Goal: Transaction & Acquisition: Purchase product/service

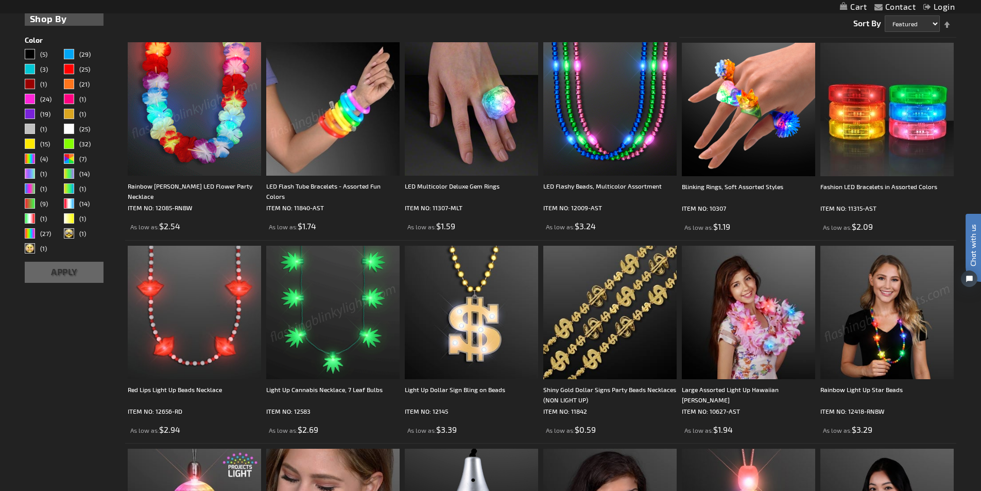
scroll to position [309, 0]
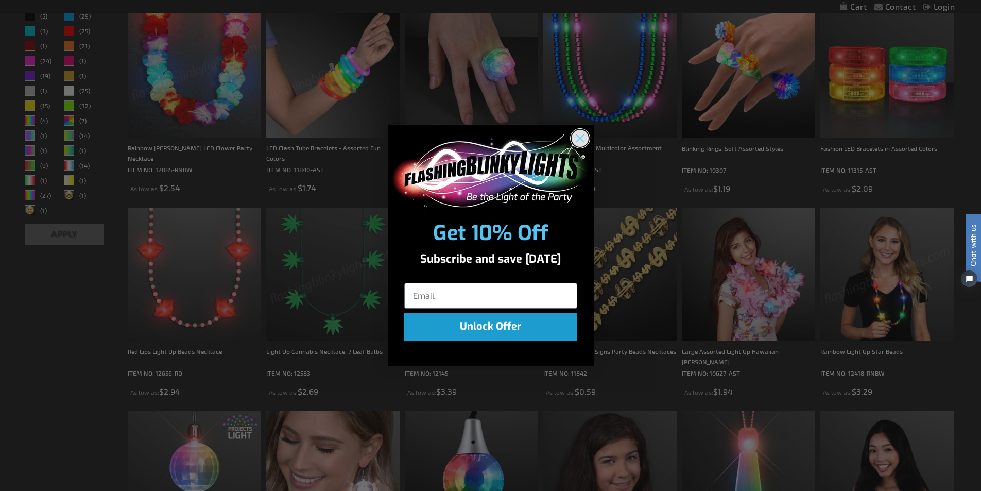
click at [578, 144] on circle "Close dialog" at bounding box center [579, 138] width 17 height 17
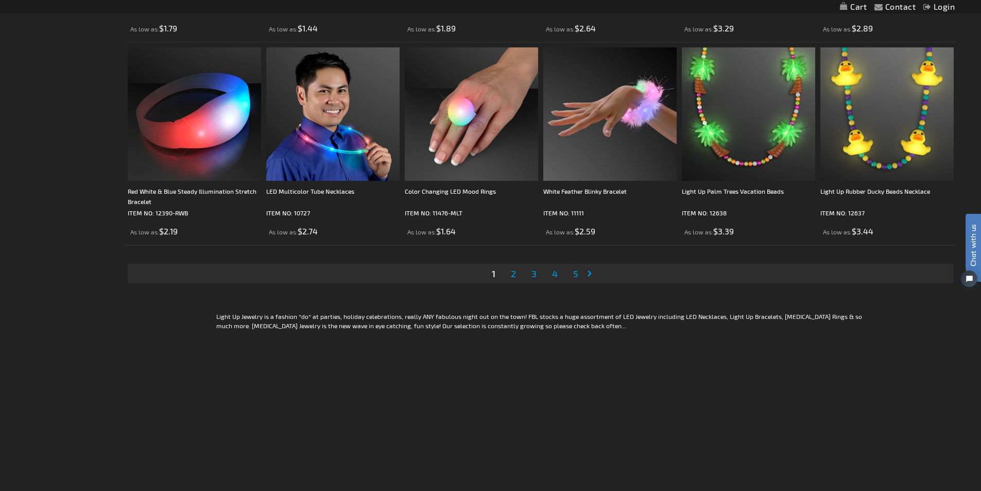
scroll to position [2111, 0]
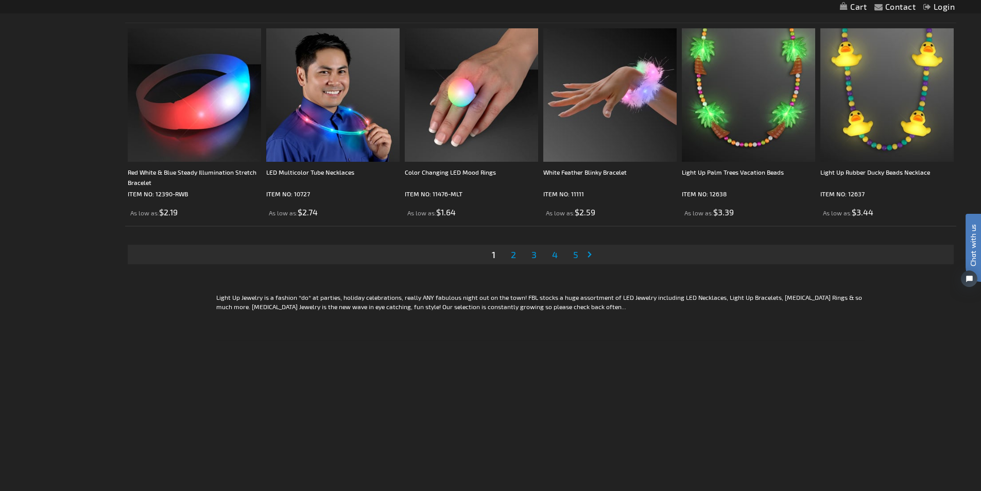
click at [515, 255] on span "2" at bounding box center [513, 254] width 5 height 11
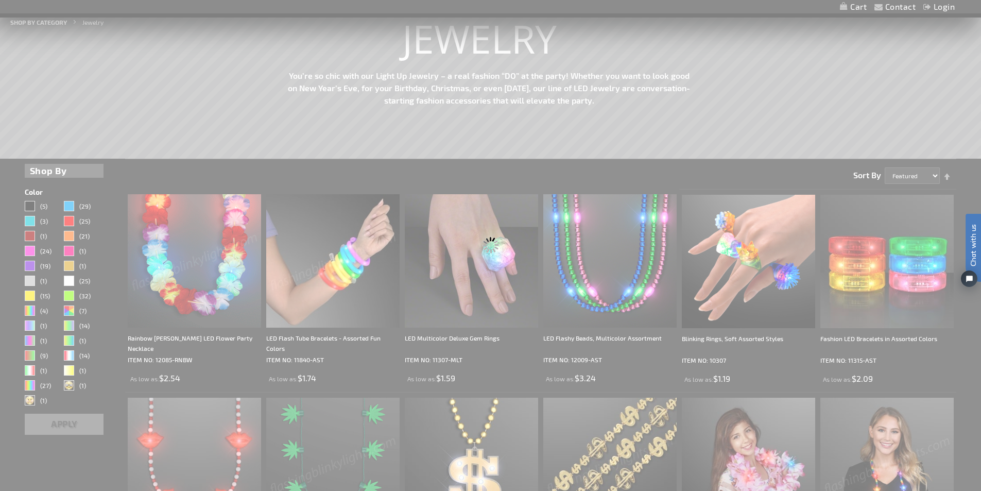
scroll to position [9, 0]
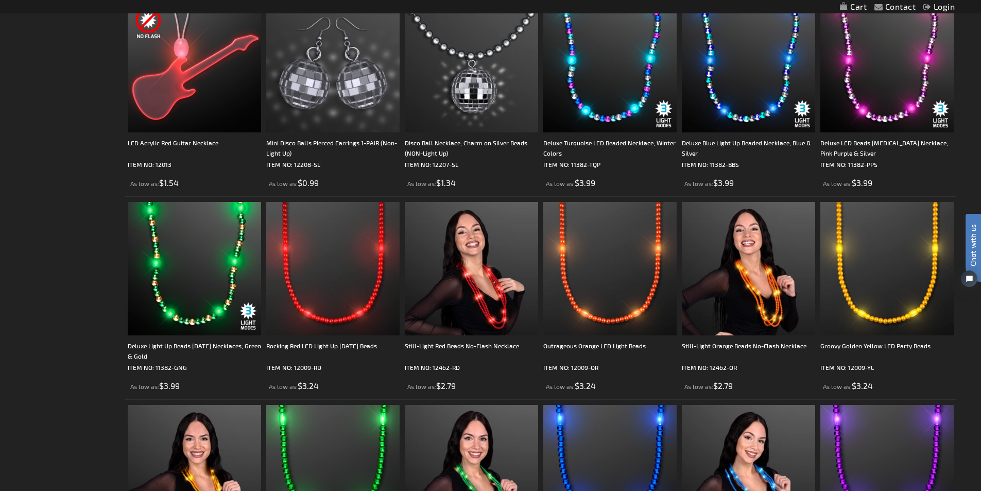
scroll to position [721, 0]
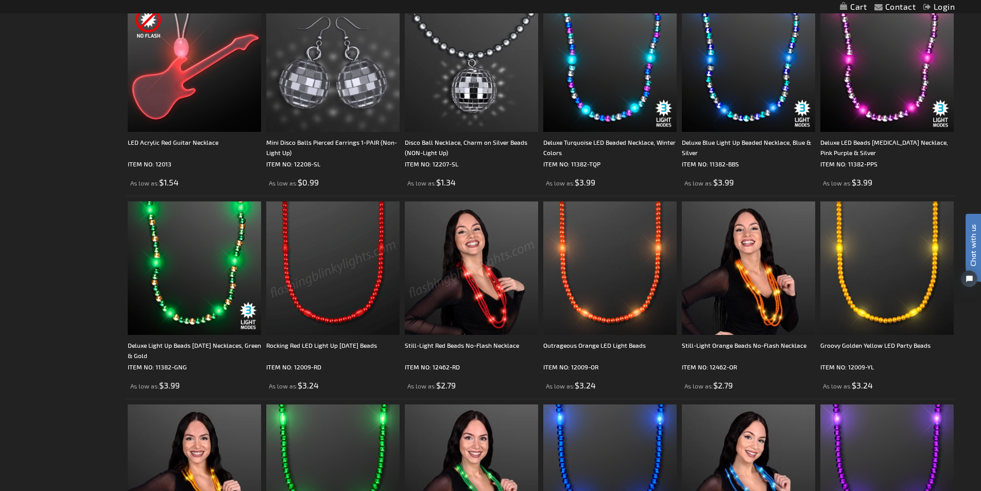
click at [363, 279] on img at bounding box center [332, 267] width 133 height 133
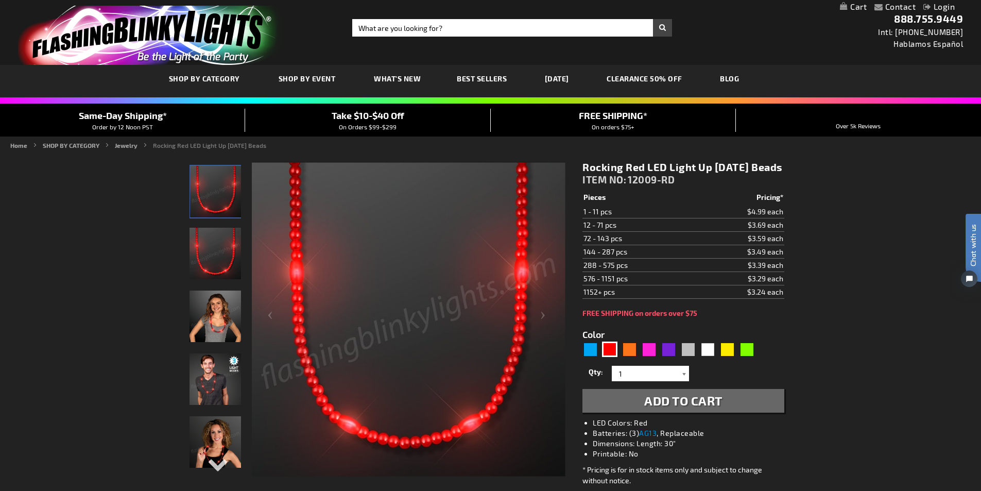
click at [684, 381] on div at bounding box center [684, 373] width 10 height 15
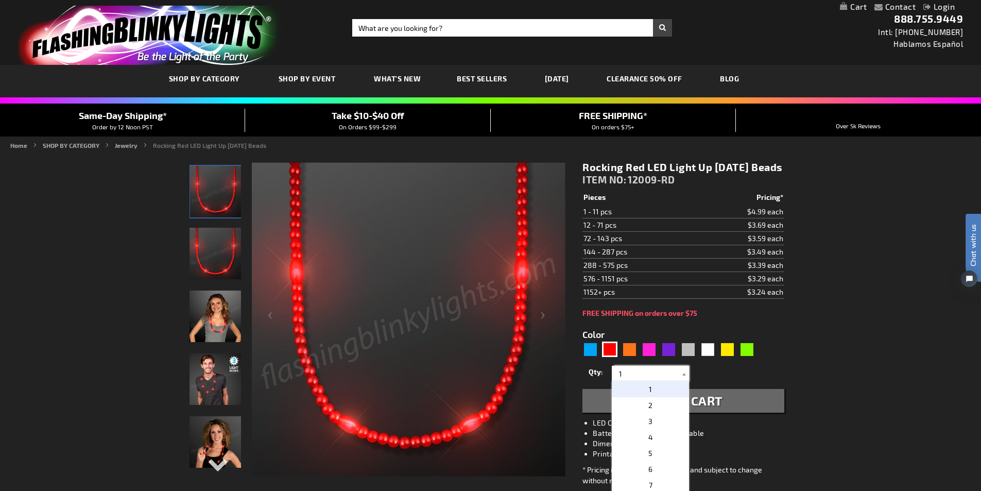
click at [645, 381] on input "1" at bounding box center [651, 373] width 75 height 15
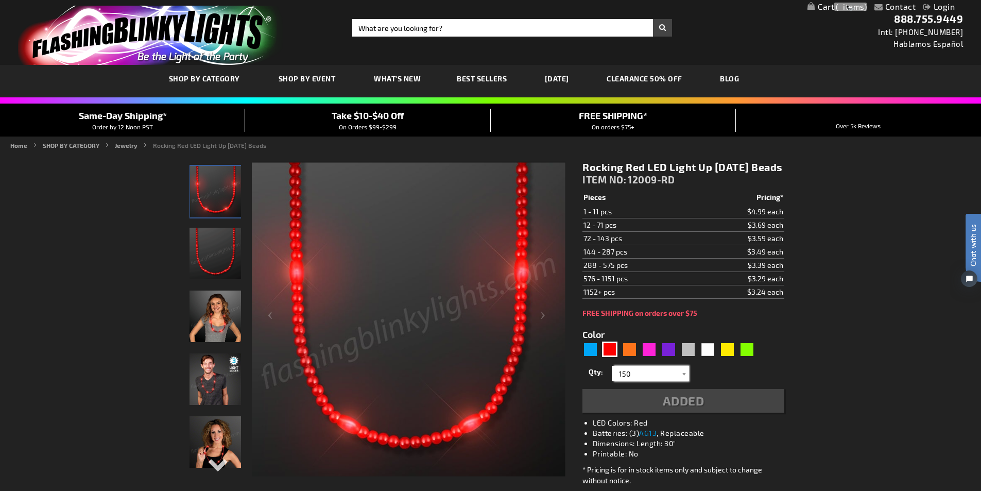
type input "150"
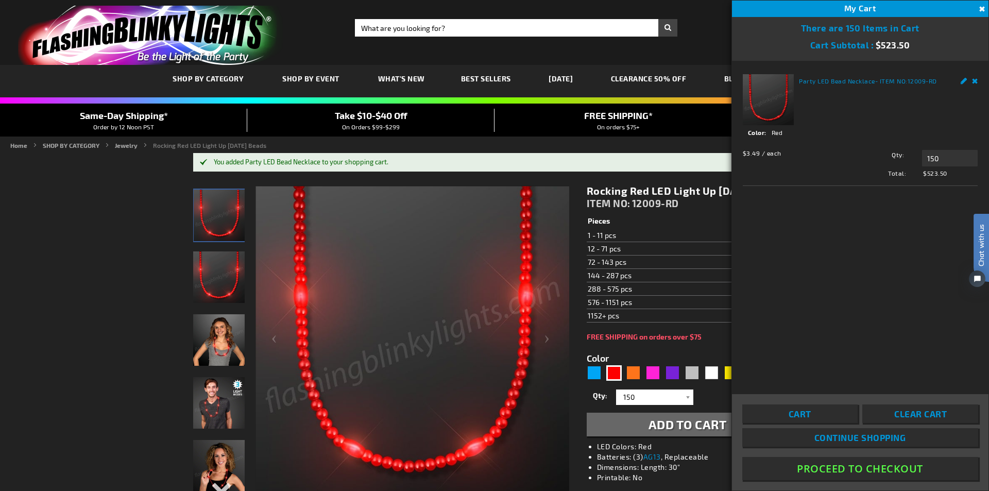
click at [980, 7] on button "Close" at bounding box center [980, 9] width 11 height 11
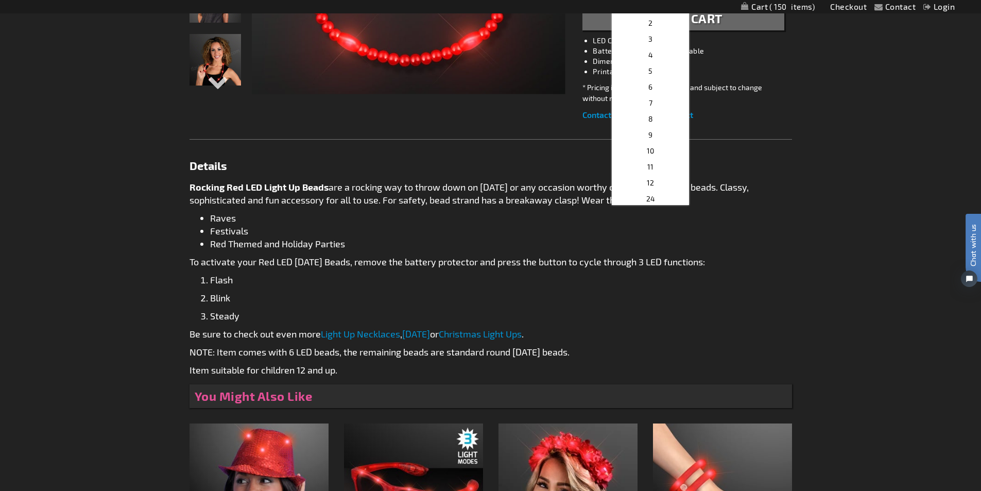
scroll to position [412, 0]
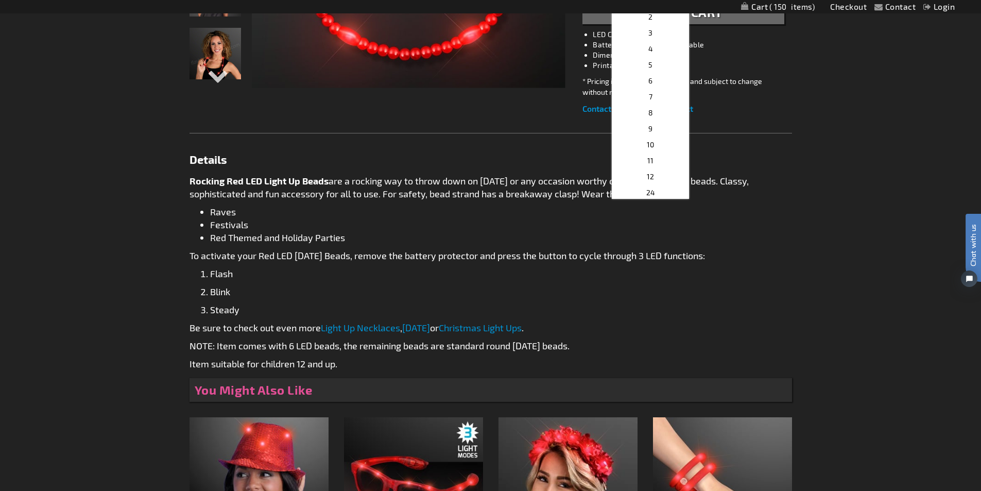
click at [375, 333] on link "Light Up Necklaces" at bounding box center [360, 327] width 79 height 11
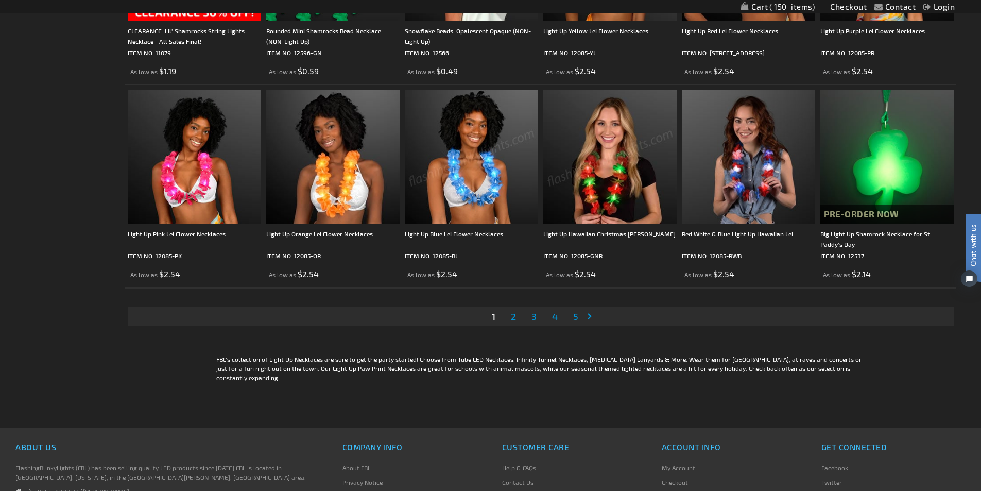
scroll to position [1958, 0]
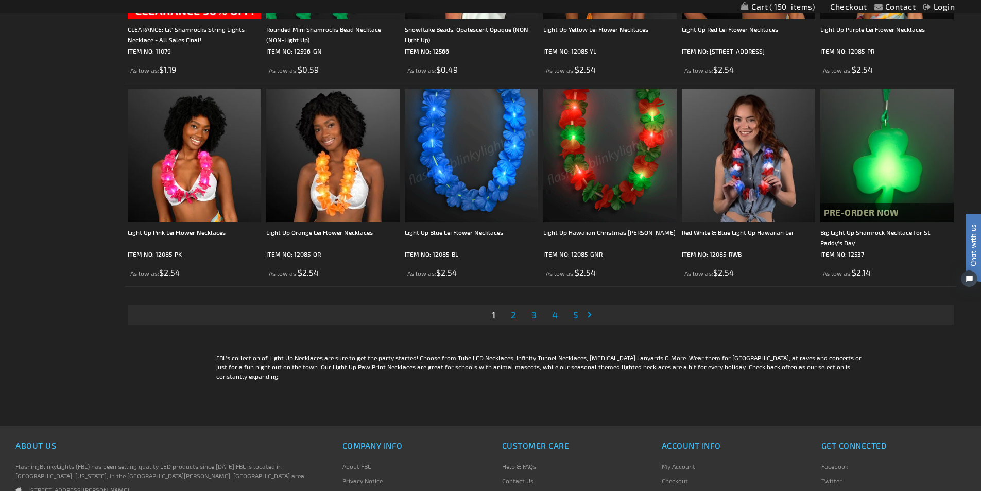
click at [459, 203] on img at bounding box center [471, 155] width 133 height 133
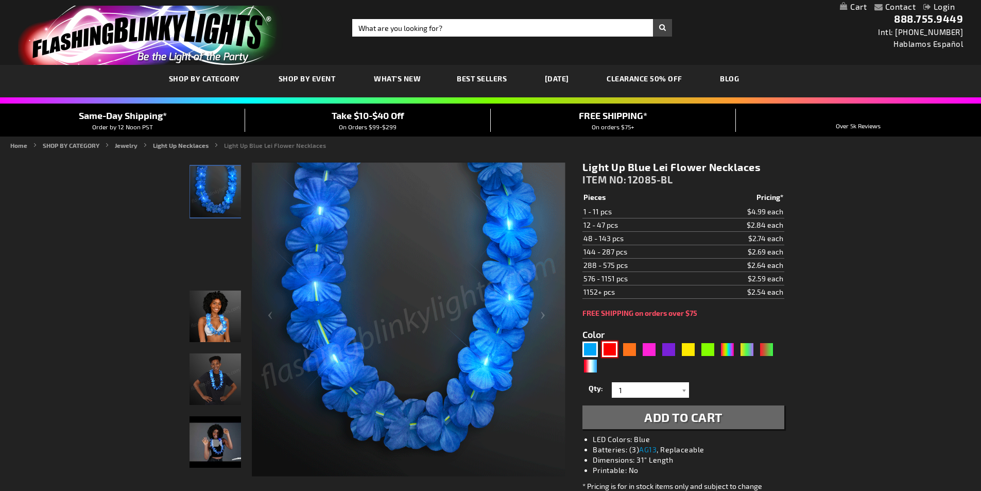
click at [606, 348] on div "Red" at bounding box center [609, 348] width 15 height 15
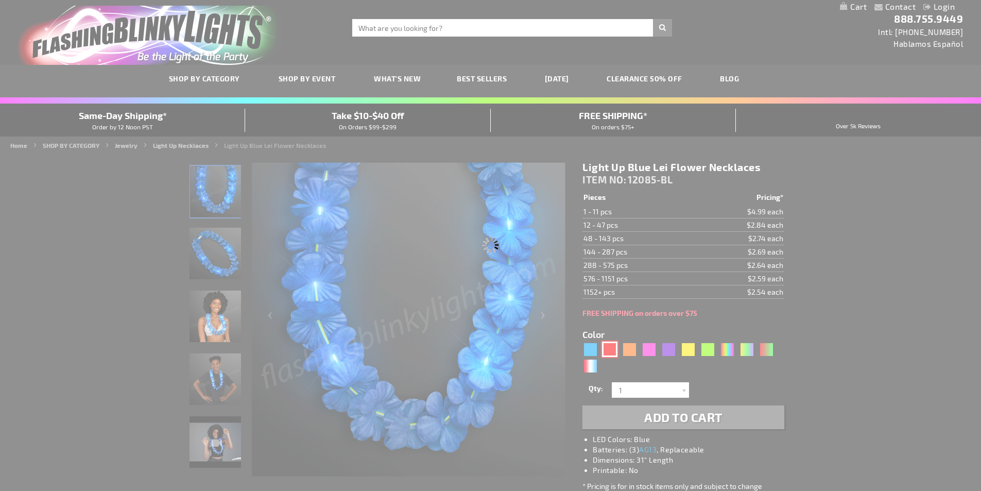
type input "5641"
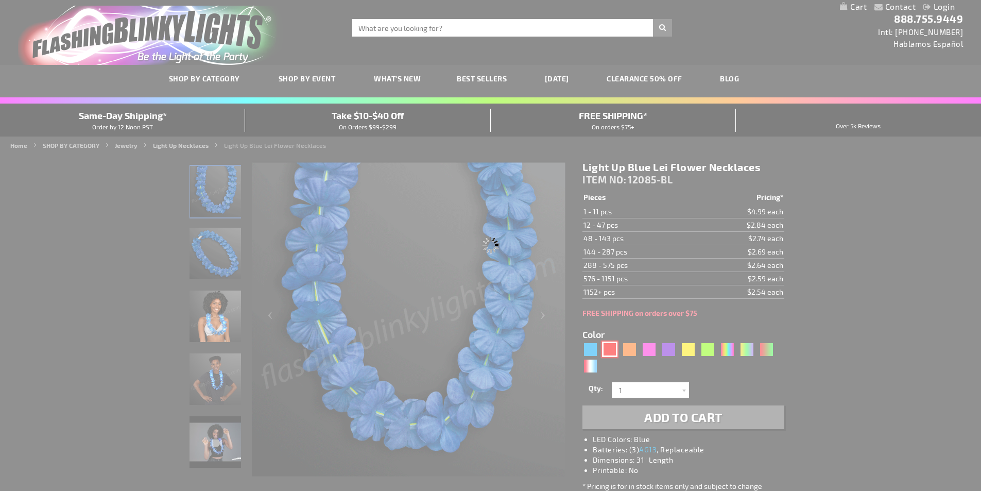
type input "12085-RD"
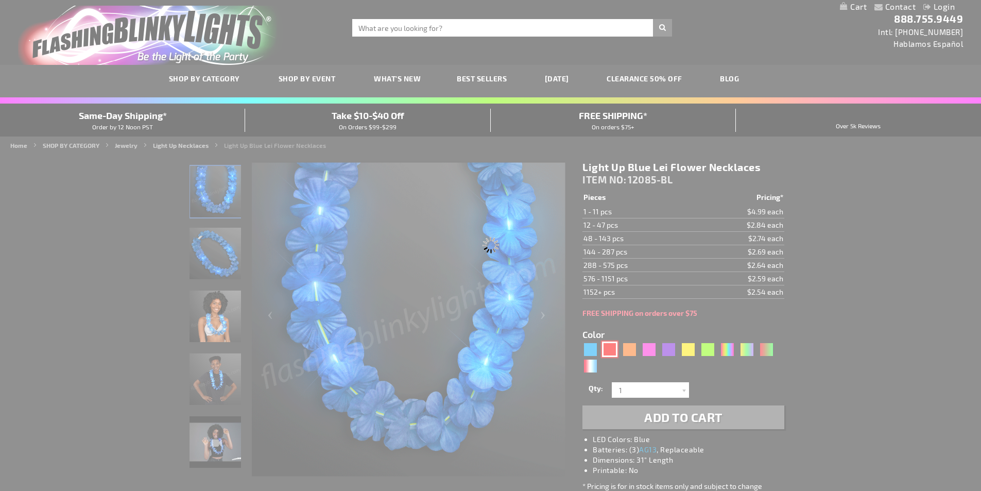
type input "Customize - Light Up Red Lei Flower Necklaces - ITEM NO: 12085-RD"
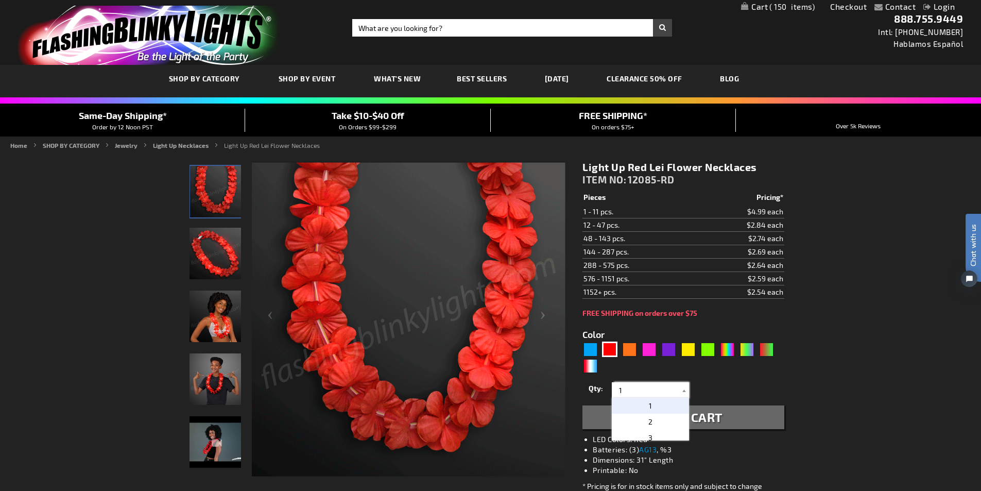
click at [643, 391] on input "1" at bounding box center [651, 389] width 75 height 15
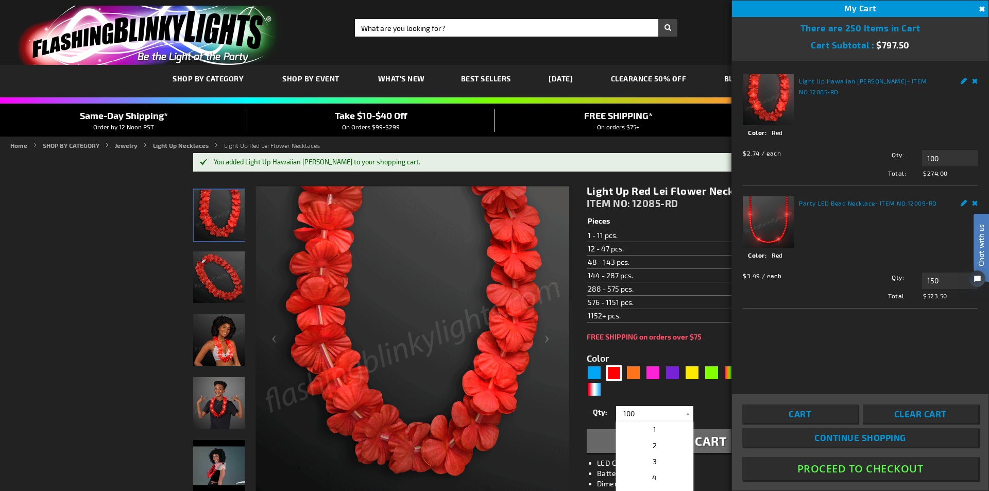
click html "Chat with us"
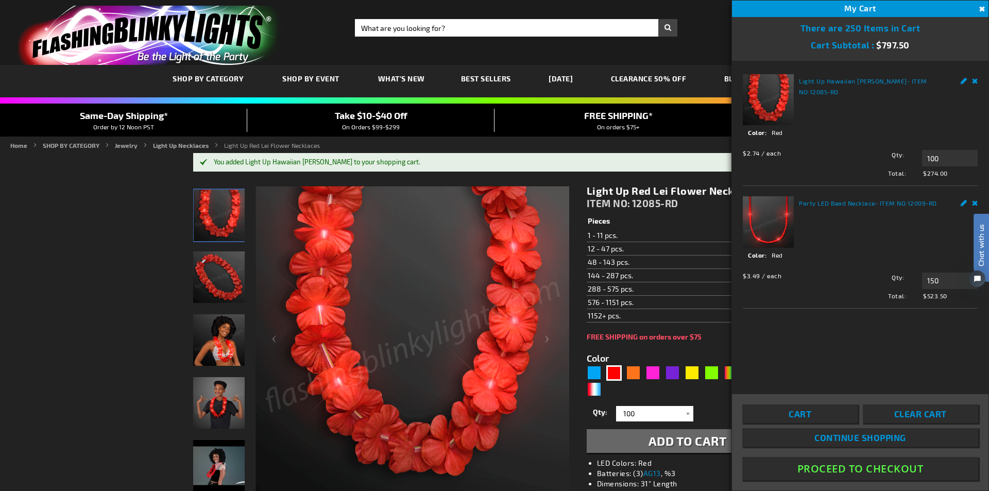
click html "Chat with us"
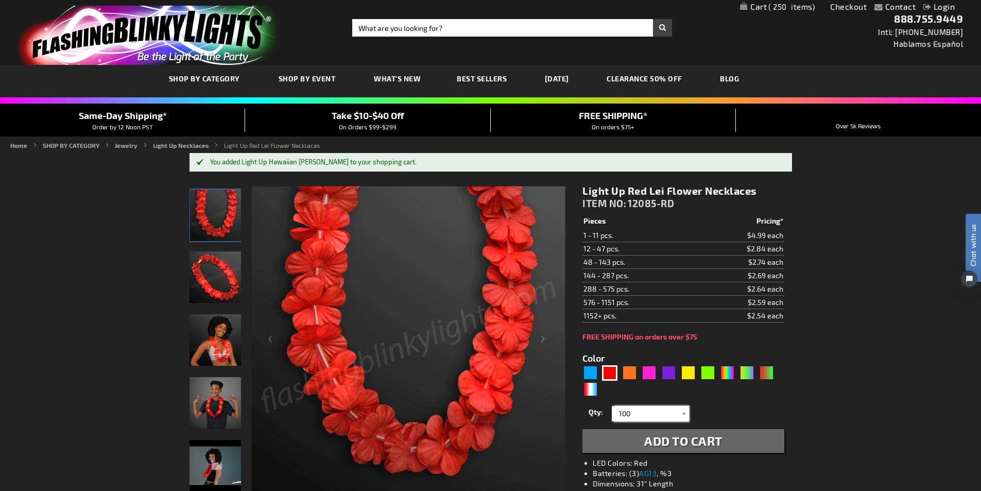
click at [627, 413] on input "100" at bounding box center [651, 413] width 75 height 15
click at [642, 414] on input "150" at bounding box center [651, 413] width 75 height 15
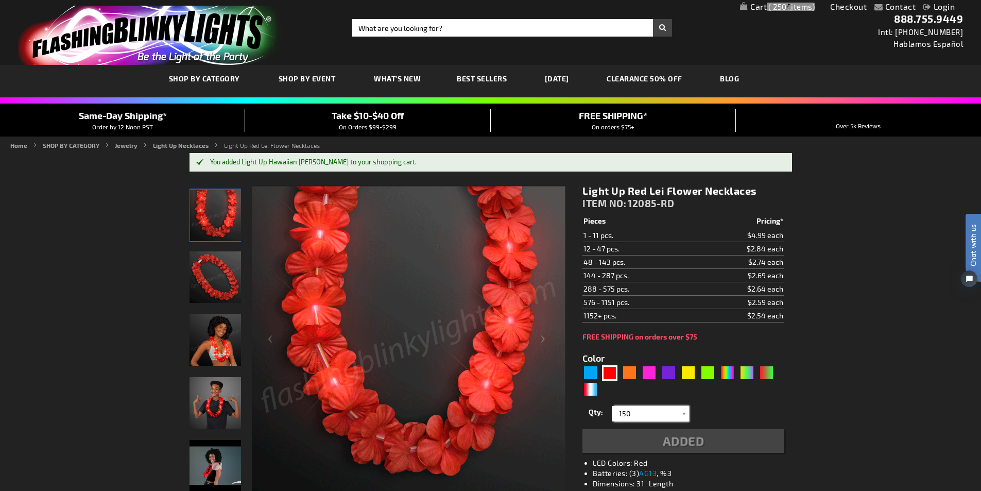
type input "150"
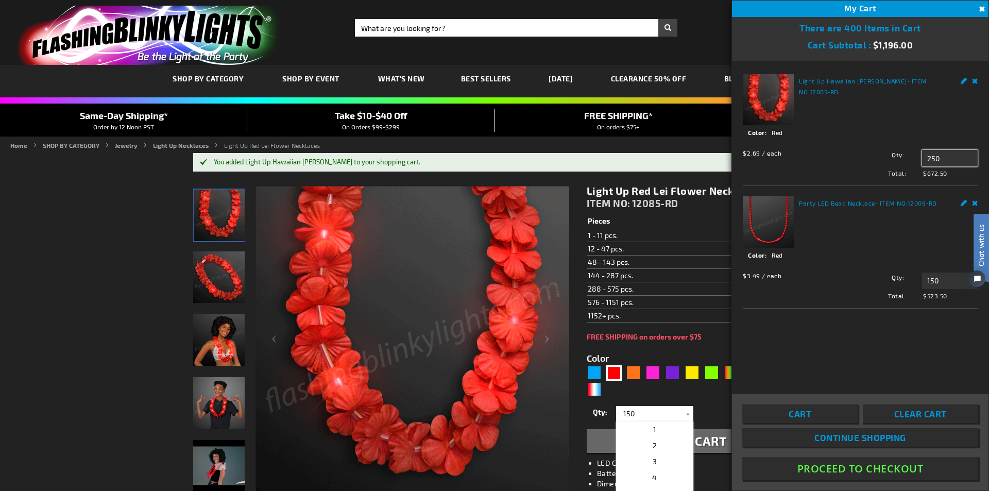
click at [954, 160] on input "250" at bounding box center [950, 158] width 56 height 16
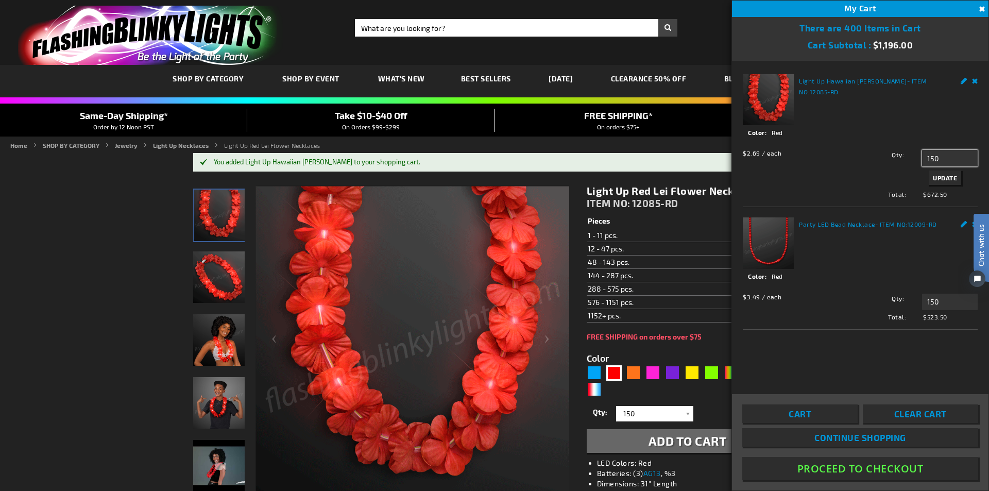
type input "150"
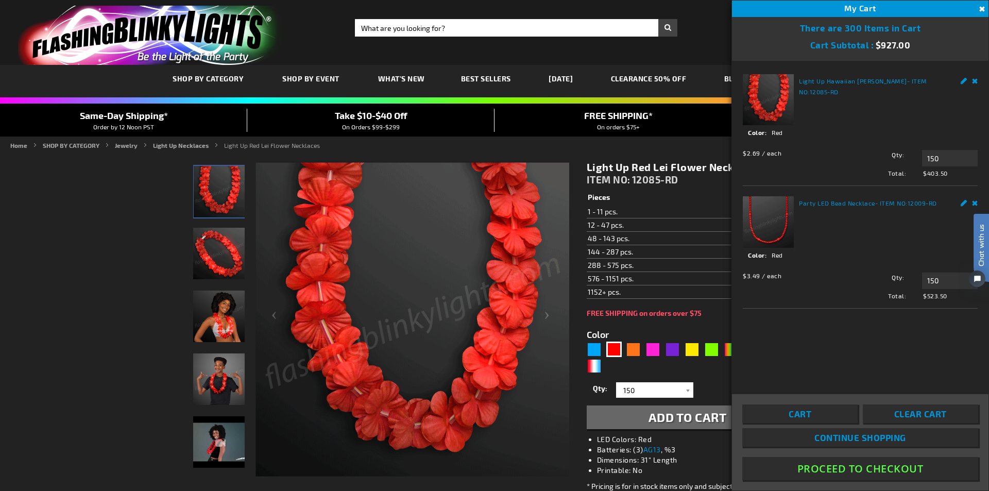
click at [945, 296] on span "$523.50" at bounding box center [948, 295] width 59 height 9
click at [975, 279] on icon "Open chat widget" at bounding box center [976, 277] width 7 height 7
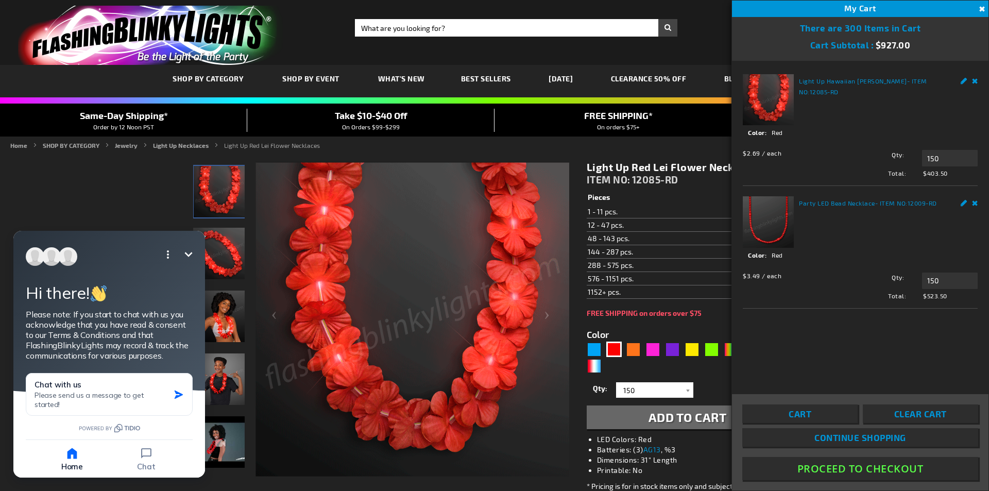
click at [190, 252] on icon "Minimize" at bounding box center [188, 254] width 12 height 12
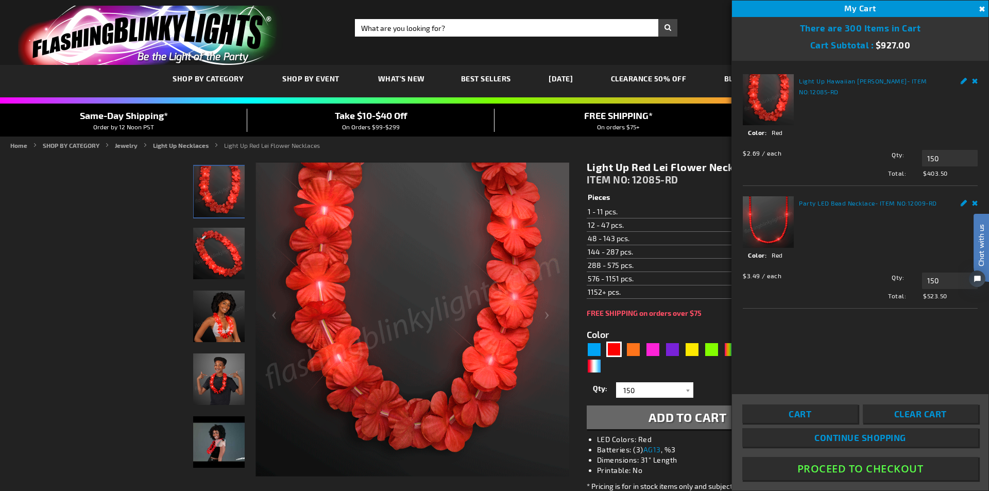
click at [812, 414] on link "Cart" at bounding box center [799, 413] width 115 height 19
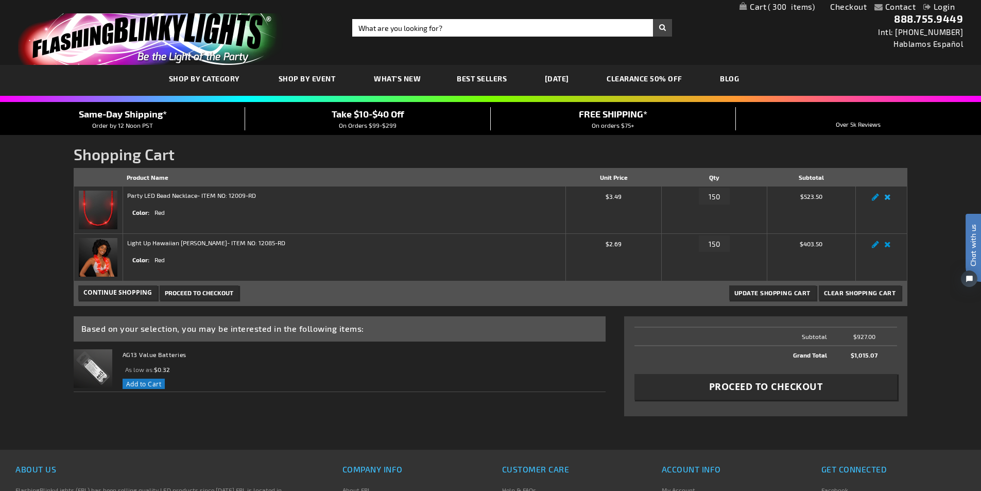
click at [889, 200] on link "Remove item" at bounding box center [888, 200] width 12 height 0
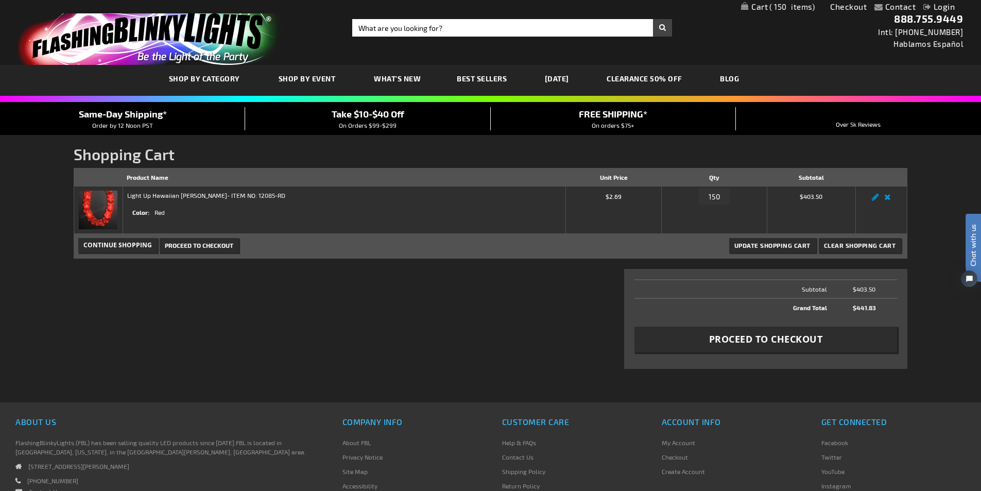
click at [101, 209] on img at bounding box center [98, 210] width 39 height 39
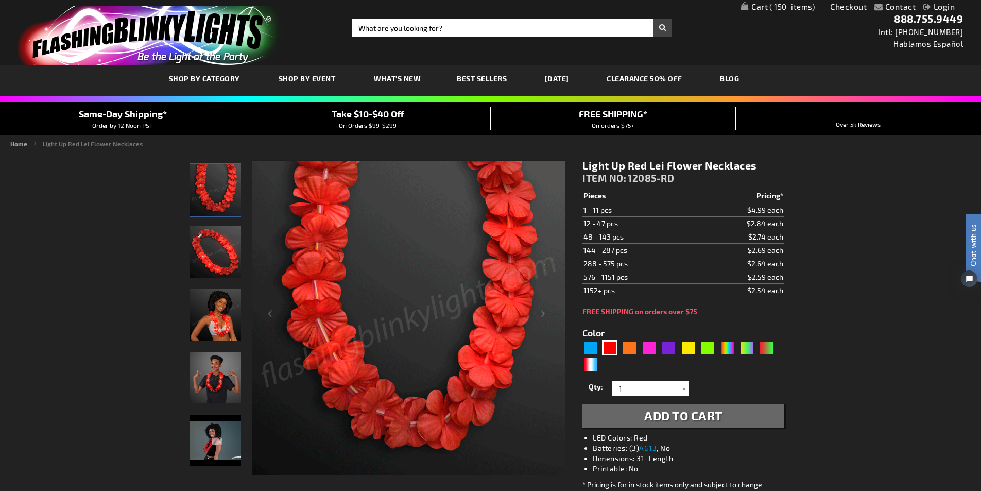
click at [381, 124] on span "On Orders $99-$299" at bounding box center [368, 125] width 58 height 7
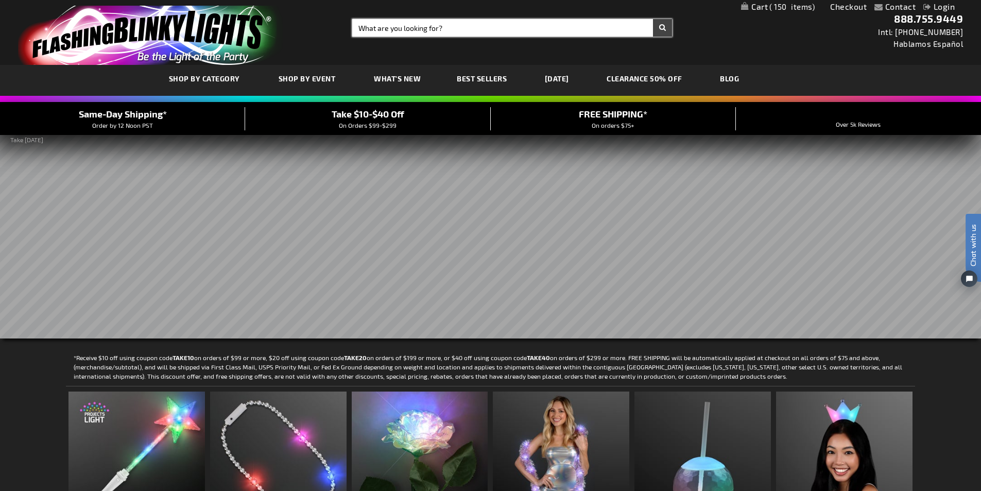
click at [409, 26] on input "Search" at bounding box center [512, 28] width 320 height 18
click at [789, 7] on span "150" at bounding box center [791, 6] width 45 height 9
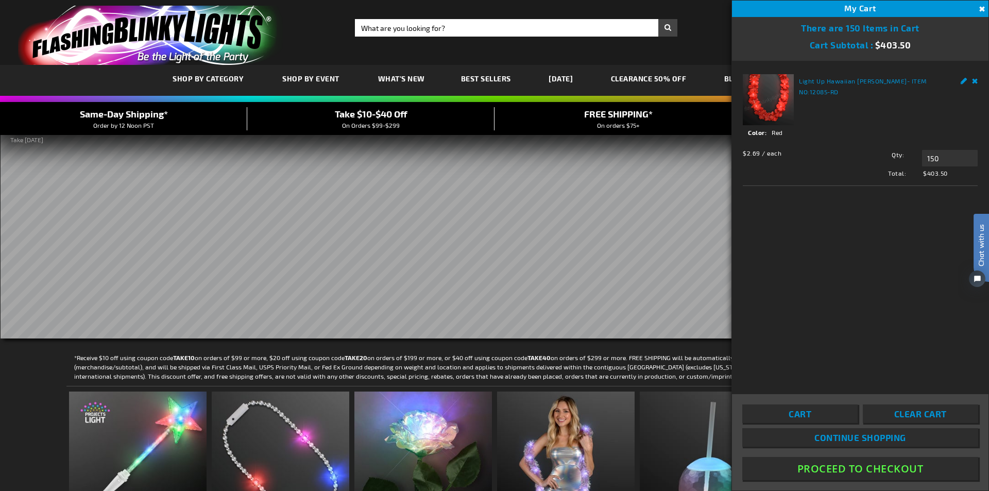
click at [879, 469] on button "Proceed To Checkout" at bounding box center [860, 468] width 236 height 23
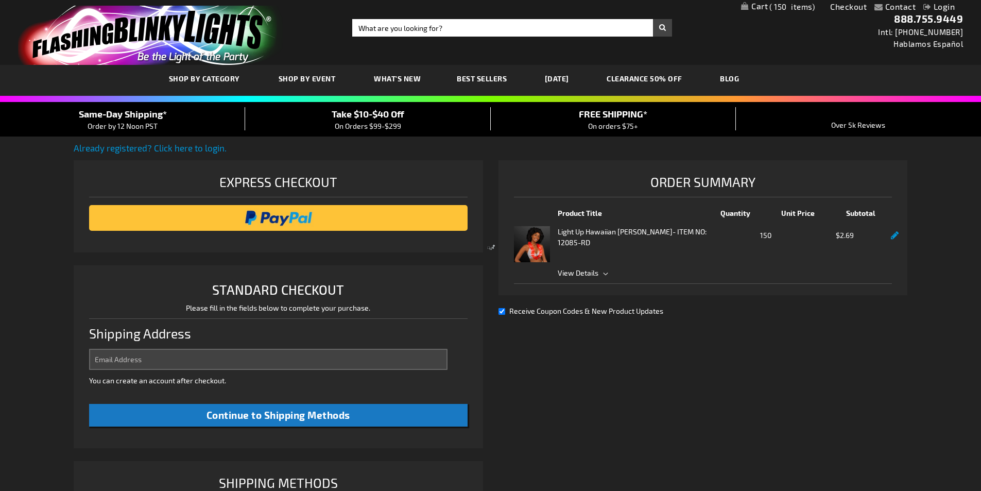
select select "US"
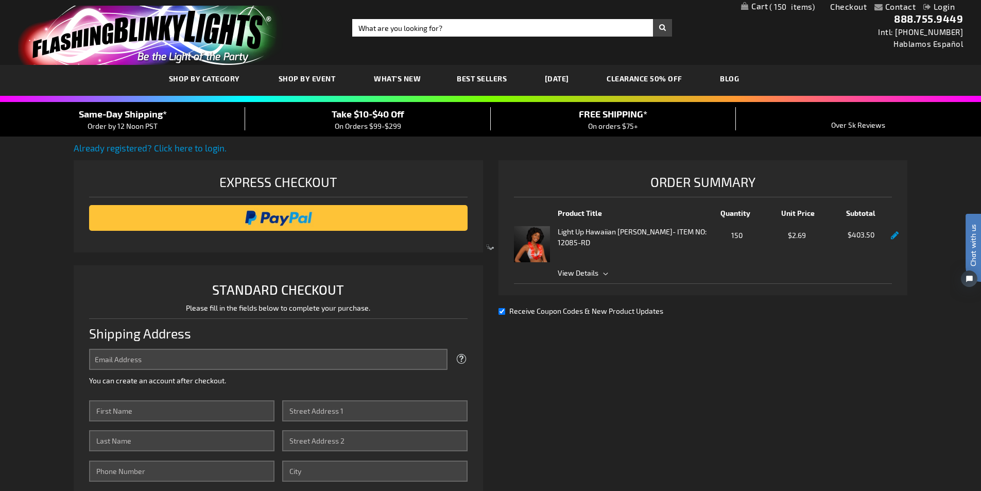
click at [588, 274] on div at bounding box center [490, 245] width 981 height 491
click at [605, 273] on div at bounding box center [490, 245] width 981 height 491
click at [789, 7] on span "150" at bounding box center [791, 6] width 45 height 9
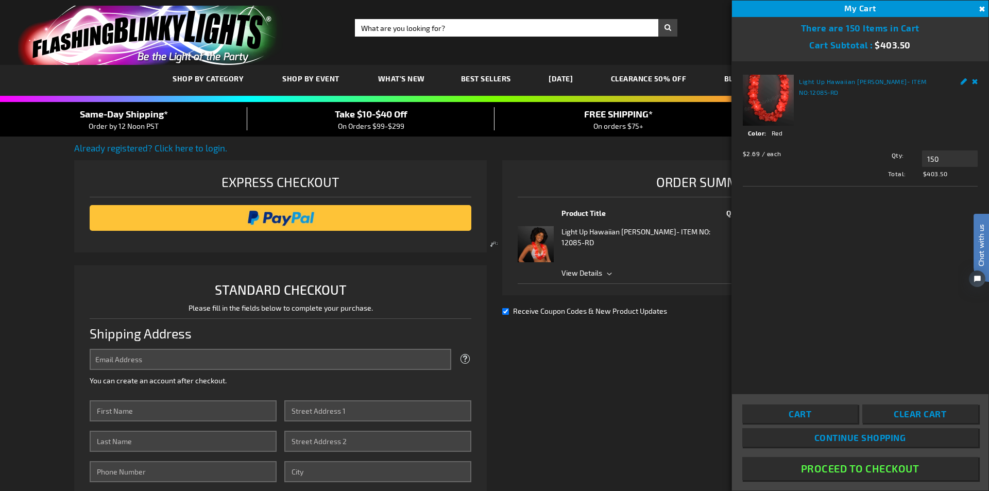
click at [791, 414] on span "Cart" at bounding box center [799, 413] width 23 height 10
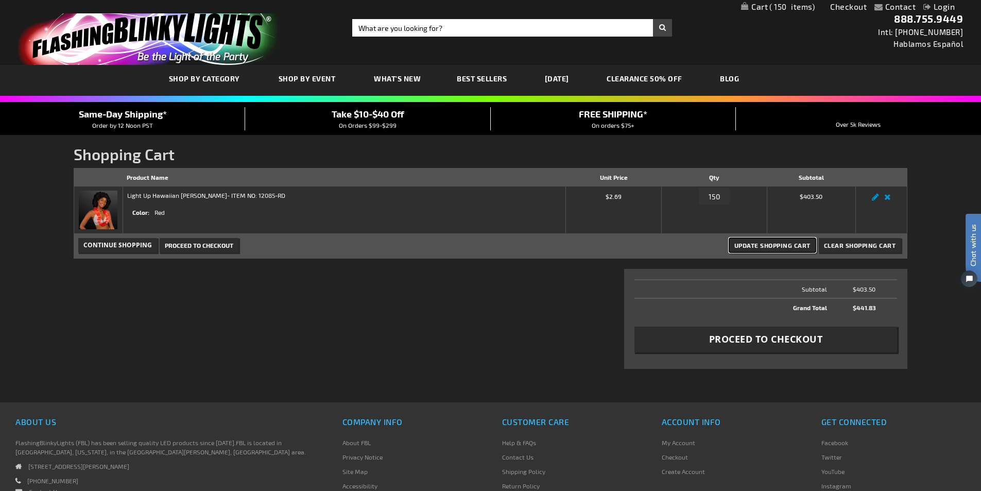
click at [783, 248] on span "Update Shopping Cart" at bounding box center [772, 245] width 76 height 7
click at [375, 115] on span "Take $10-$40 Off" at bounding box center [368, 113] width 73 height 11
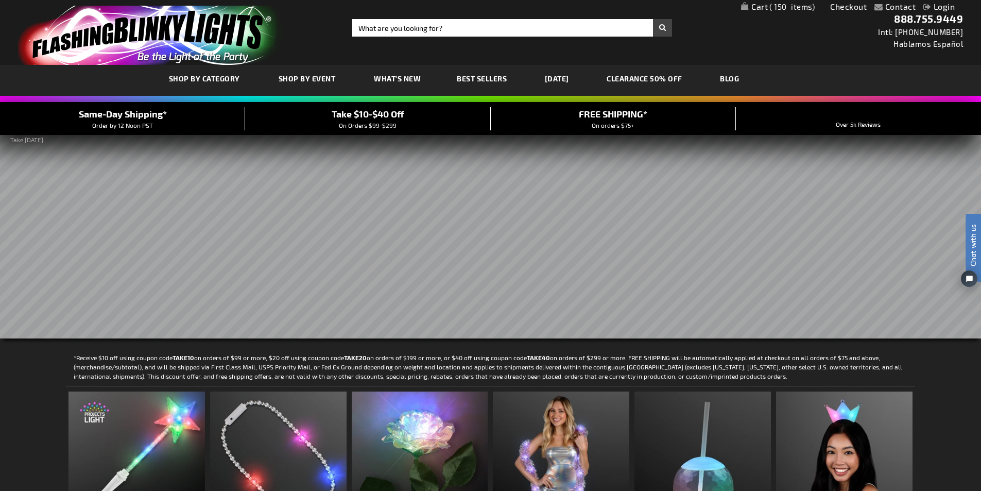
click at [784, 9] on span "150" at bounding box center [791, 6] width 45 height 9
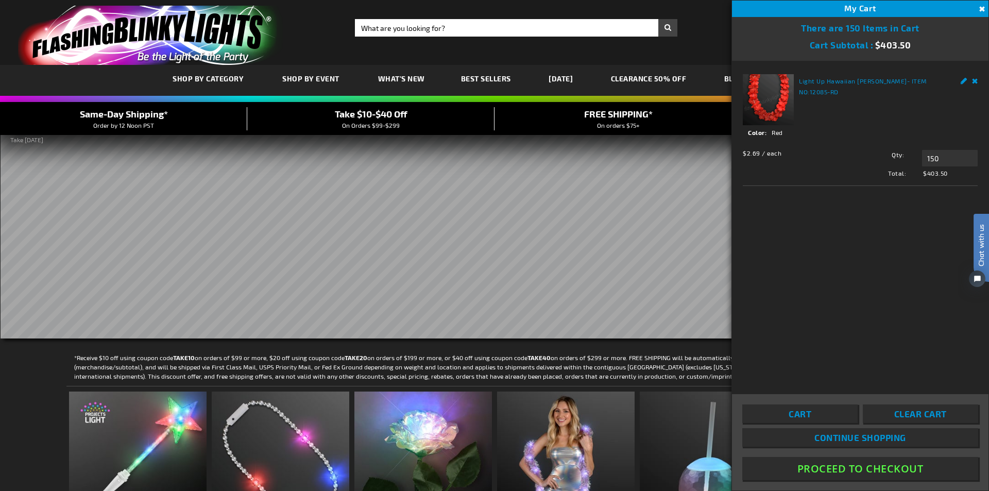
click at [962, 81] on link "Edit" at bounding box center [963, 79] width 7 height 11
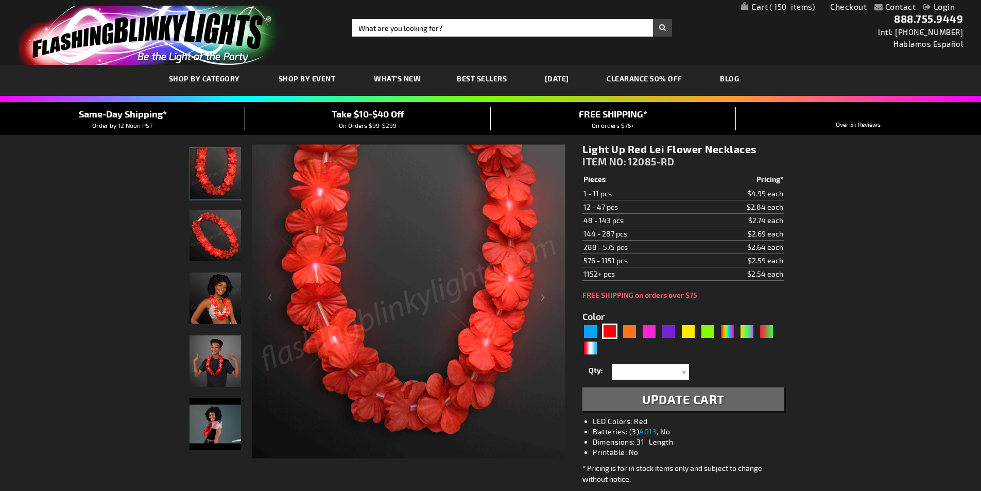
select select
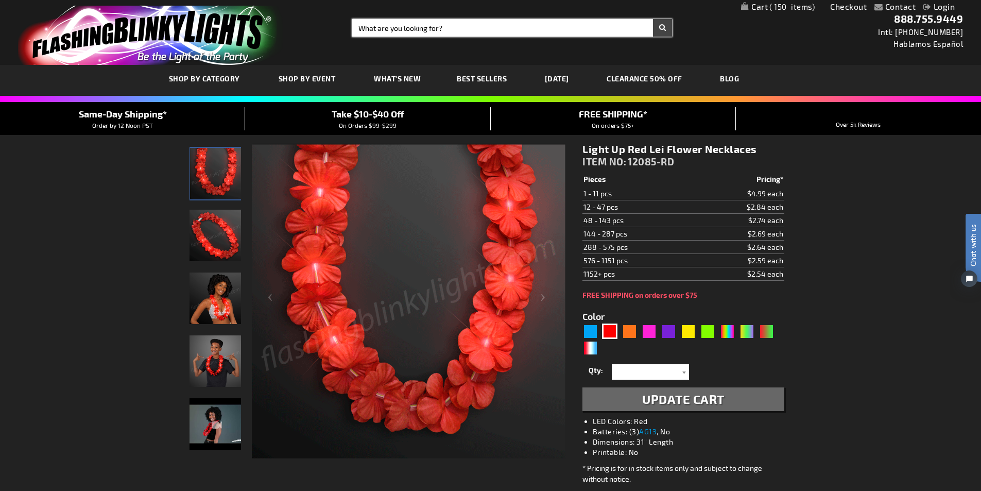
click at [404, 23] on input "Search" at bounding box center [512, 28] width 320 height 18
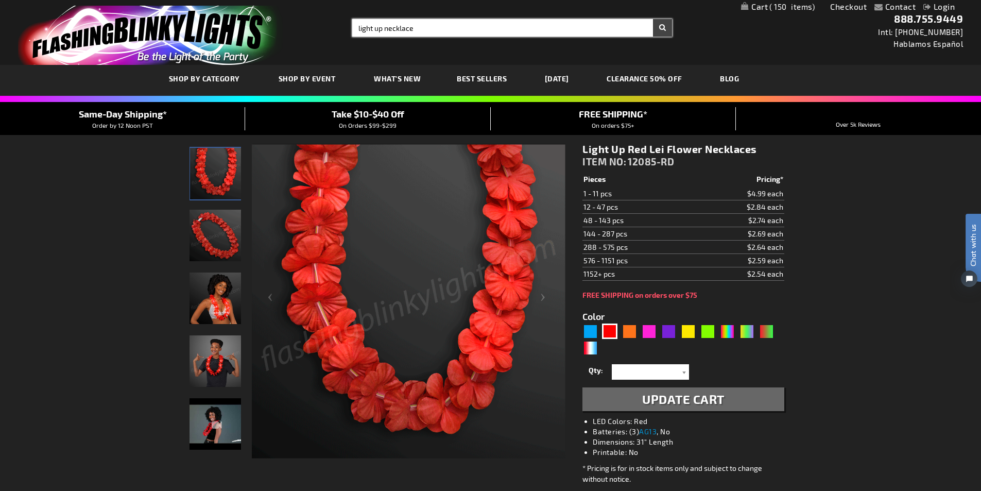
type input "light up necklace"
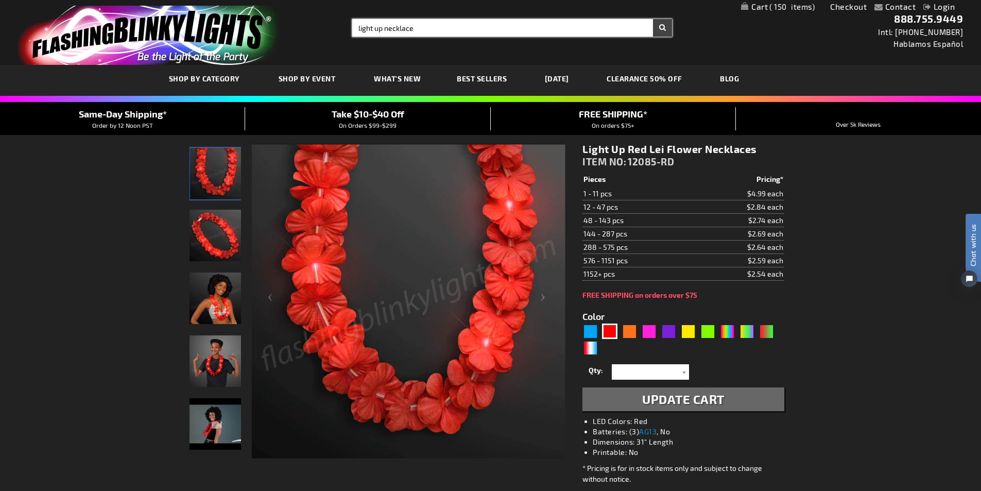
click at [653, 19] on button "Search" at bounding box center [662, 28] width 19 height 18
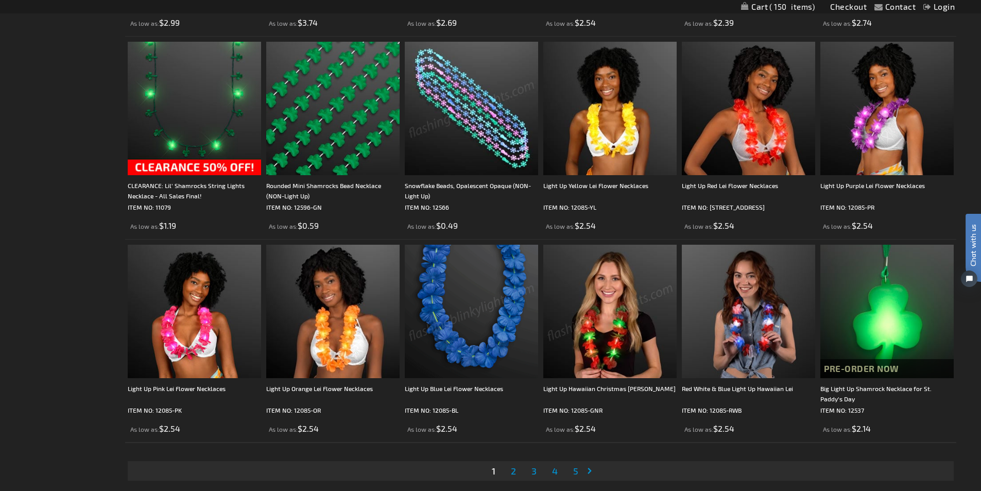
scroll to position [1905, 0]
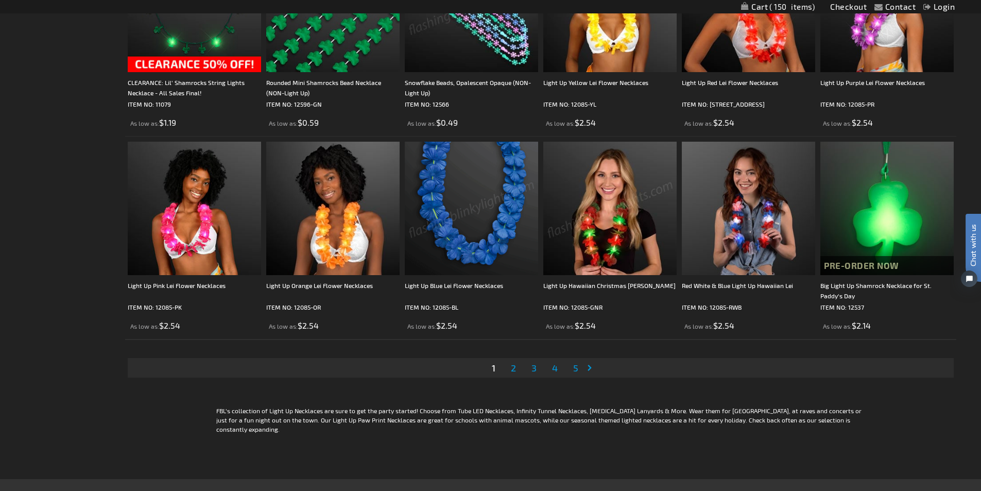
click at [515, 367] on span "2" at bounding box center [513, 367] width 5 height 11
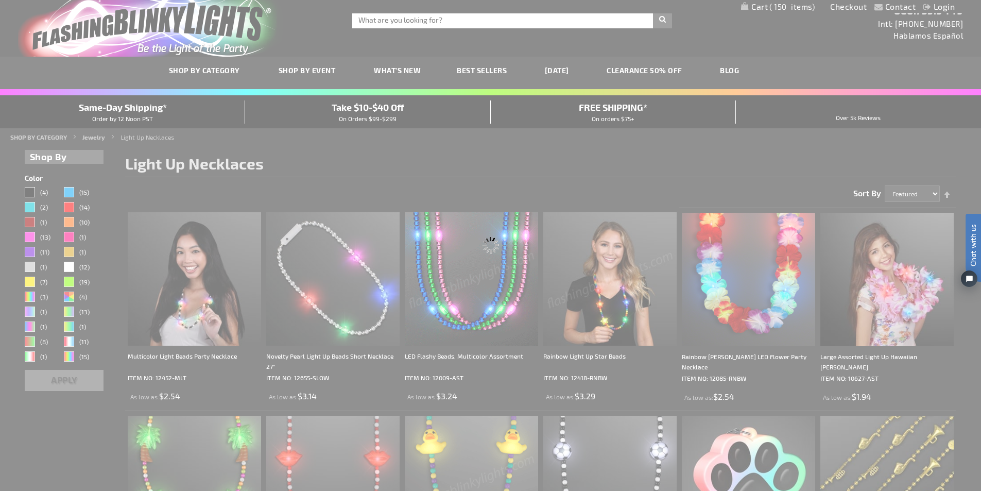
scroll to position [0, 0]
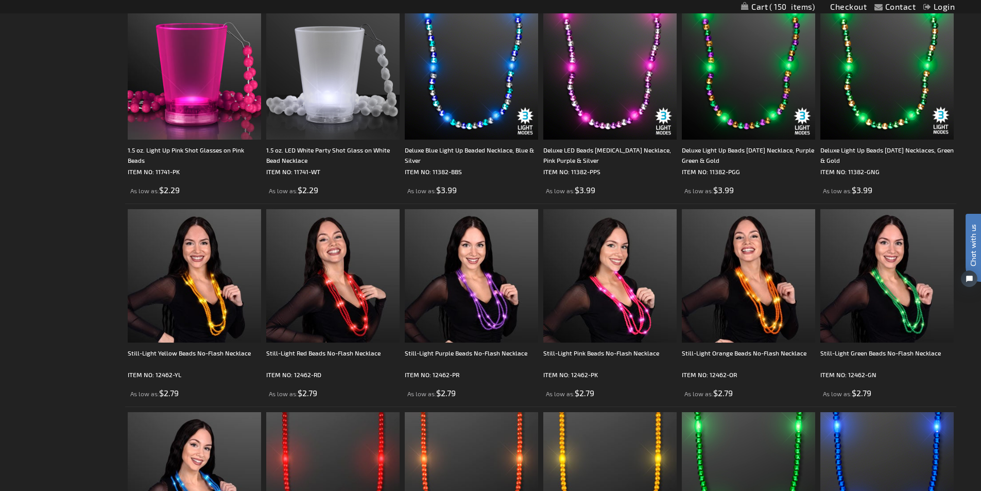
scroll to position [824, 0]
click at [352, 336] on img at bounding box center [332, 275] width 133 height 133
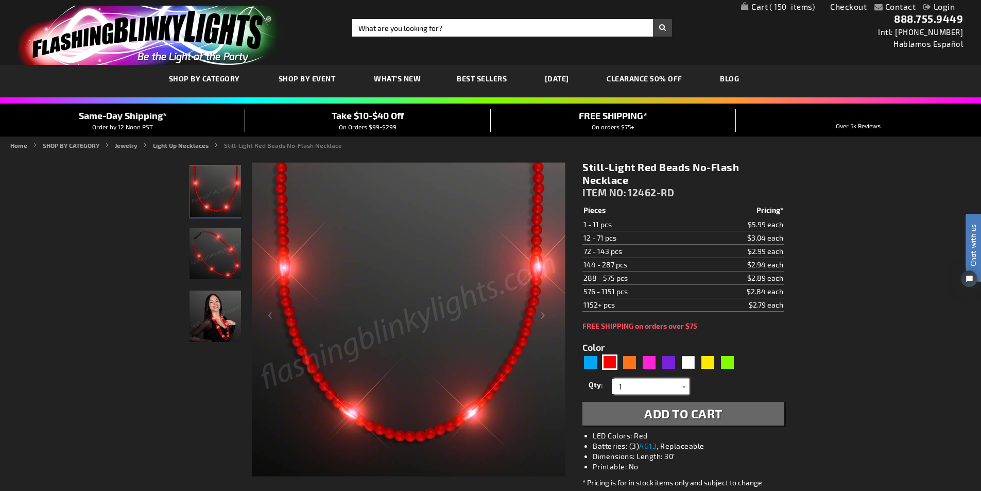
click at [654, 385] on input "1" at bounding box center [651, 385] width 75 height 15
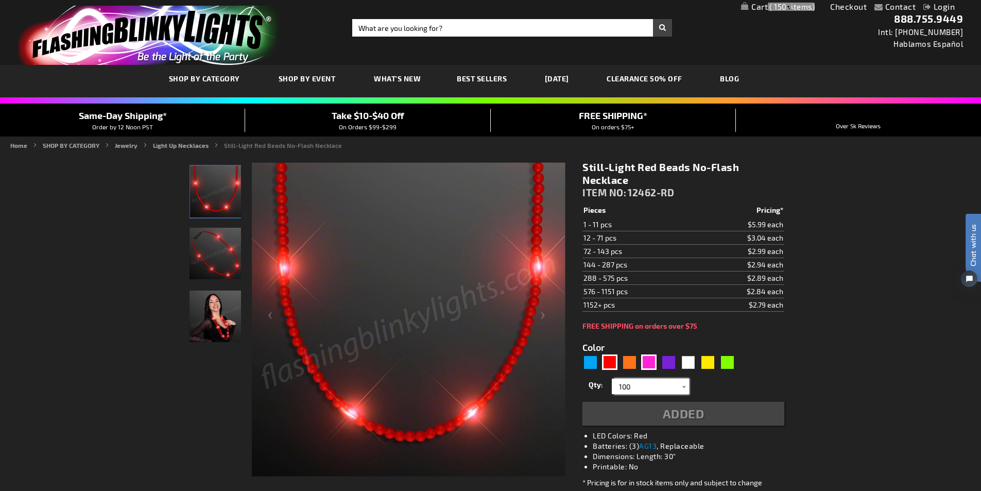
type input "100"
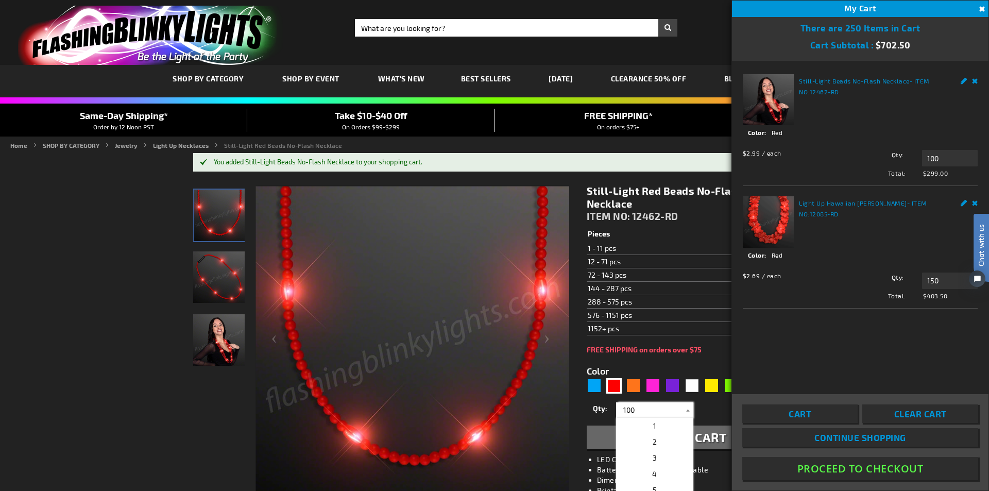
click at [218, 393] on div at bounding box center [218, 342] width 51 height 315
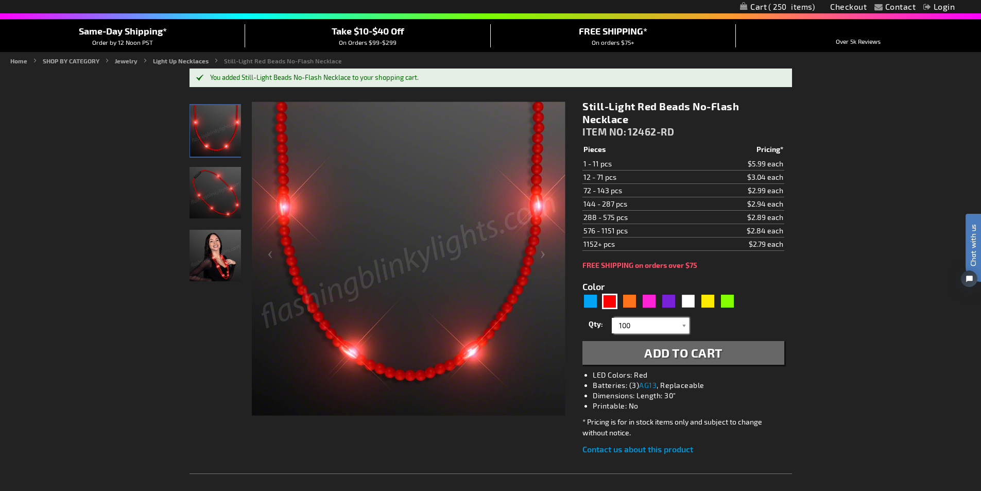
scroll to position [103, 0]
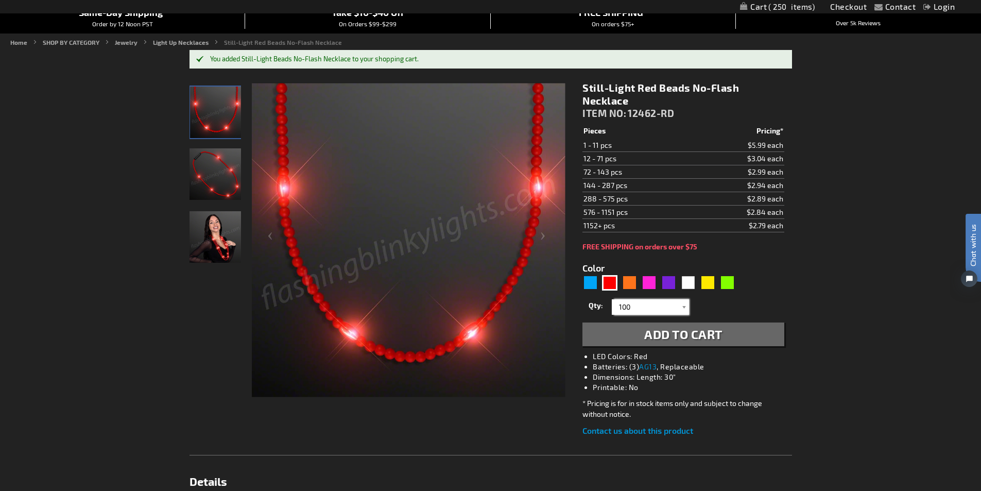
click at [231, 250] on img "Woman displaying Light Up Red Beaded Necklace, No-Flash" at bounding box center [215, 236] width 51 height 51
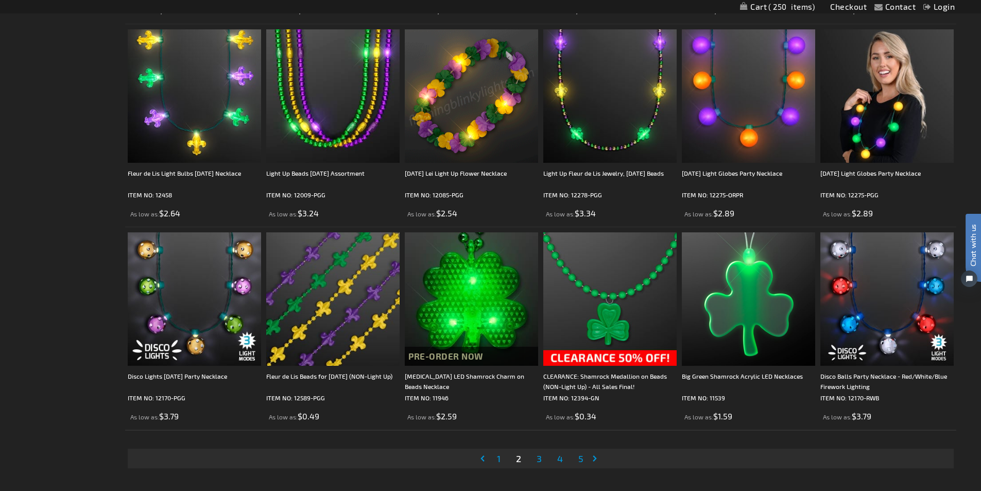
scroll to position [1957, 0]
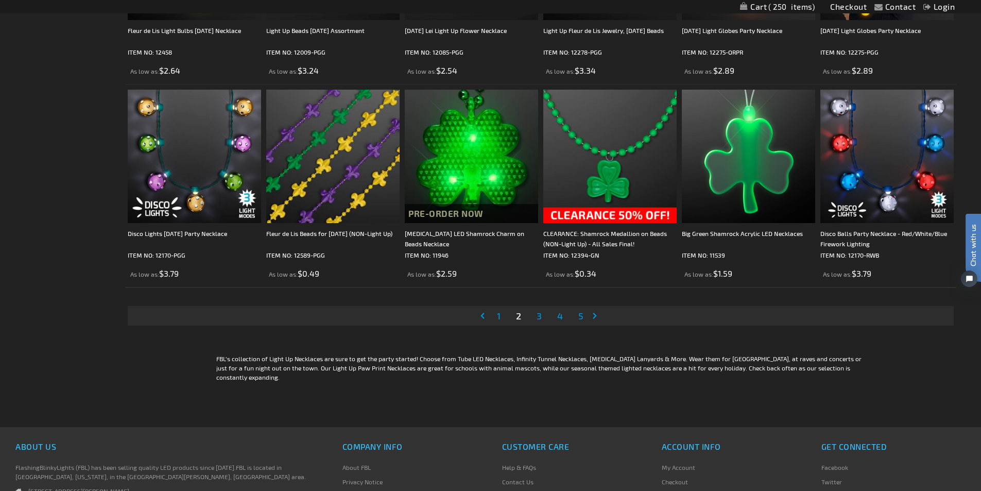
click at [538, 315] on span "3" at bounding box center [539, 315] width 5 height 11
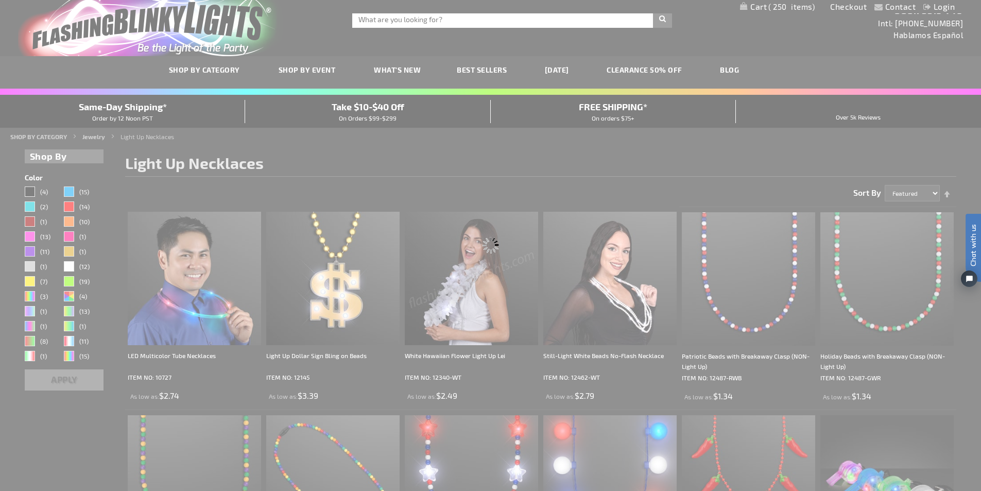
scroll to position [0, 0]
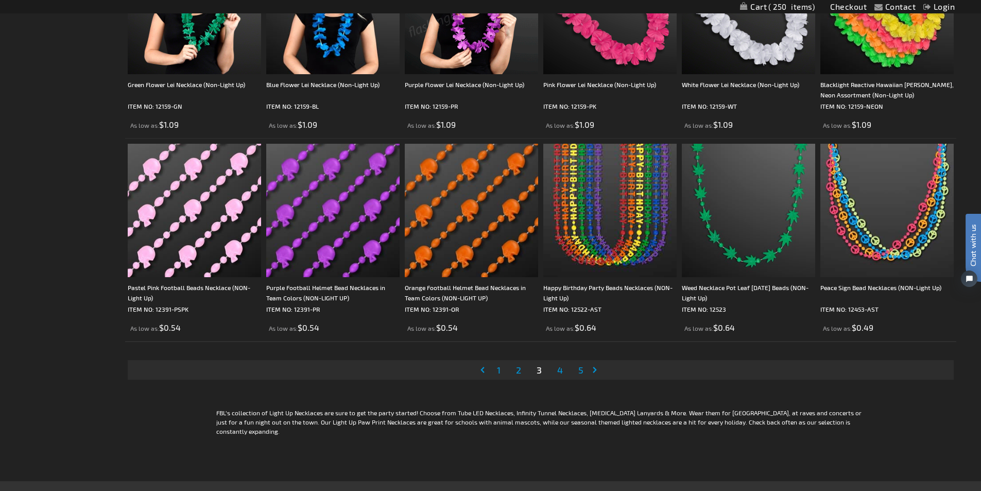
scroll to position [1905, 0]
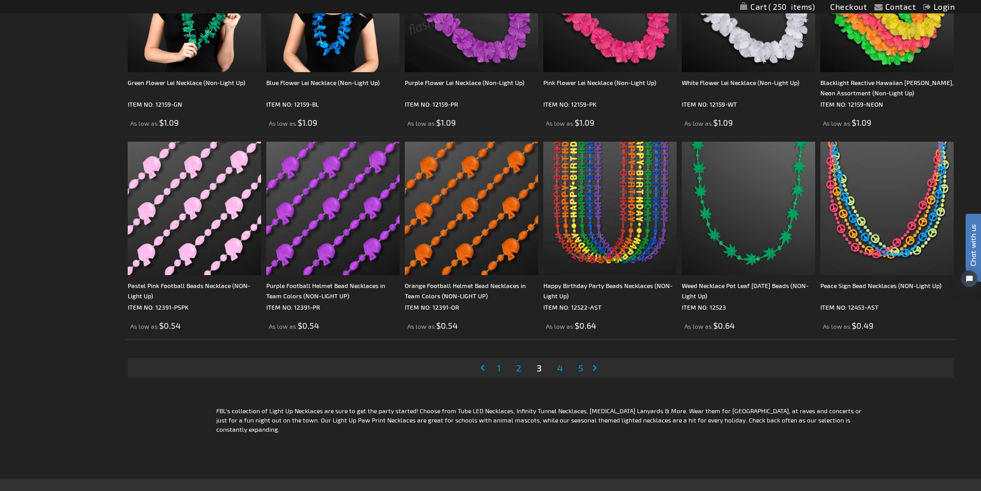
click at [560, 365] on span "4" at bounding box center [560, 367] width 6 height 11
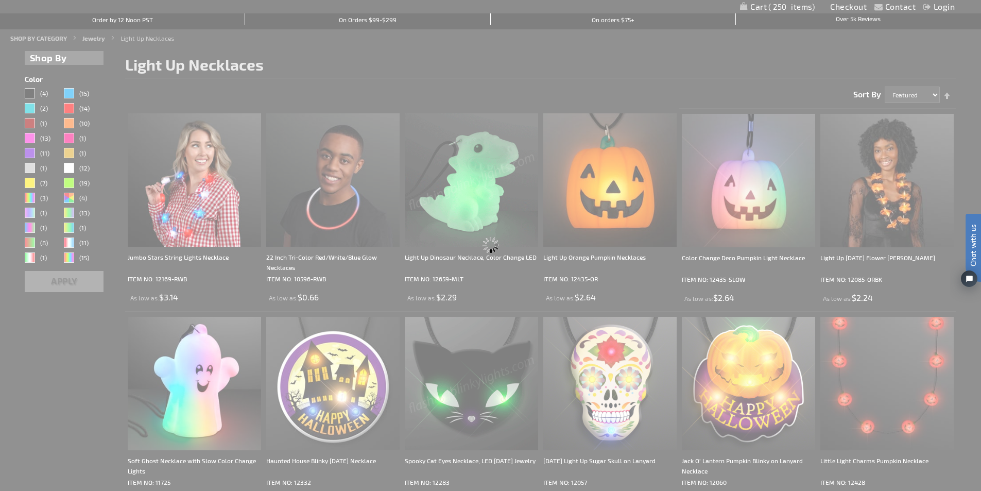
scroll to position [0, 0]
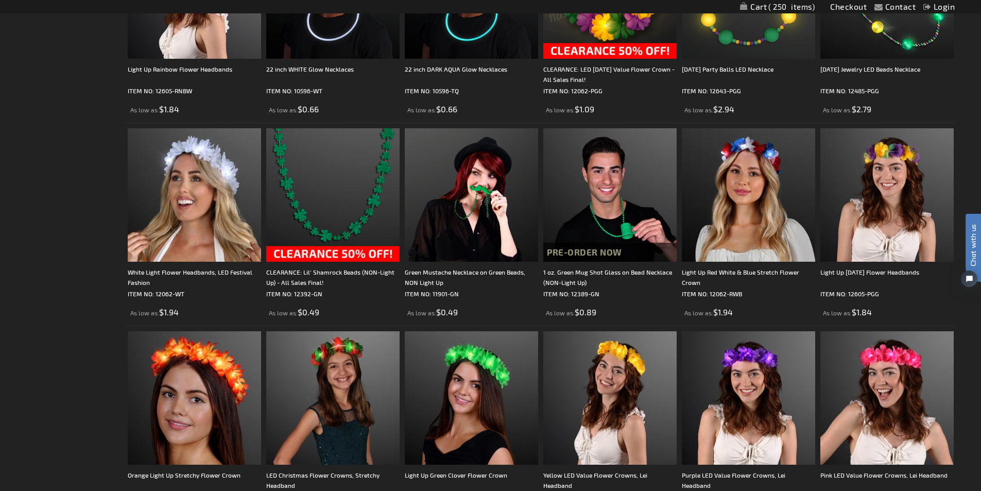
scroll to position [1957, 0]
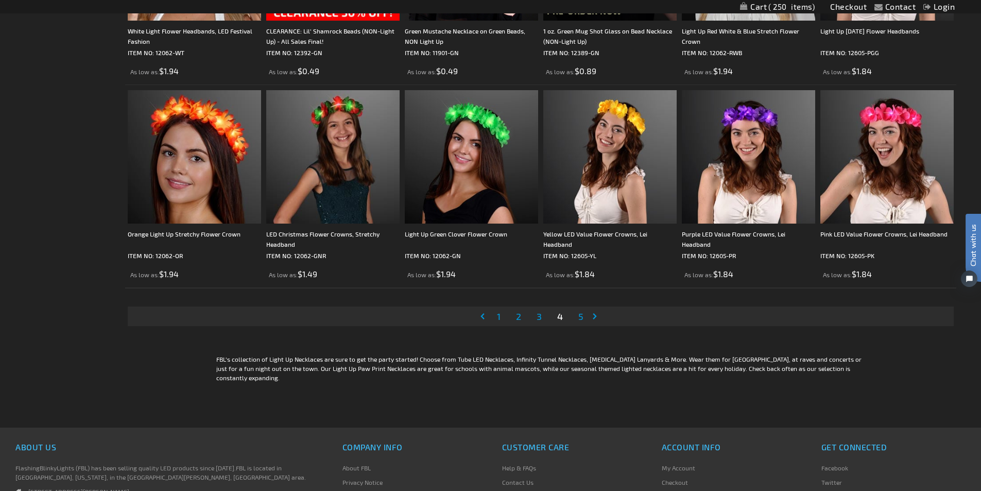
click at [579, 318] on span "5" at bounding box center [580, 316] width 5 height 11
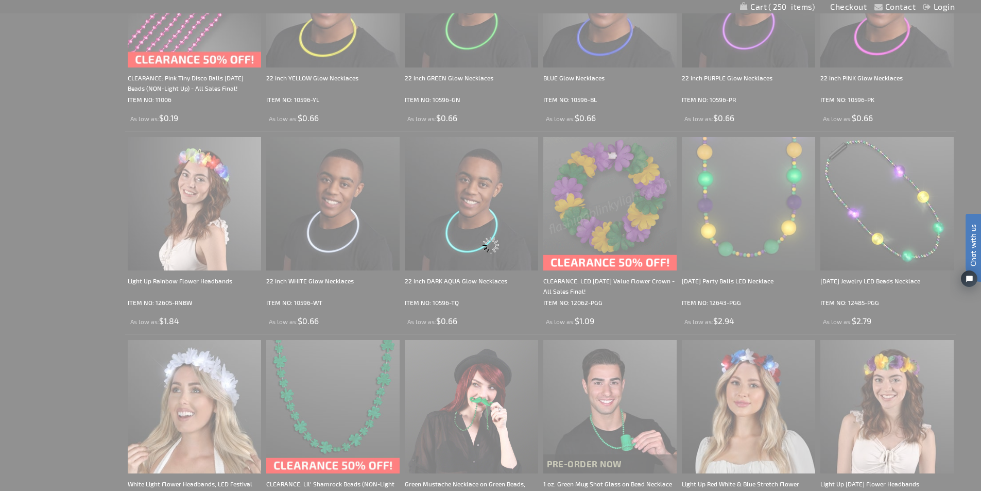
scroll to position [361, 0]
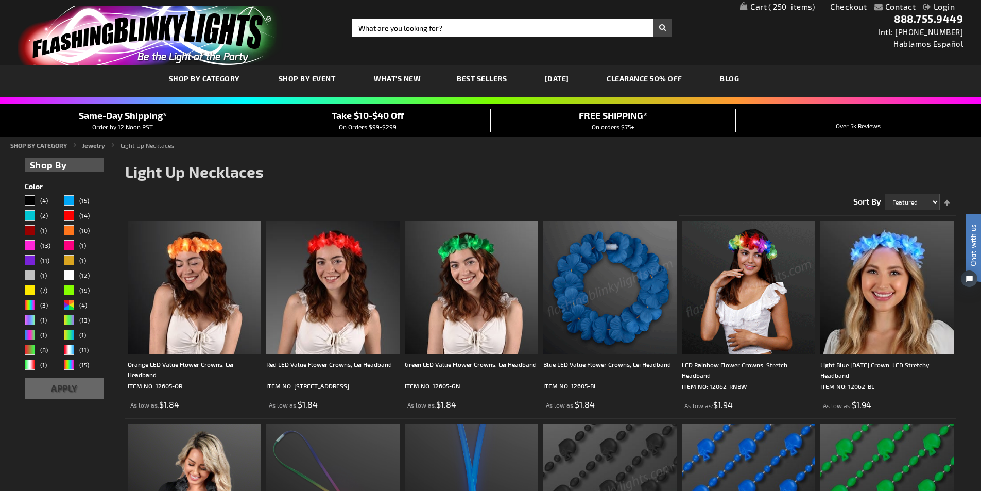
click at [798, 10] on span "250" at bounding box center [791, 6] width 46 height 9
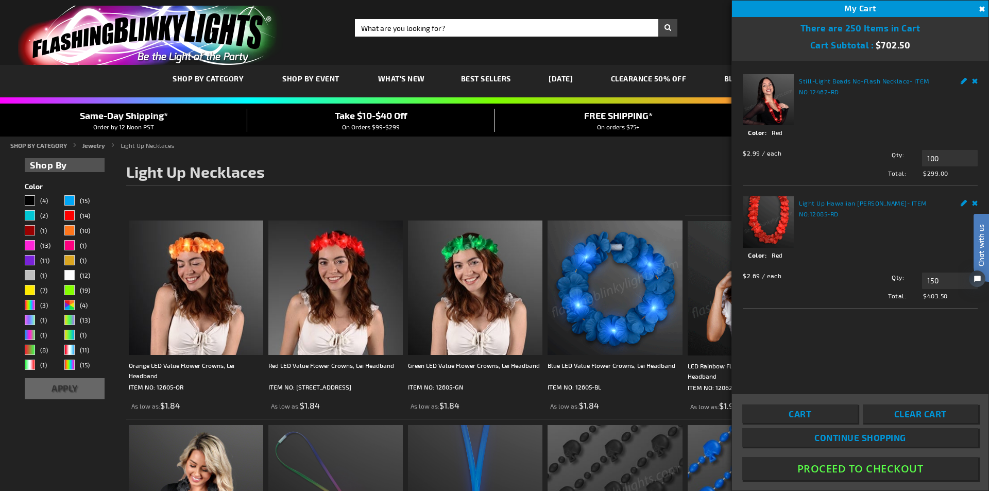
click at [781, 94] on img at bounding box center [768, 99] width 51 height 51
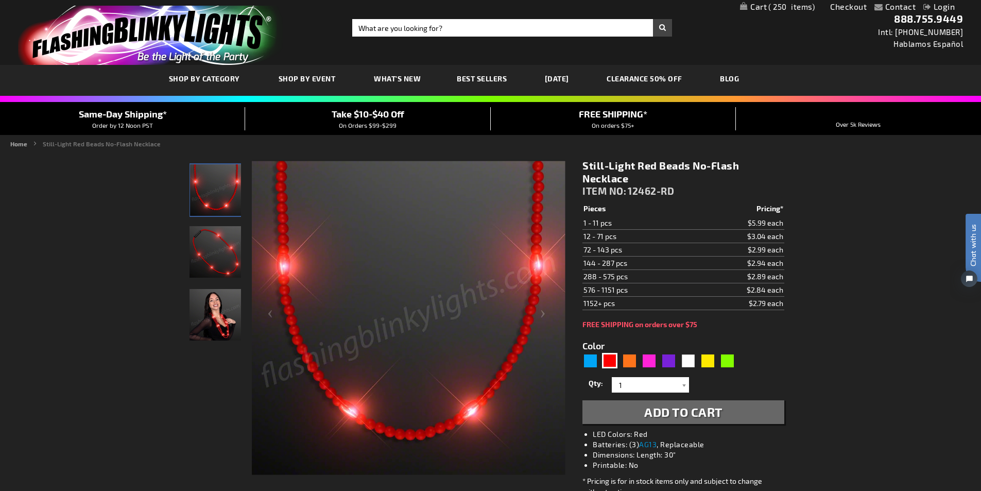
click at [757, 3] on link "My Cart 250 250 items" at bounding box center [777, 7] width 75 height 10
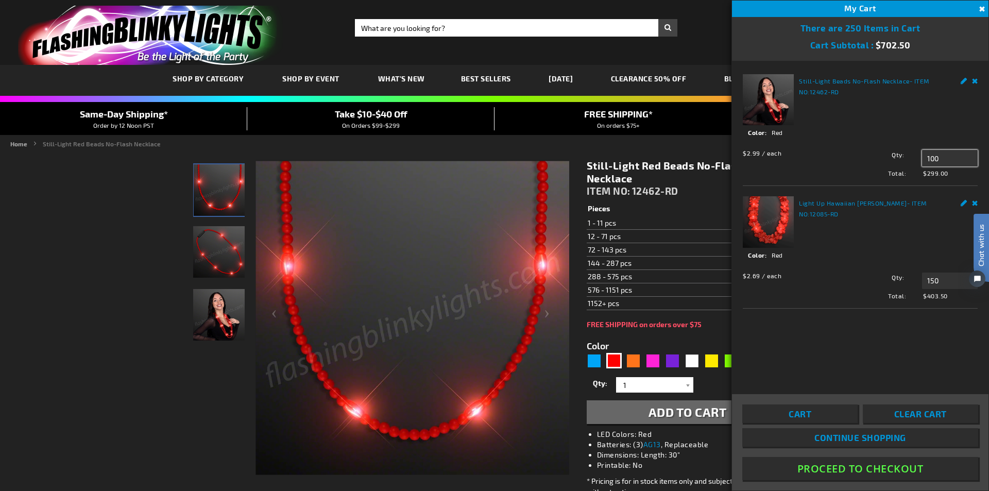
click at [935, 159] on input "100" at bounding box center [950, 158] width 56 height 16
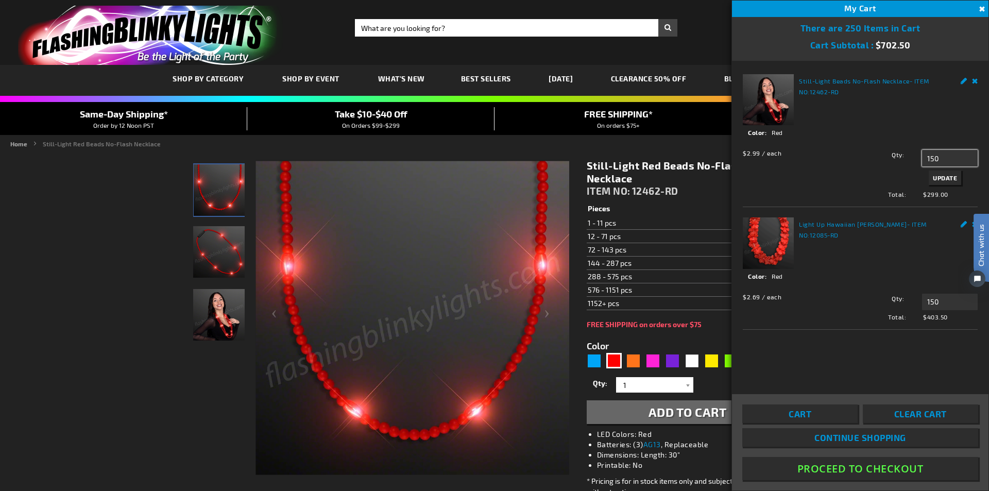
type input "150"
click at [950, 300] on input "150" at bounding box center [950, 302] width 56 height 16
type input "1"
type input "150"
click at [859, 468] on button "Proceed To Checkout" at bounding box center [860, 468] width 236 height 23
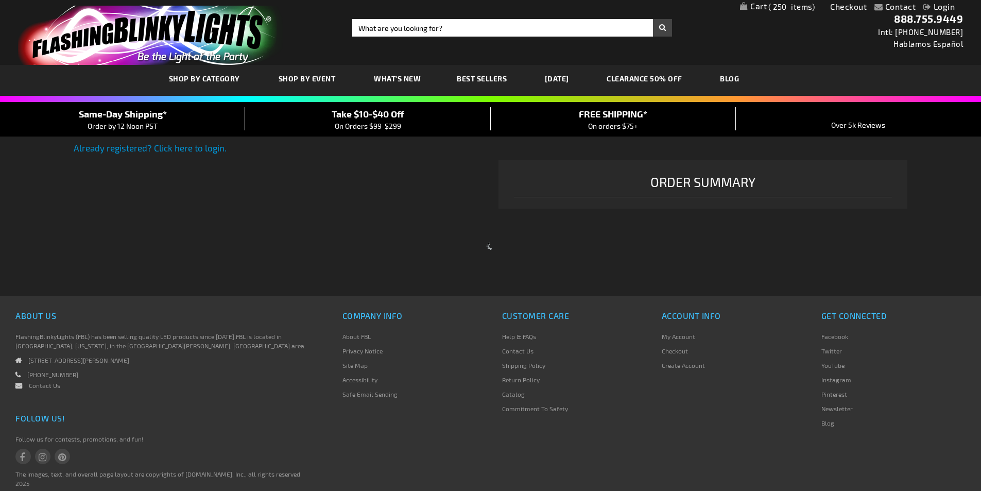
select select "US"
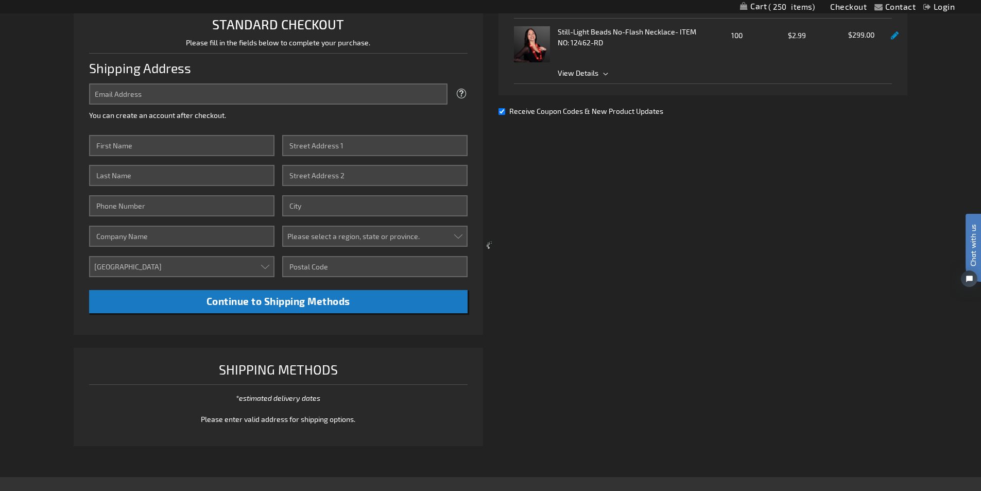
scroll to position [8, 0]
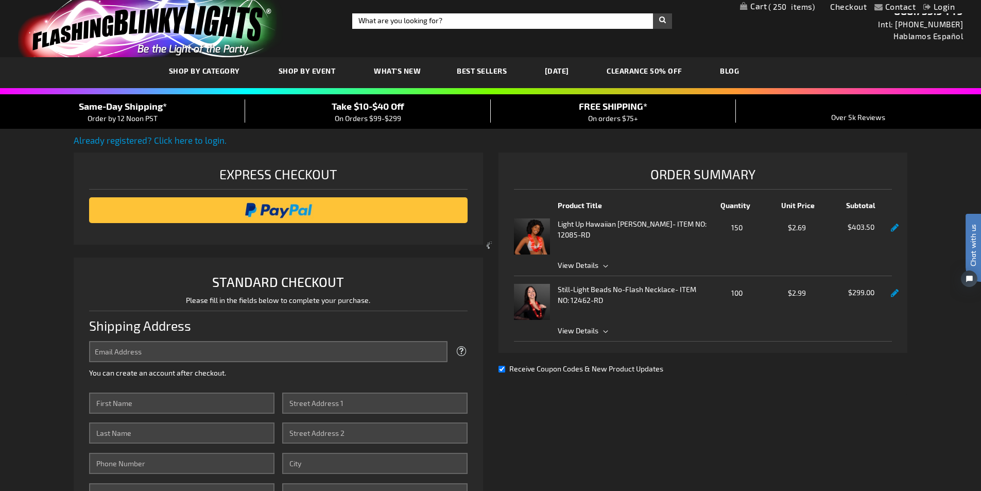
click at [604, 331] on div at bounding box center [490, 245] width 981 height 491
click at [145, 36] on img "store logo" at bounding box center [150, 27] width 265 height 59
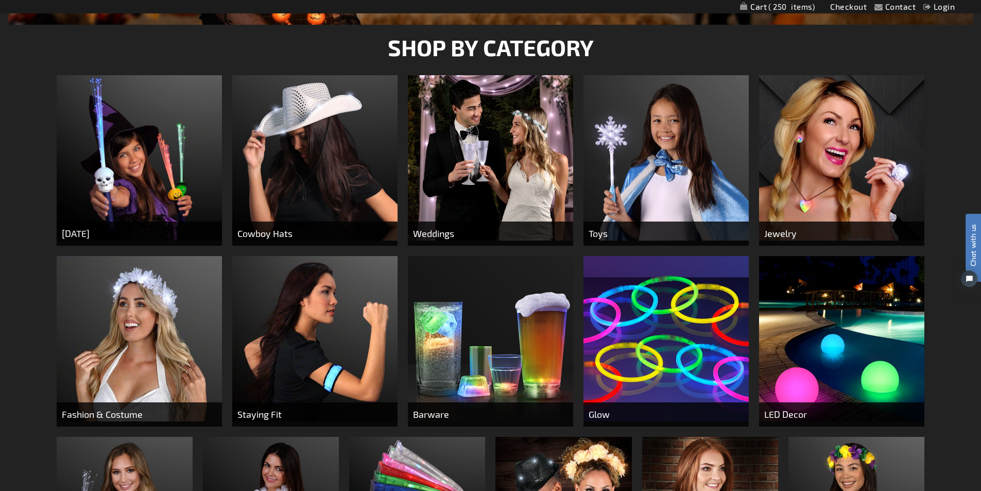
scroll to position [515, 0]
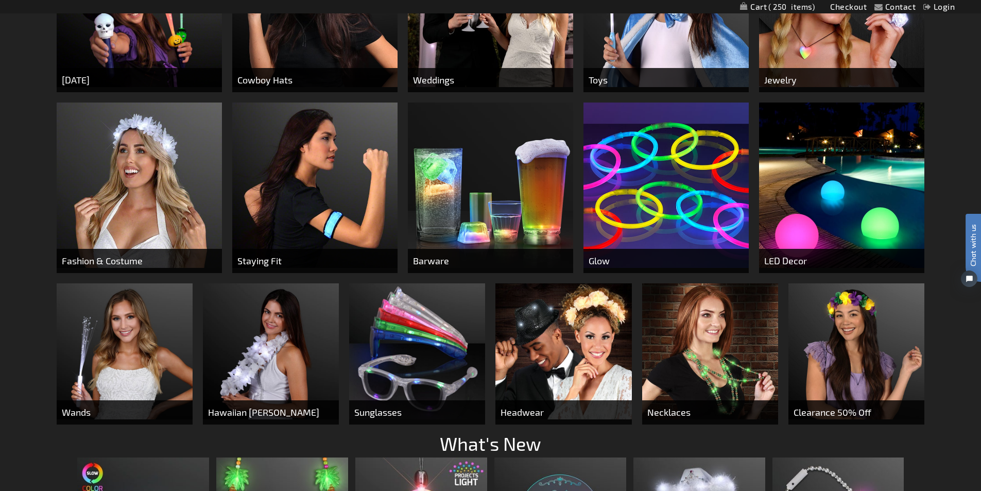
click at [679, 181] on img at bounding box center [665, 184] width 165 height 165
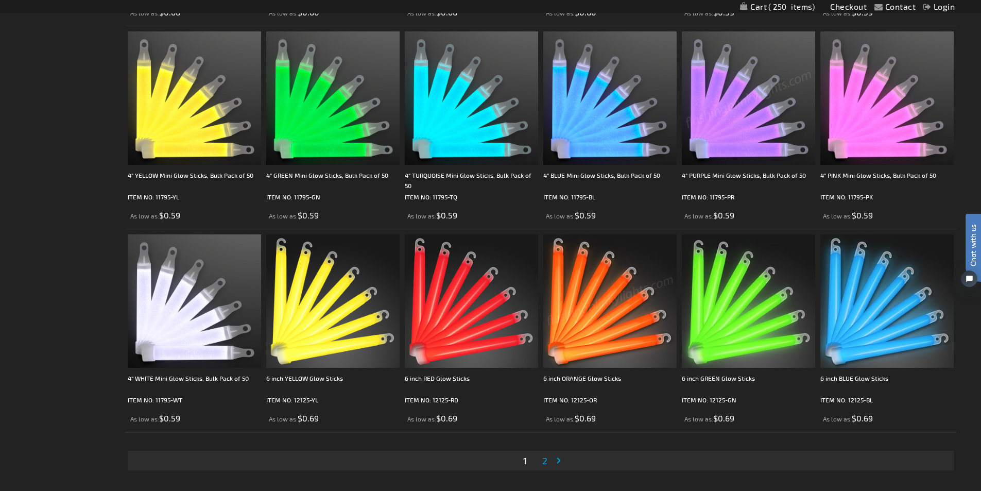
scroll to position [2214, 0]
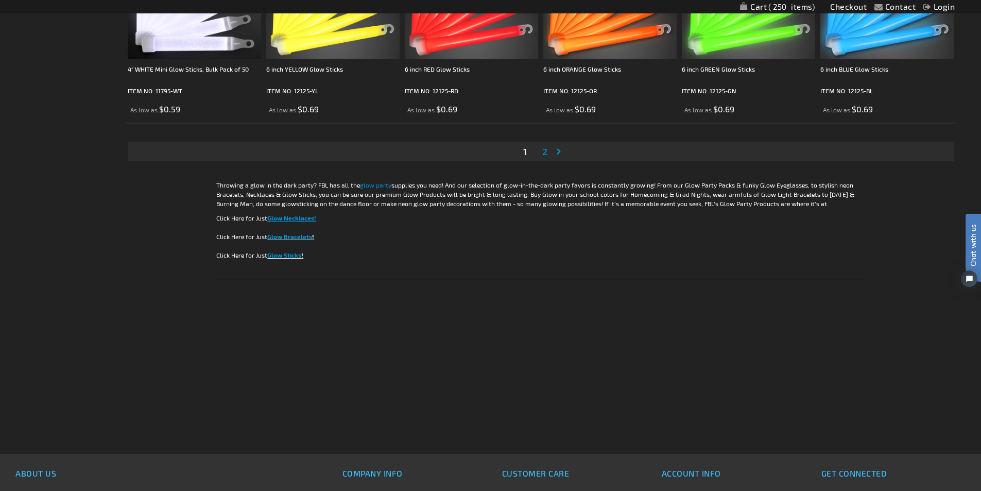
click at [544, 154] on span "2" at bounding box center [544, 151] width 5 height 11
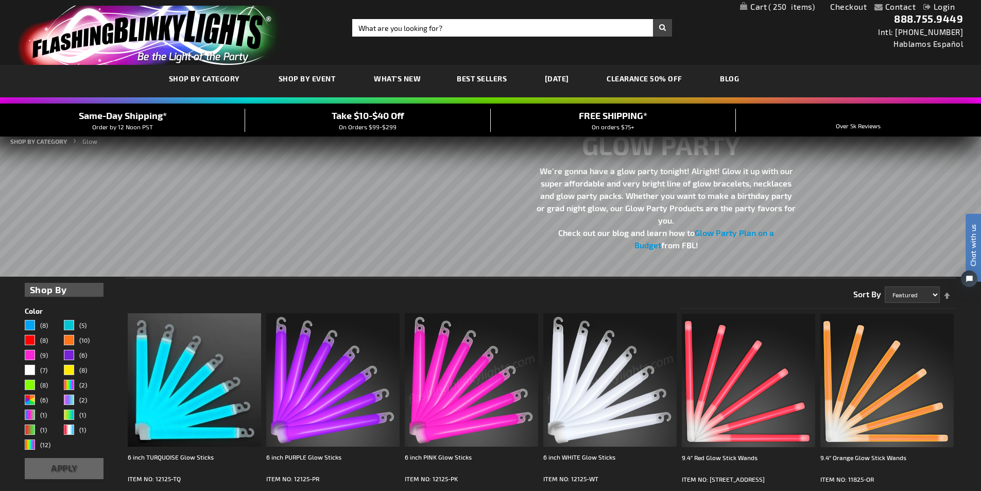
click at [164, 39] on img "store logo" at bounding box center [150, 35] width 265 height 59
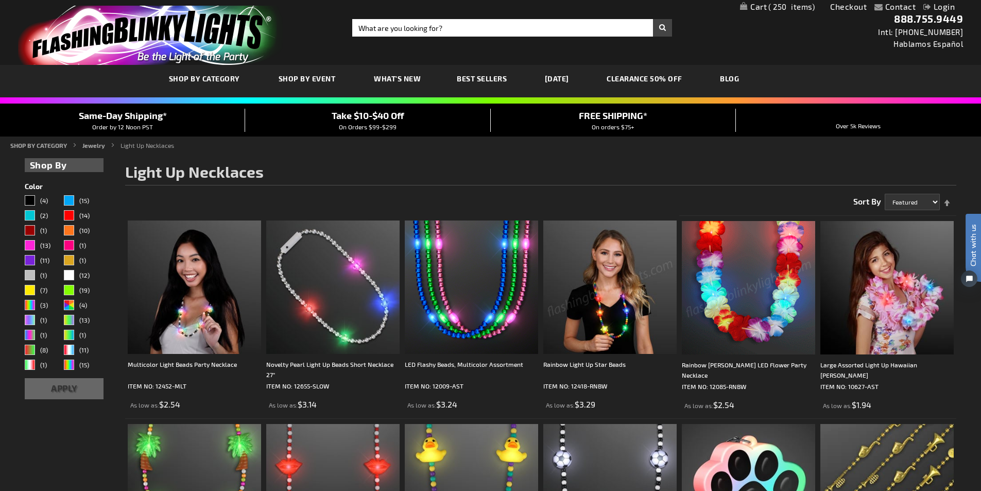
click at [760, 8] on link "My Cart 250 250 items" at bounding box center [777, 7] width 75 height 10
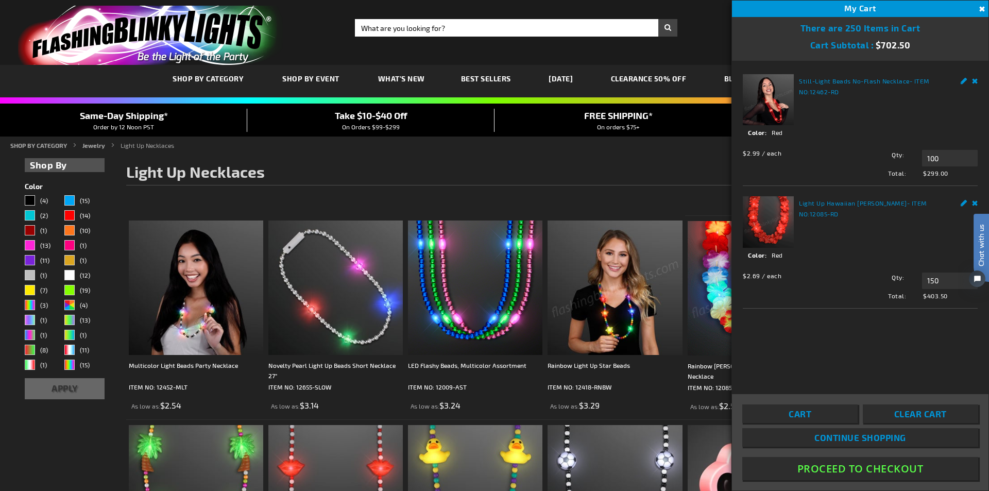
click html "Chat with us"
click at [979, 277] on icon "Open chat widget" at bounding box center [982, 278] width 9 height 16
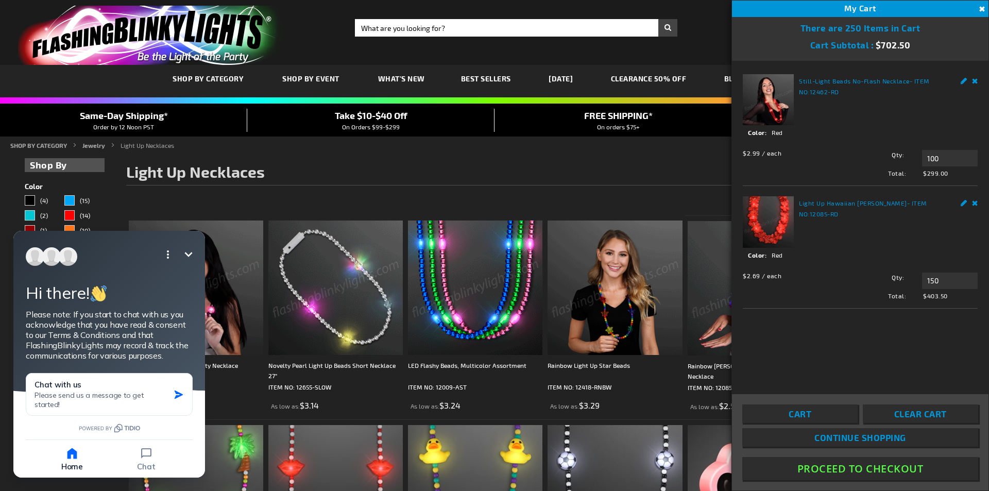
click at [191, 254] on icon "Minimize" at bounding box center [189, 254] width 8 height 5
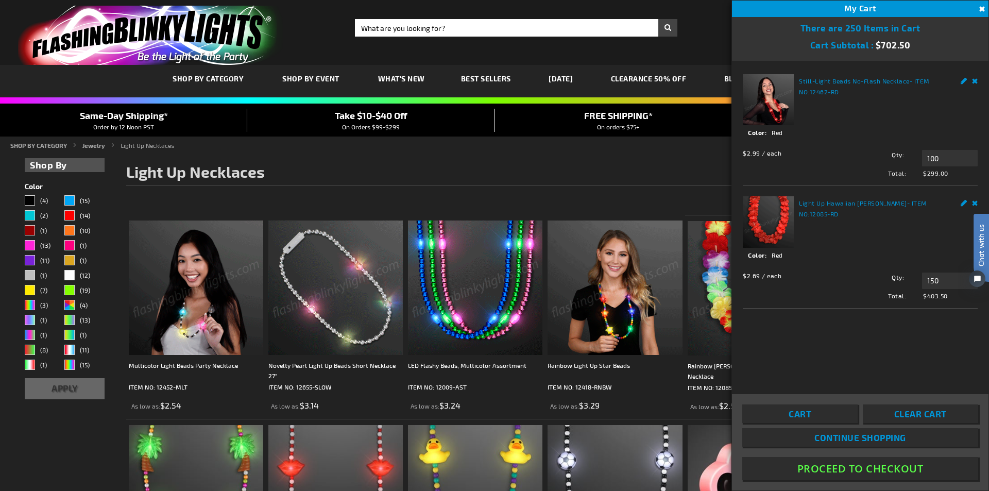
click at [940, 410] on span "Clear Cart" at bounding box center [920, 413] width 53 height 10
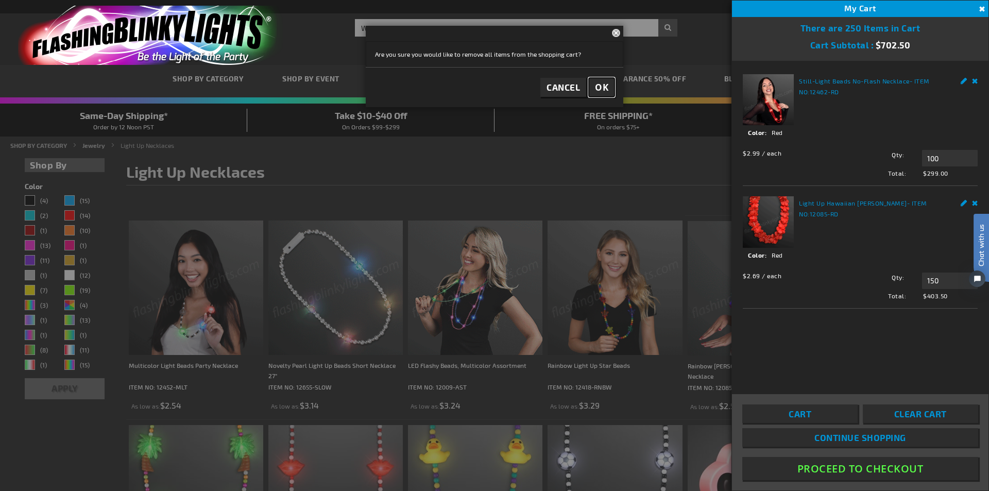
click at [600, 90] on span "OK" at bounding box center [601, 87] width 13 height 12
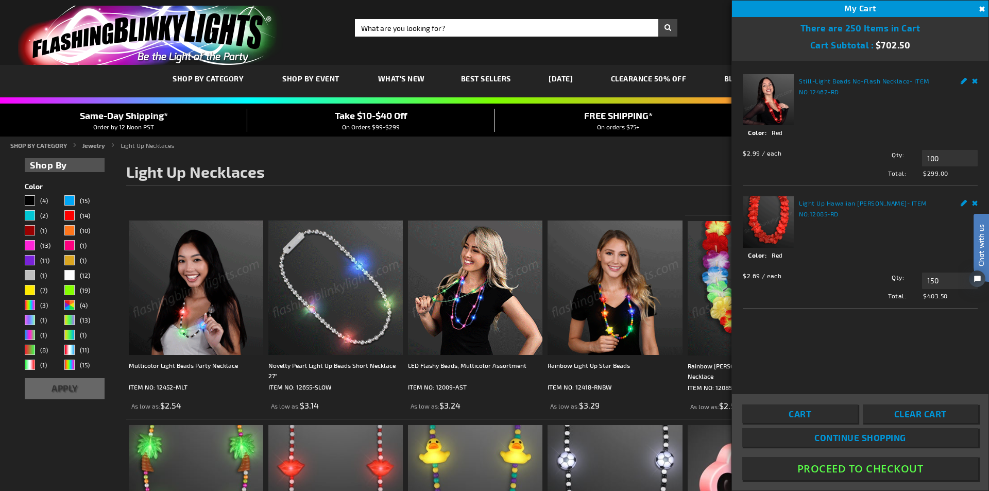
click at [928, 418] on span "Clear Cart" at bounding box center [920, 413] width 53 height 10
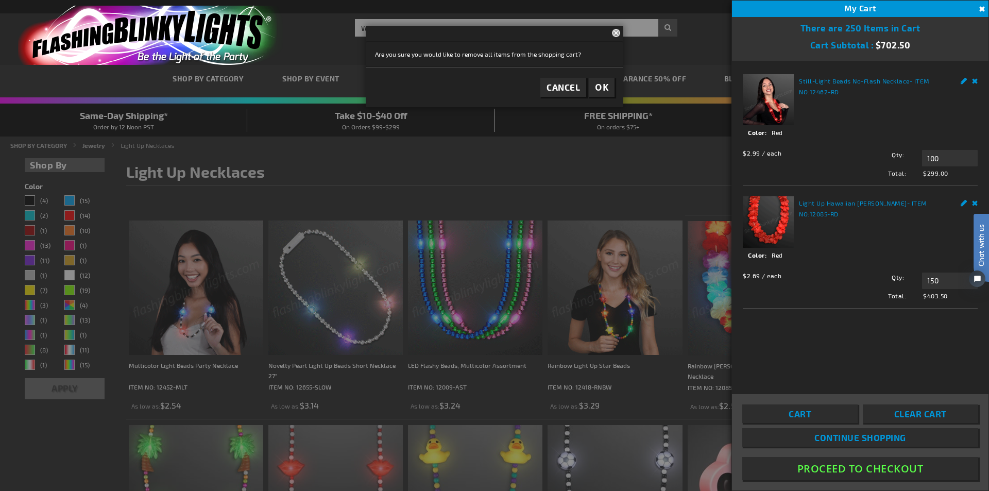
click at [980, 5] on button "Close" at bounding box center [980, 9] width 11 height 11
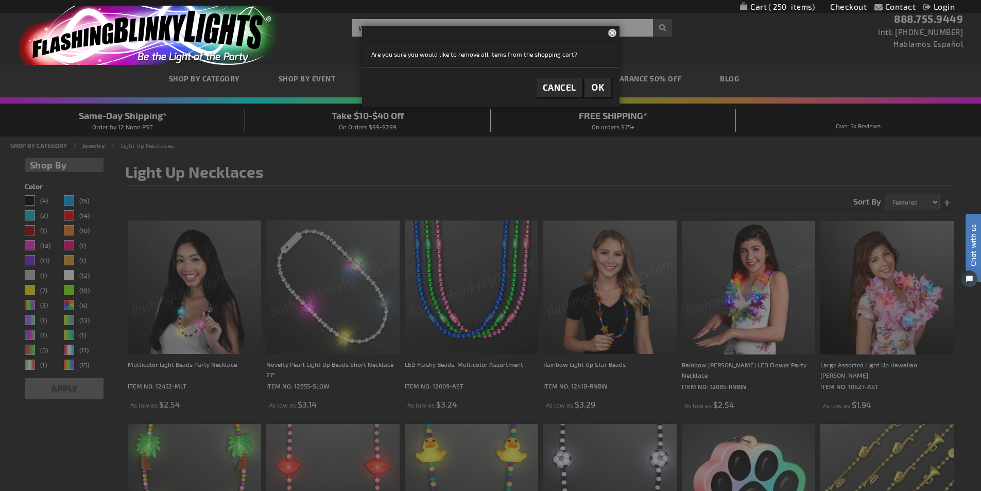
click at [807, 5] on span "250" at bounding box center [791, 6] width 46 height 9
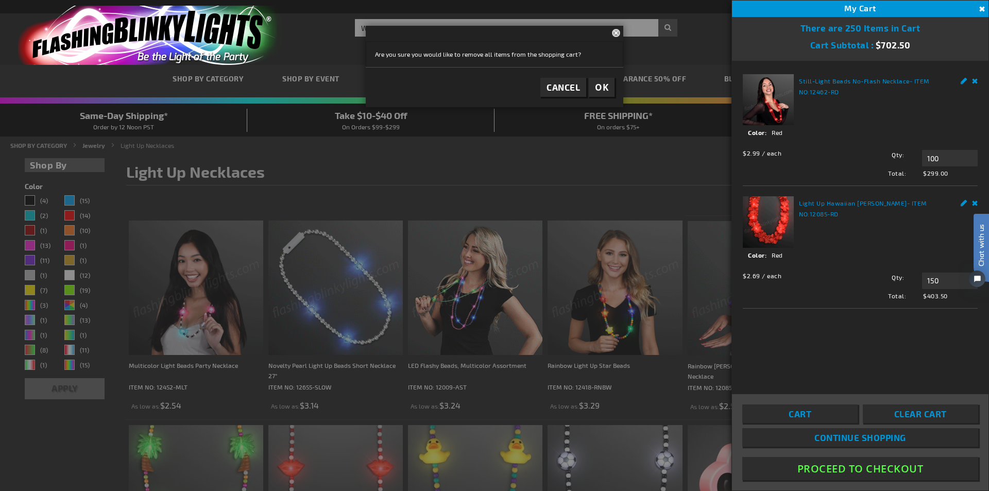
click at [897, 410] on span "Clear Cart" at bounding box center [920, 413] width 53 height 10
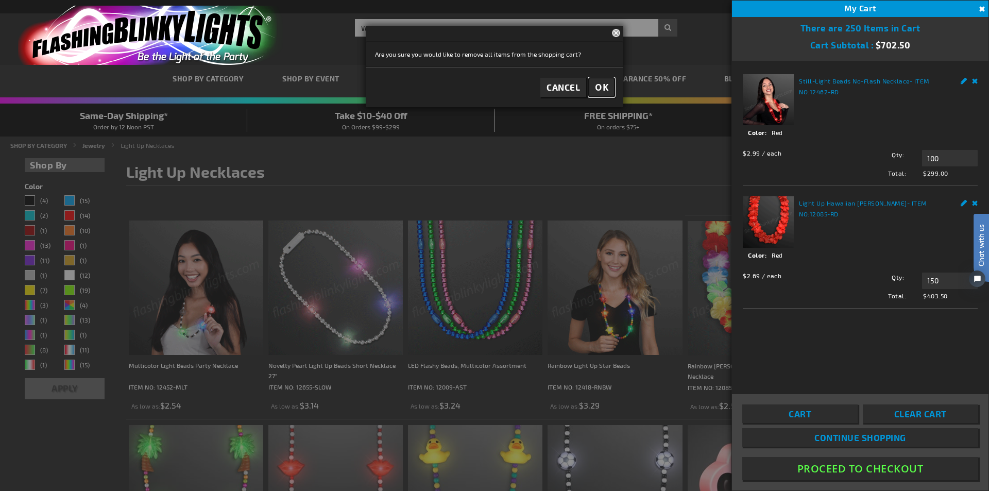
click at [609, 87] on button "OK" at bounding box center [602, 87] width 26 height 19
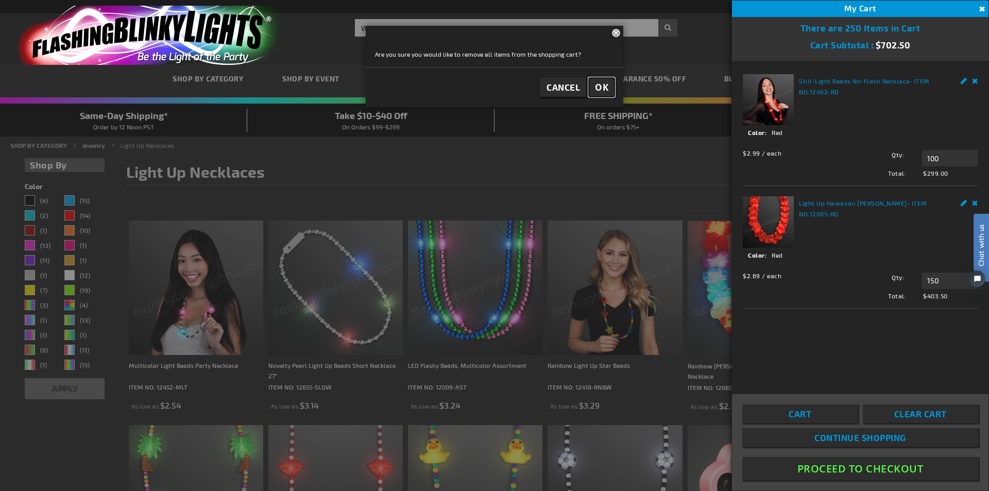
click at [607, 87] on span "OK" at bounding box center [601, 87] width 13 height 12
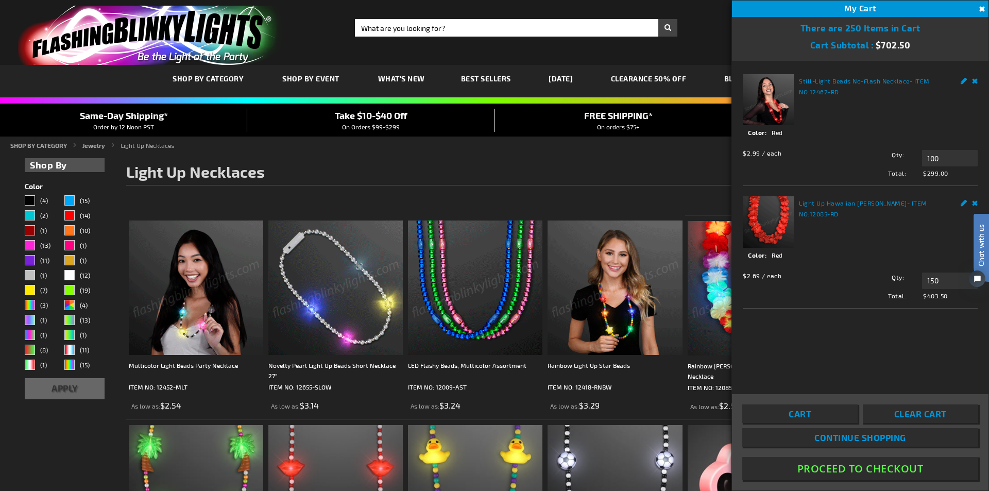
click at [980, 6] on button "Close" at bounding box center [980, 9] width 11 height 11
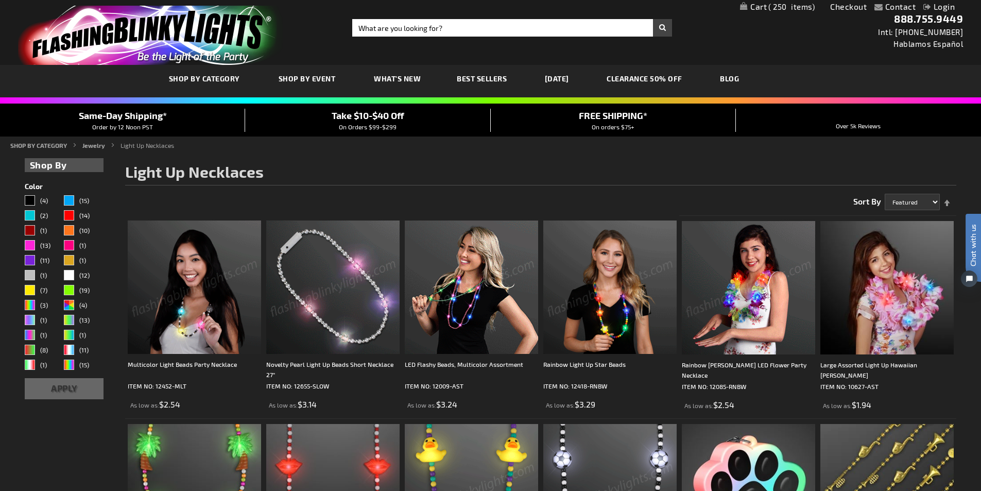
click at [797, 9] on span "250" at bounding box center [791, 6] width 46 height 9
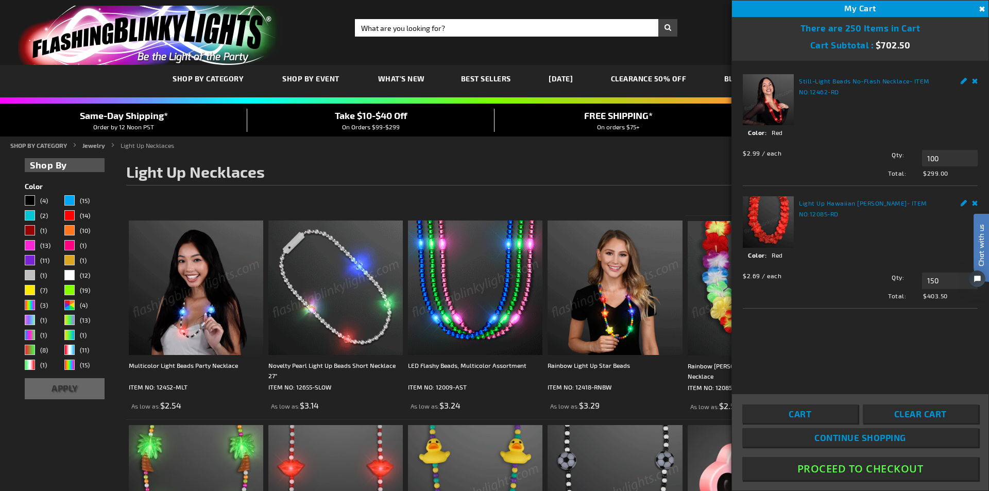
click at [963, 80] on link "Edit" at bounding box center [963, 79] width 7 height 11
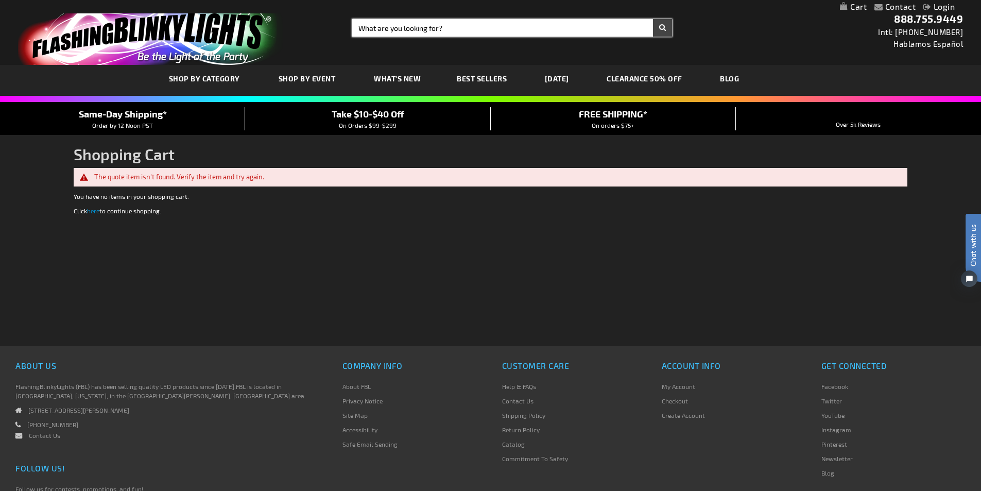
click at [422, 28] on input "Search" at bounding box center [512, 28] width 320 height 18
type input "red light necklace"
click at [653, 19] on button "Search" at bounding box center [662, 28] width 19 height 18
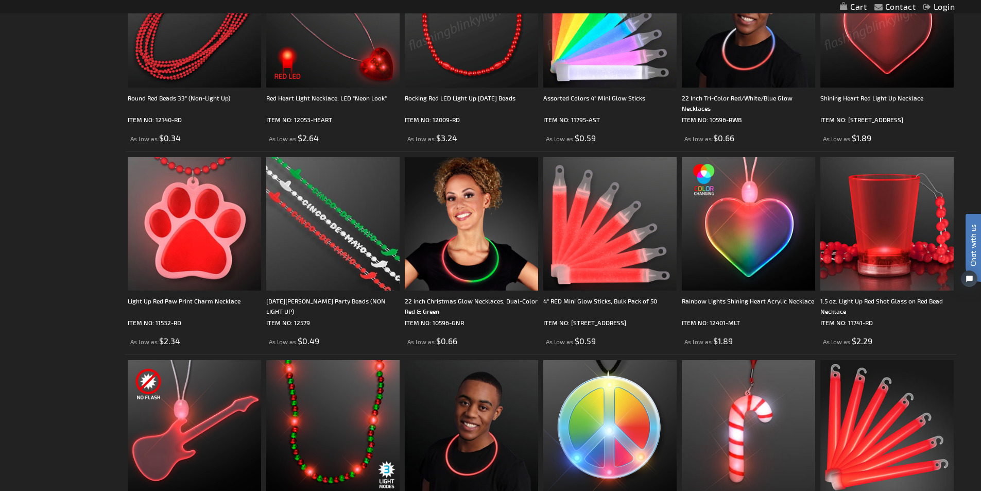
scroll to position [1287, 0]
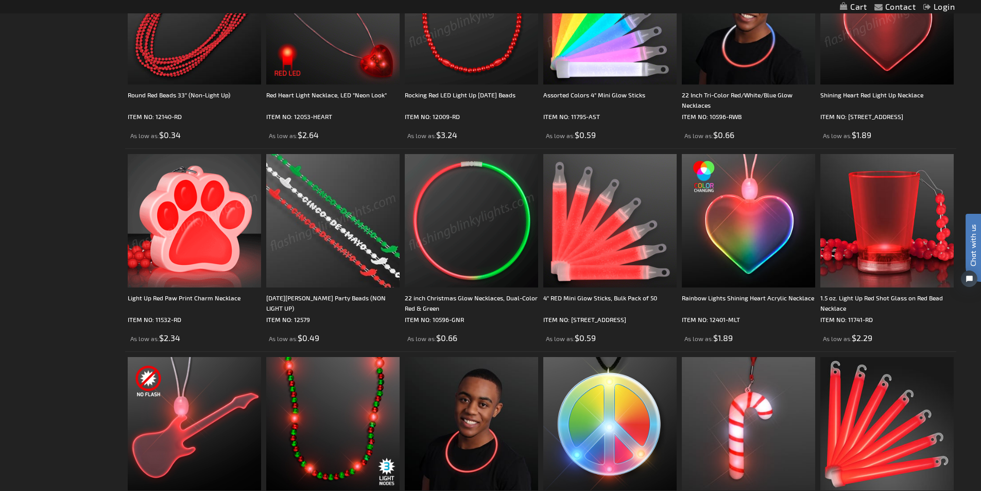
click at [220, 241] on img at bounding box center [194, 220] width 133 height 133
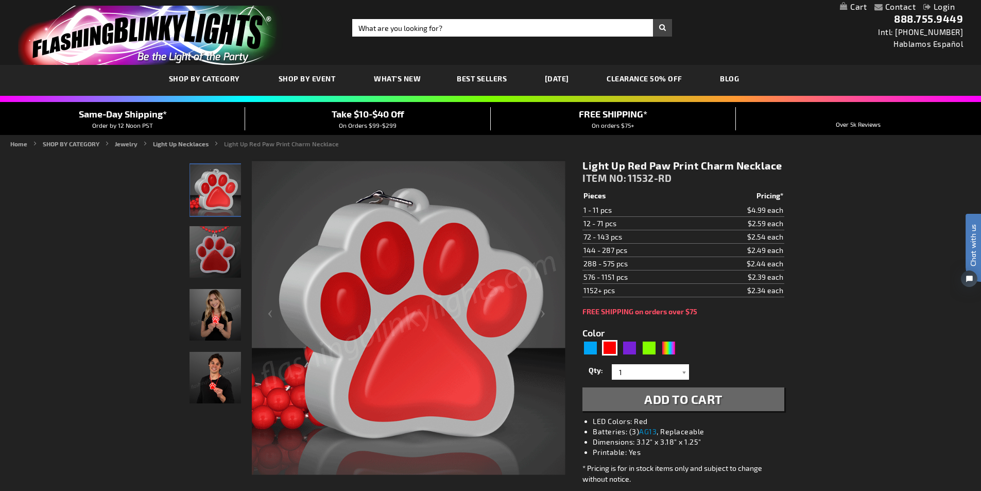
click at [206, 239] on img "Light Up Red Paw Print LED Charm Necklaces" at bounding box center [215, 251] width 51 height 51
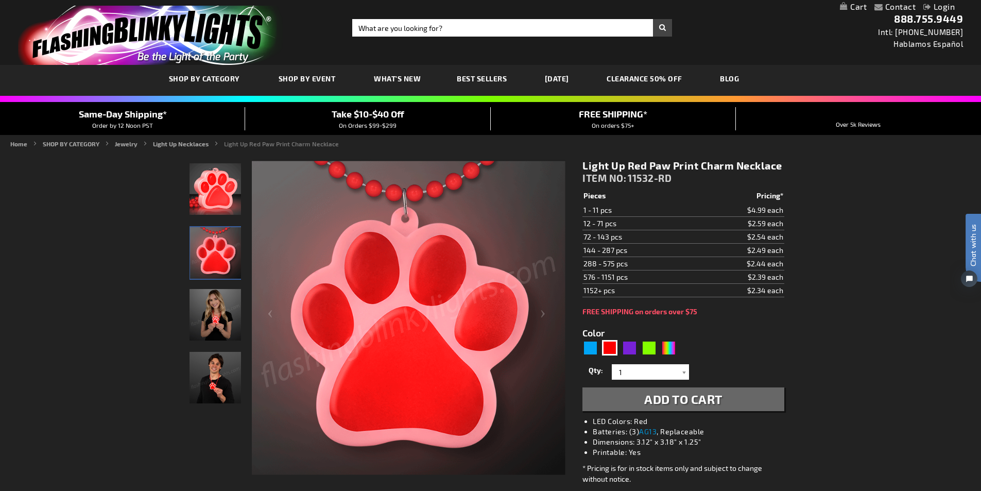
click at [219, 314] on img "Woman wearing Light Up Red Paw Print LED Charm Necklaces" at bounding box center [215, 314] width 51 height 51
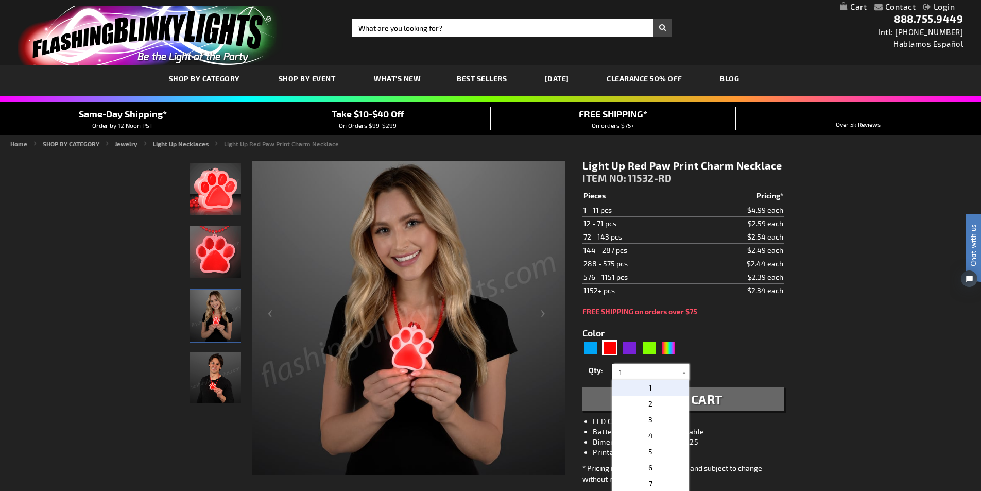
click at [631, 371] on input "1" at bounding box center [651, 371] width 75 height 15
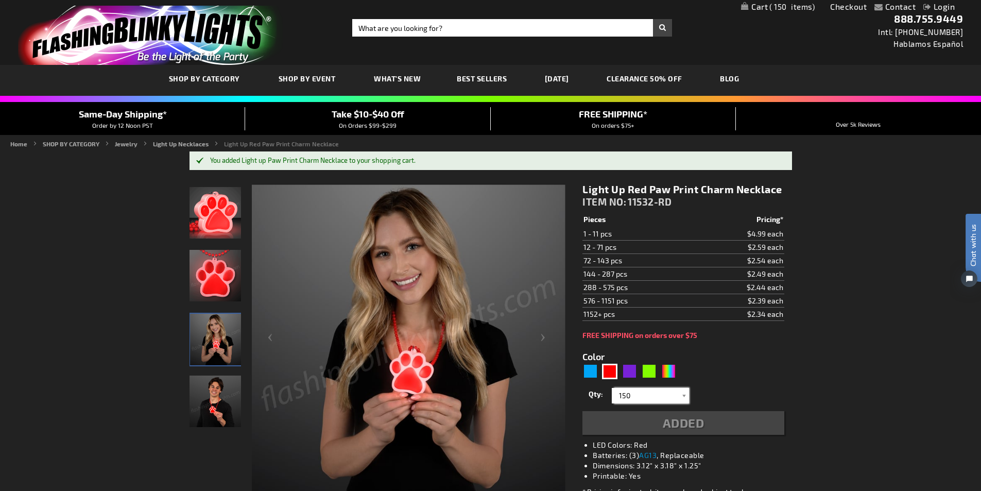
type input "150"
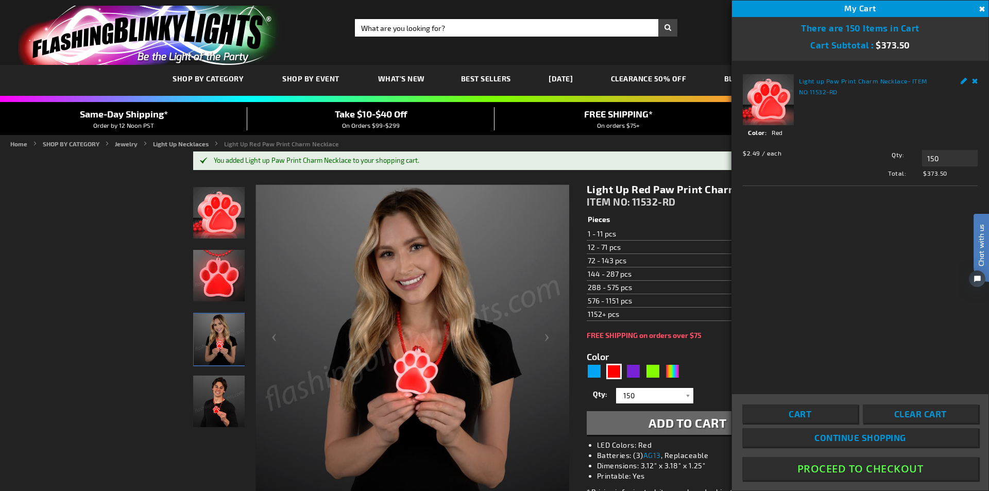
click at [973, 80] on link "Remove" at bounding box center [975, 79] width 6 height 11
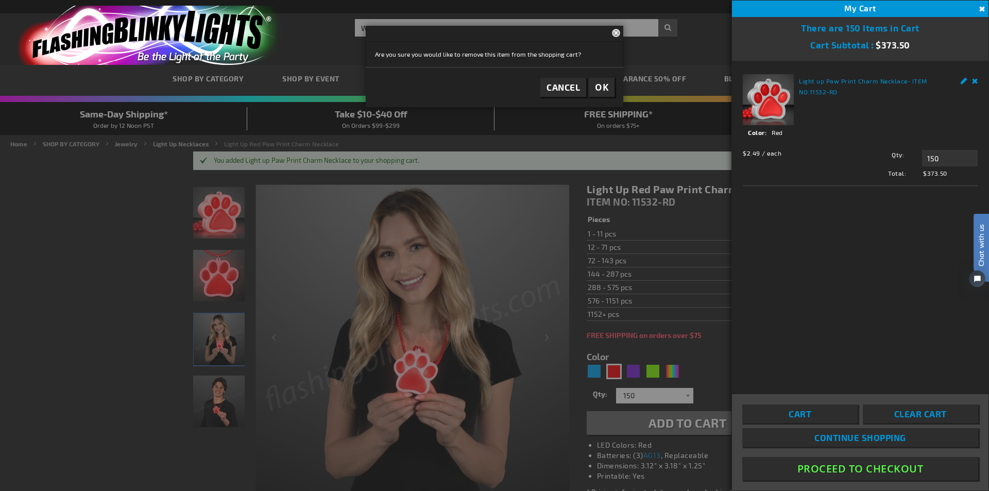
click at [604, 88] on span "OK" at bounding box center [601, 87] width 13 height 12
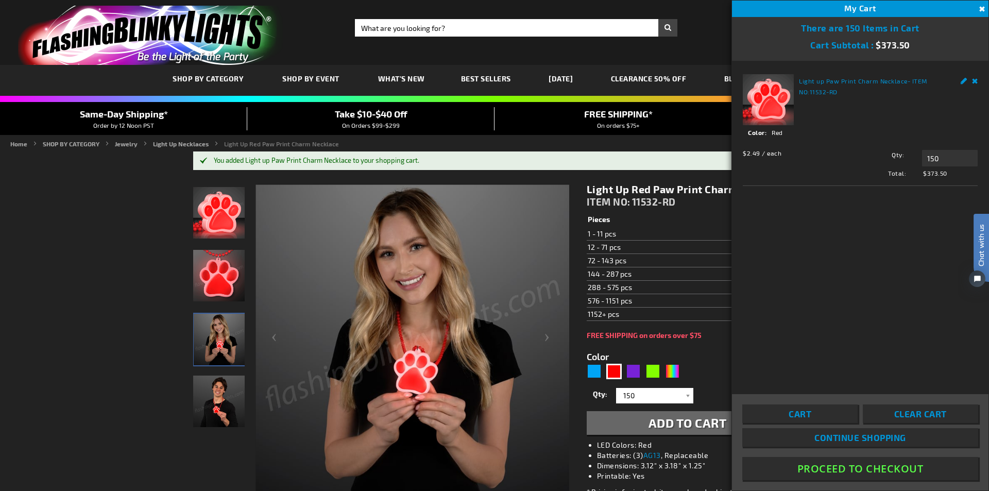
click at [979, 10] on button "Close" at bounding box center [980, 9] width 11 height 11
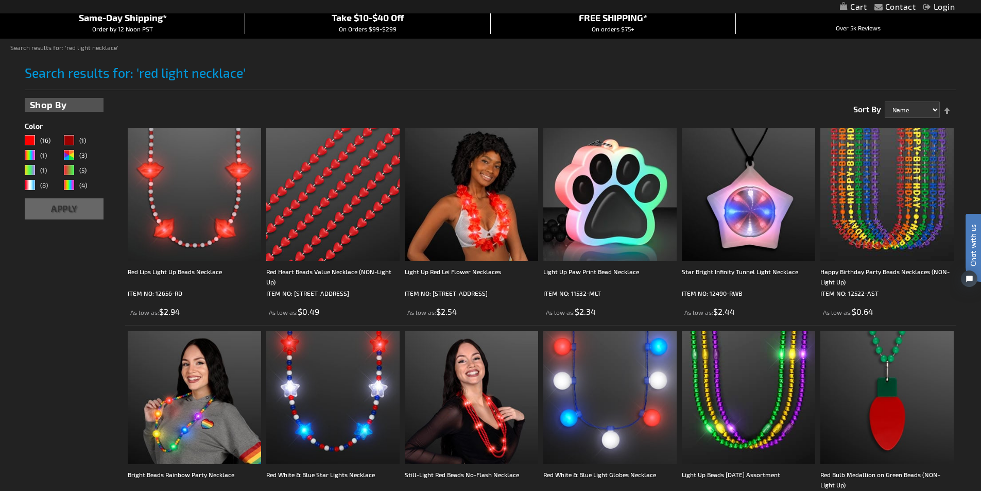
scroll to position [51, 0]
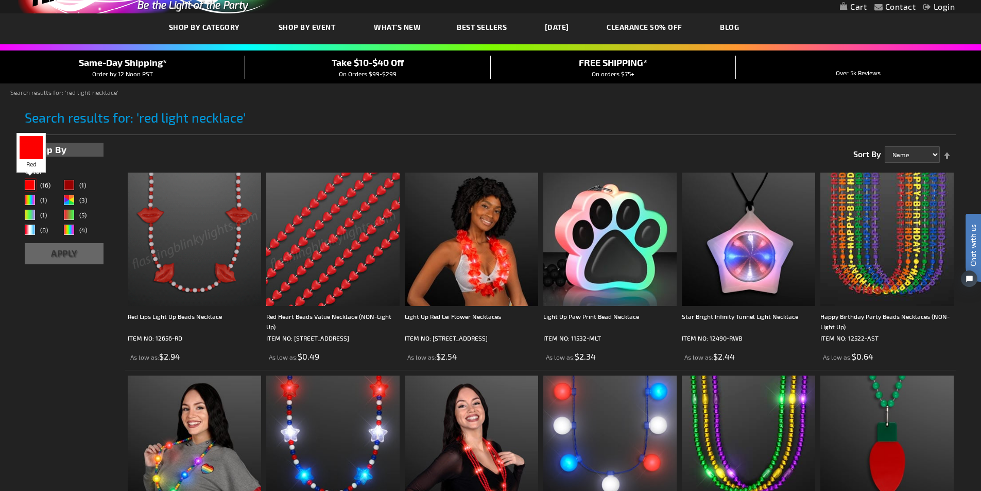
click at [31, 183] on div "Red" at bounding box center [30, 185] width 10 height 10
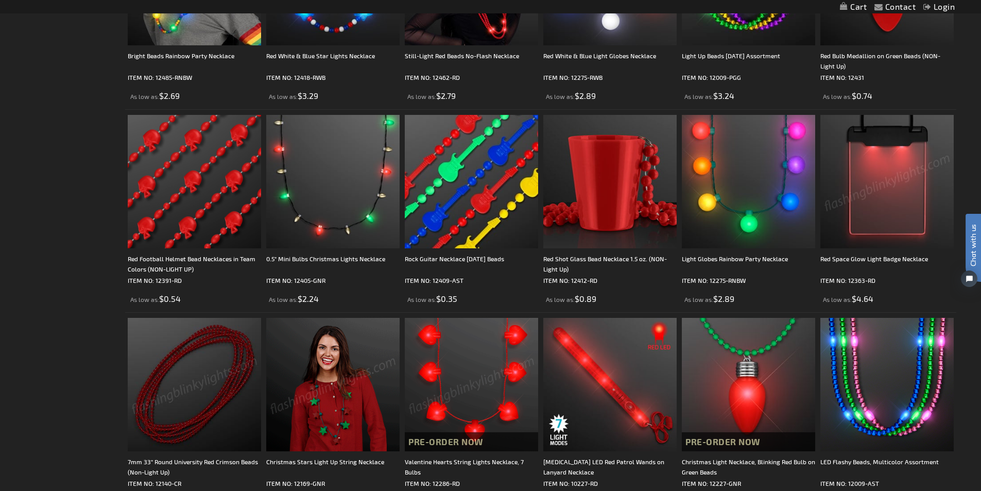
scroll to position [206, 0]
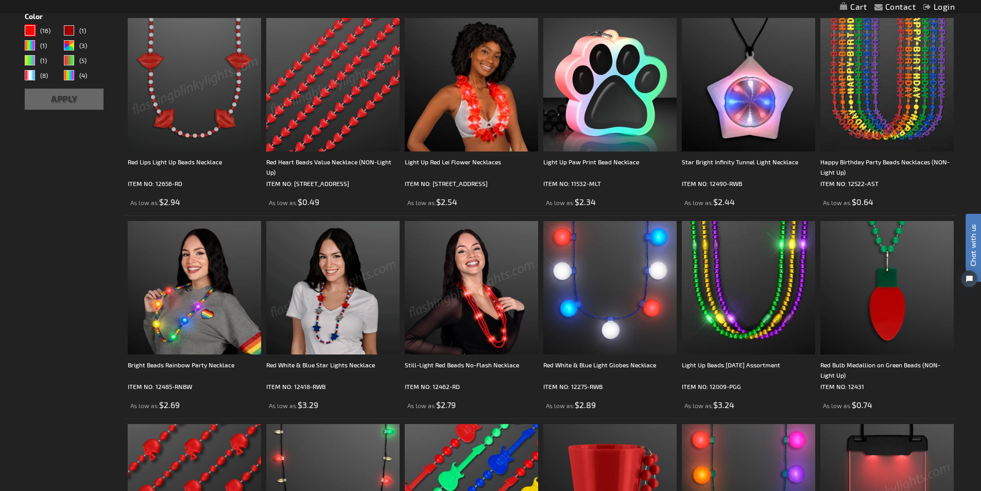
click at [494, 313] on img at bounding box center [471, 287] width 133 height 133
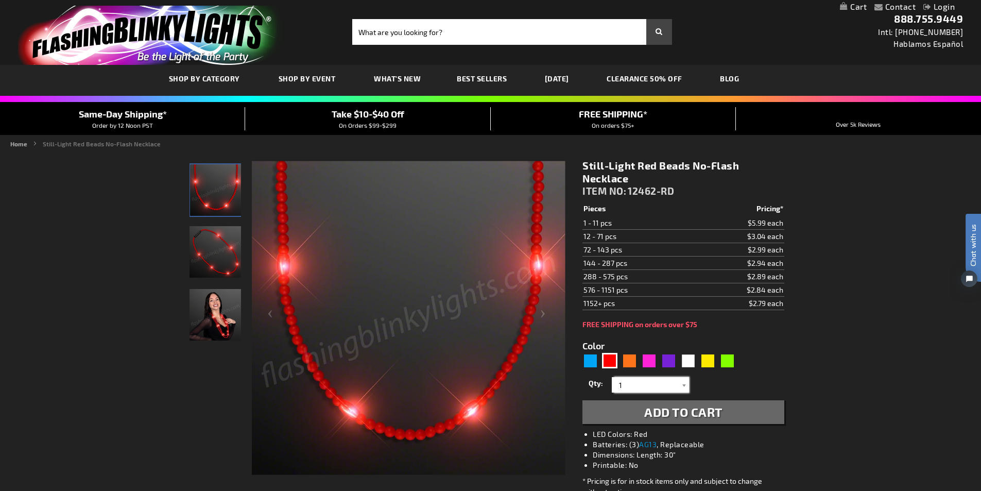
click at [629, 386] on input "1" at bounding box center [651, 384] width 75 height 15
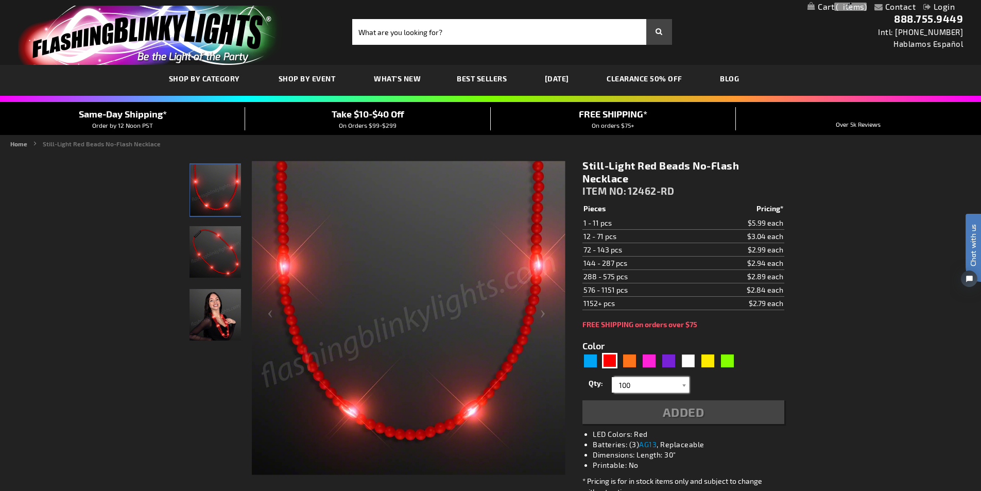
type input "100"
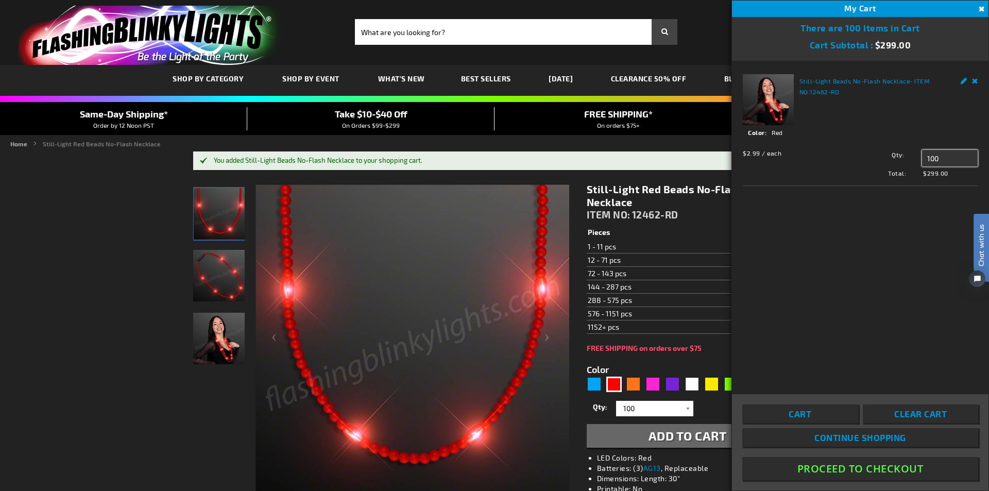
click at [934, 159] on input "100" at bounding box center [950, 158] width 56 height 16
type input "150"
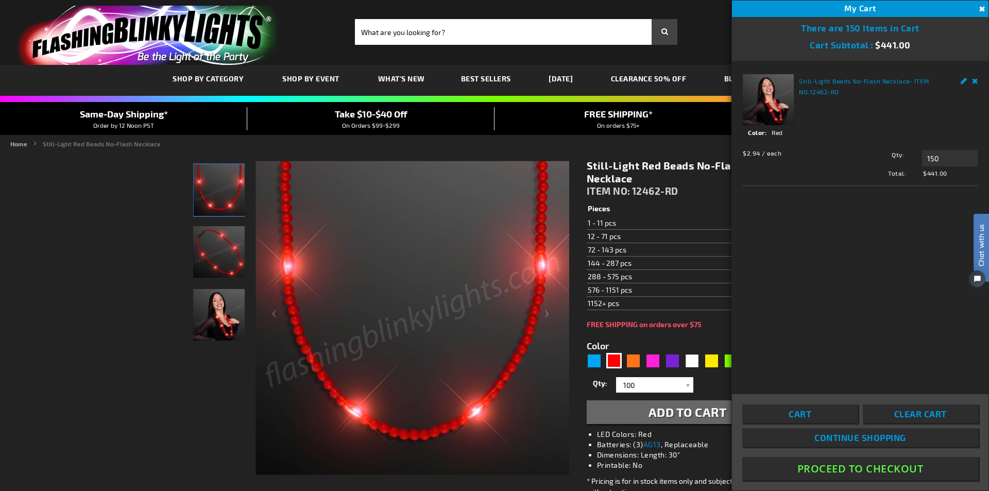
click at [881, 471] on button "Proceed To Checkout" at bounding box center [860, 468] width 236 height 23
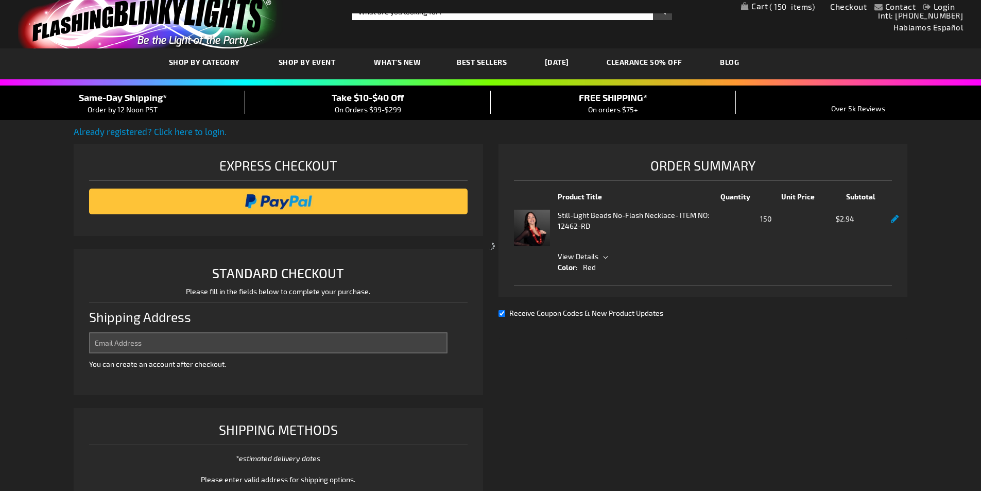
select select "US"
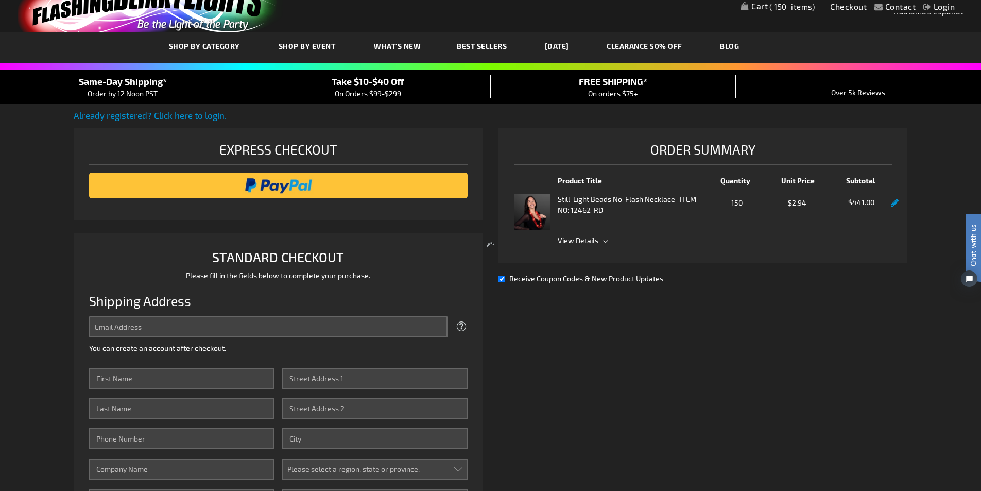
scroll to position [5, 0]
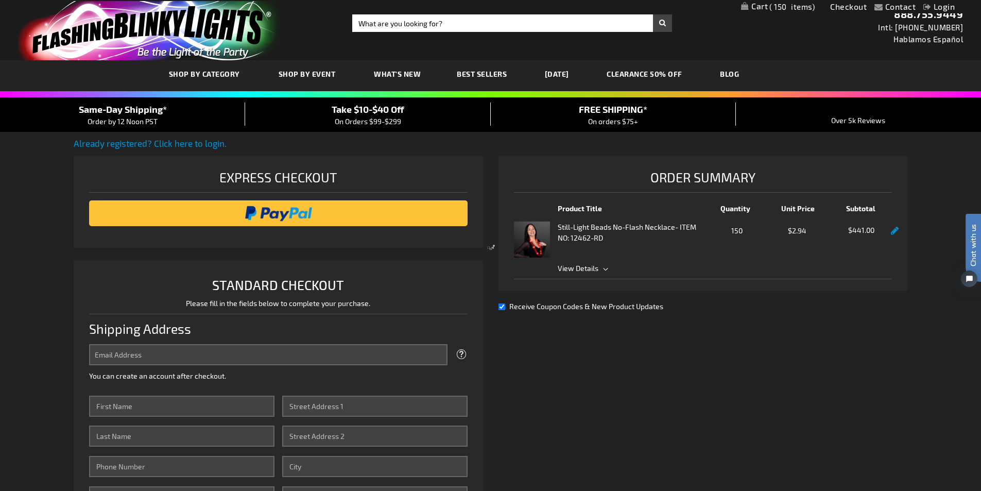
click at [605, 270] on div at bounding box center [490, 245] width 981 height 491
click at [604, 269] on div at bounding box center [490, 245] width 981 height 491
click at [411, 22] on div at bounding box center [490, 245] width 981 height 491
click at [408, 22] on div at bounding box center [490, 245] width 981 height 491
click at [430, 22] on div at bounding box center [490, 245] width 981 height 491
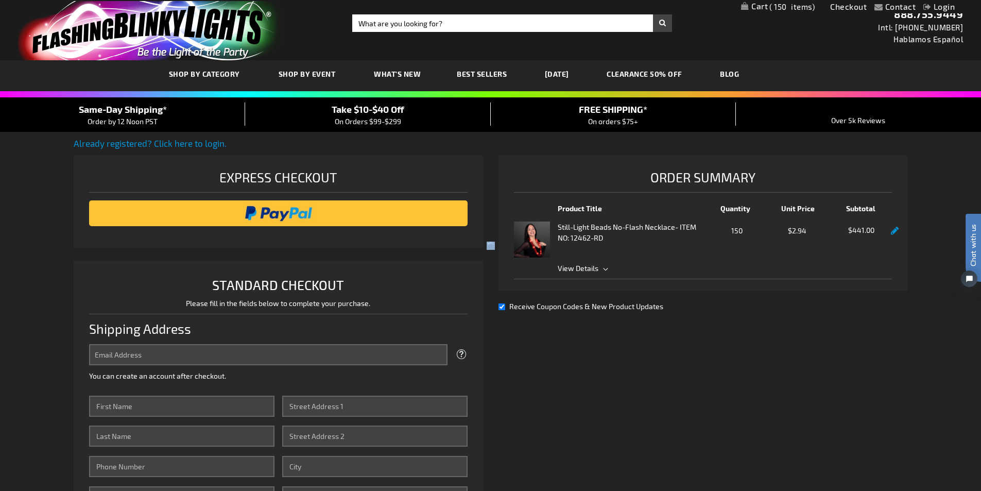
click at [430, 22] on div at bounding box center [490, 245] width 981 height 491
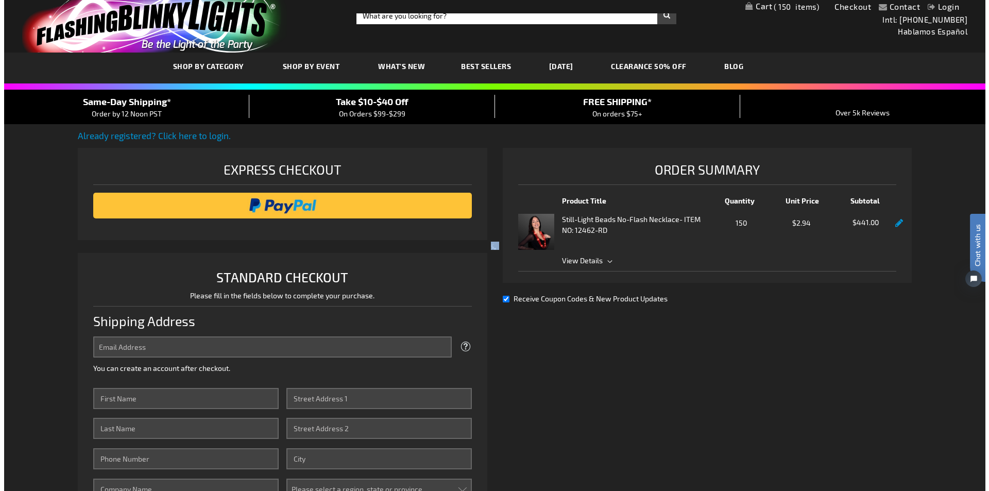
scroll to position [0, 0]
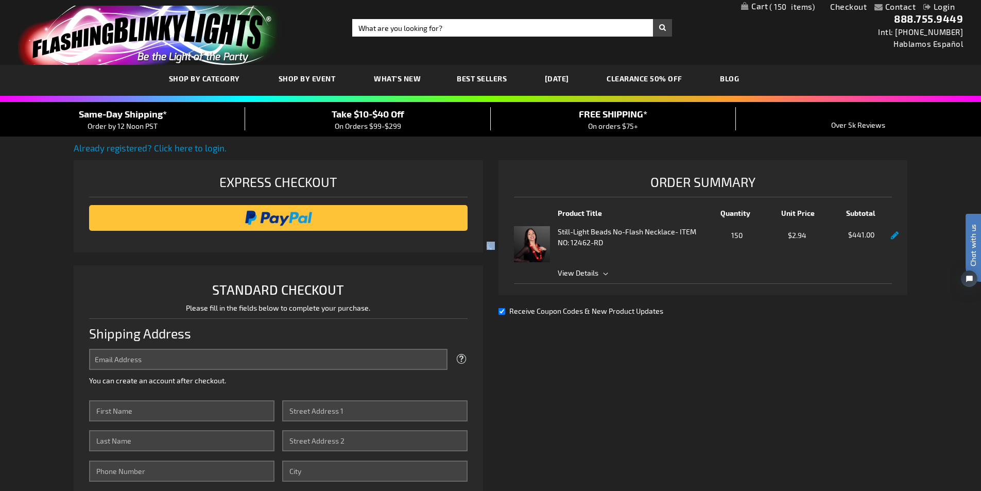
click at [377, 126] on div at bounding box center [490, 245] width 981 height 491
click at [608, 274] on div at bounding box center [490, 245] width 981 height 491
click at [607, 274] on div at bounding box center [490, 245] width 981 height 491
click at [774, 9] on span "150" at bounding box center [791, 6] width 45 height 9
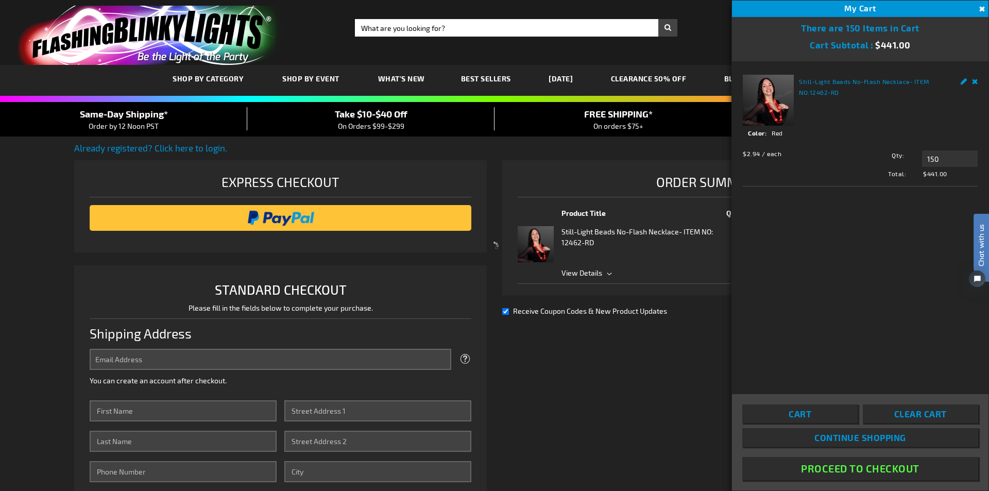
click at [816, 90] on span "12462-RD" at bounding box center [823, 92] width 29 height 7
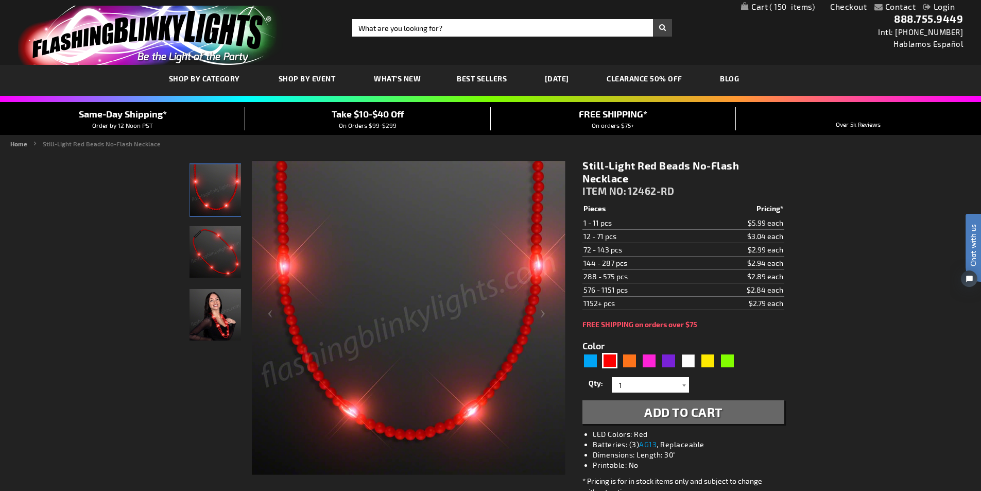
click at [365, 116] on span "Take $10-$40 Off" at bounding box center [368, 113] width 73 height 11
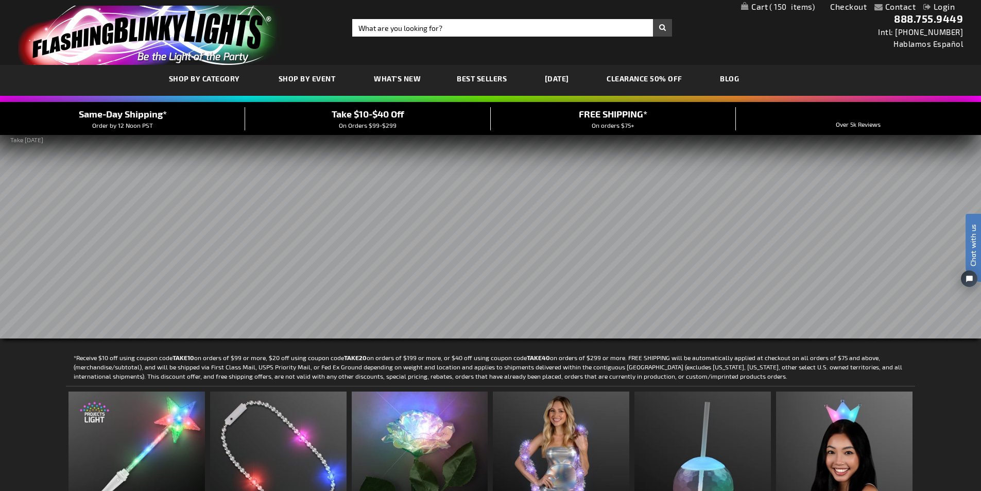
drag, startPoint x: 723, startPoint y: 306, endPoint x: 634, endPoint y: 304, distance: 89.1
click at [634, 304] on rs-slide at bounding box center [490, 236] width 981 height 204
click at [798, 8] on span "150" at bounding box center [791, 6] width 45 height 9
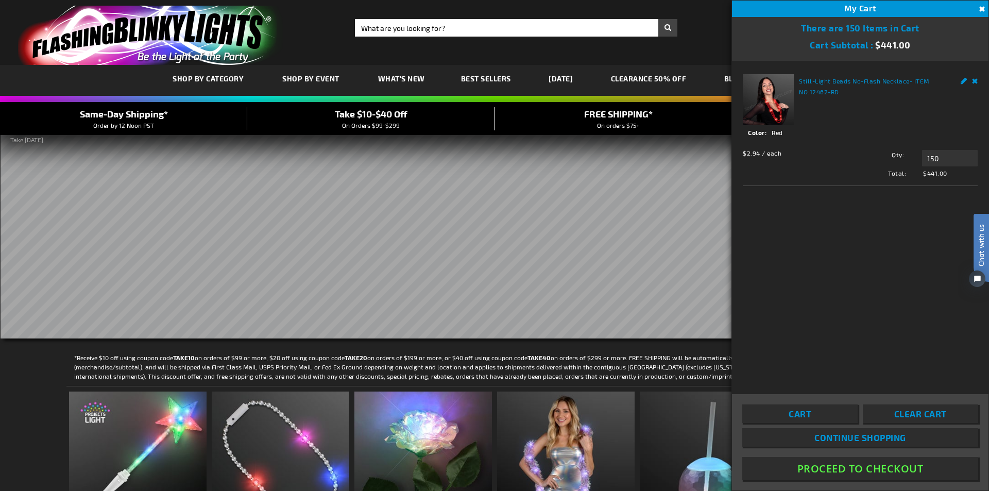
click at [958, 80] on div "Edit Remove" at bounding box center [963, 79] width 28 height 11
click at [962, 84] on link "Edit" at bounding box center [963, 79] width 7 height 11
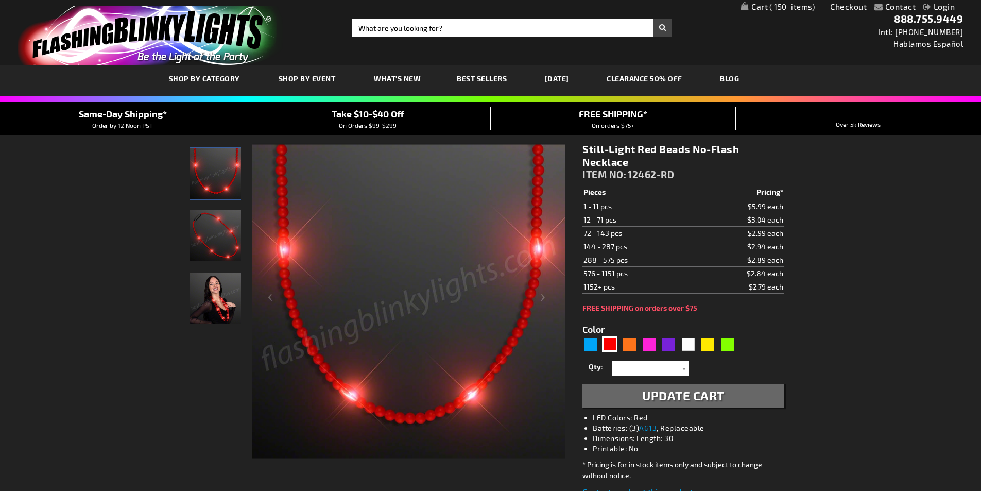
select select
click at [856, 4] on link "Checkout" at bounding box center [848, 7] width 37 height 10
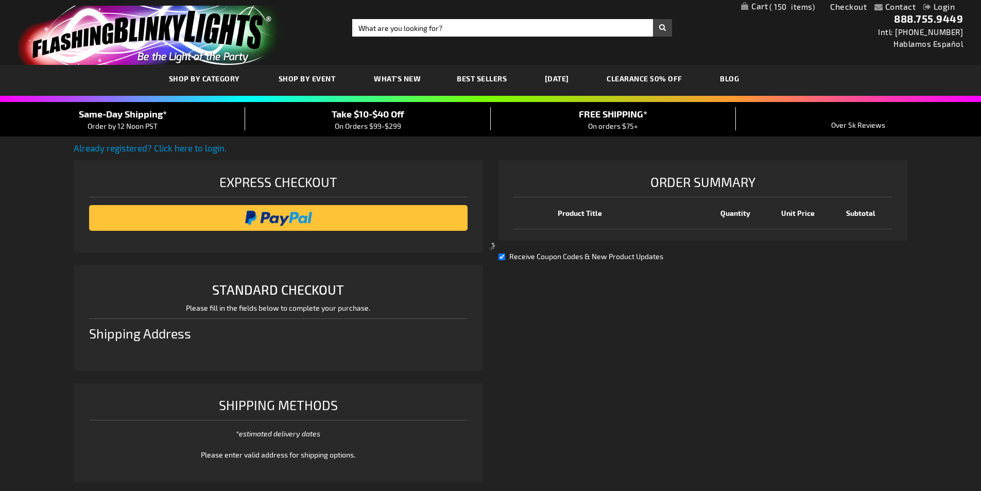
scroll to position [240, 0]
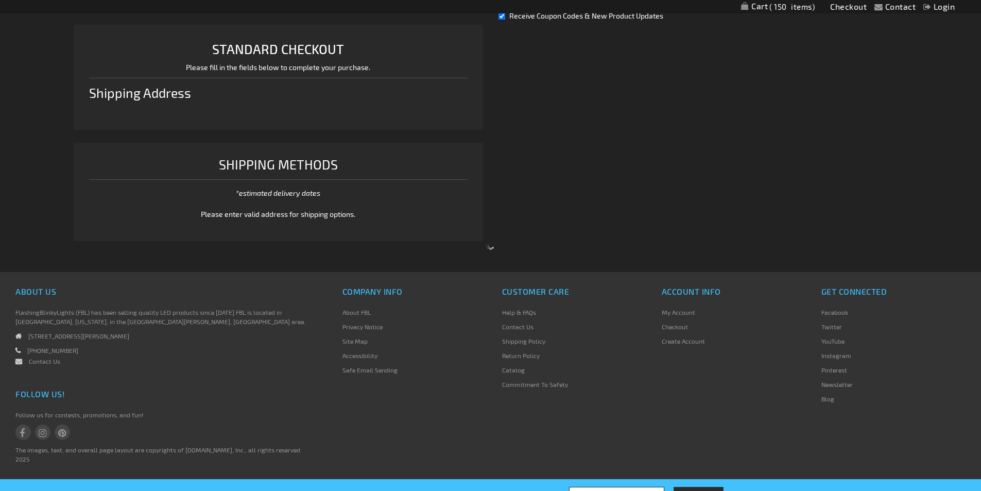
select select "US"
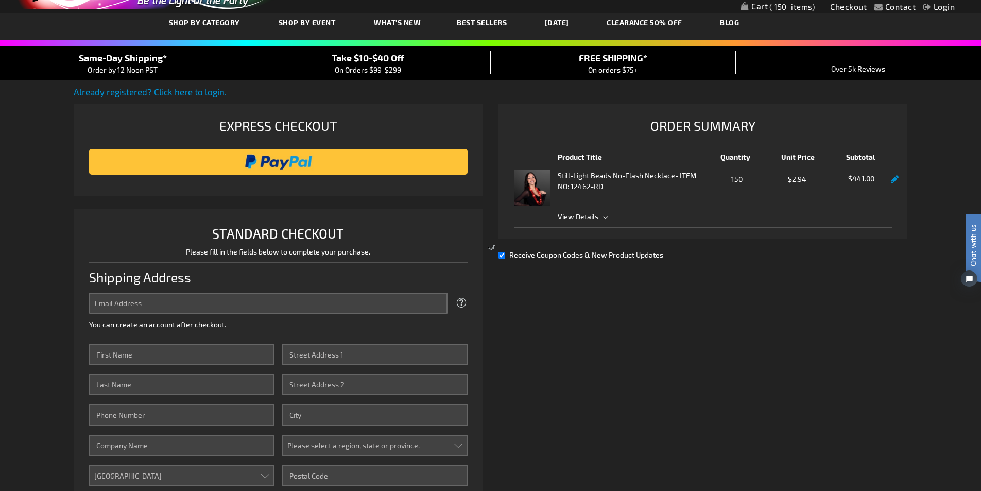
scroll to position [0, 0]
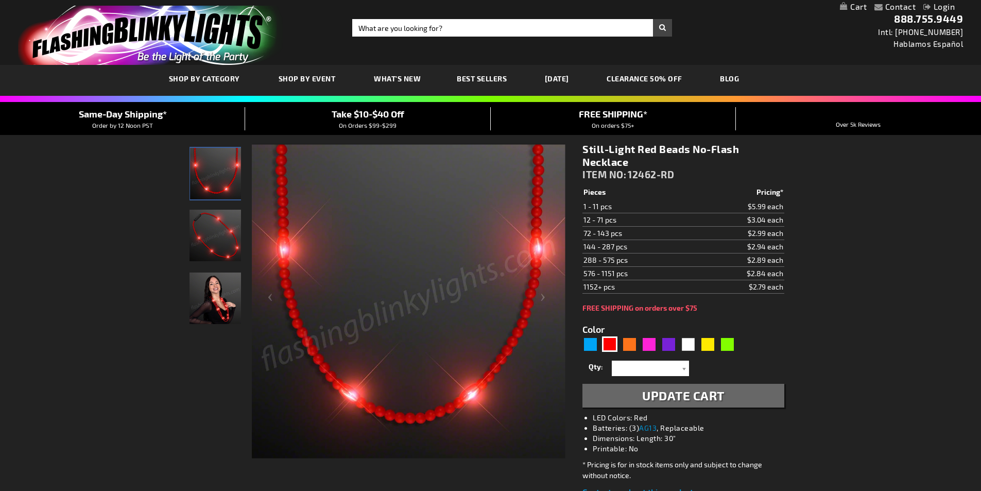
select select
click at [212, 235] on img "Light Up Red Beaded Necklace, No-Flash" at bounding box center [215, 235] width 51 height 51
select select
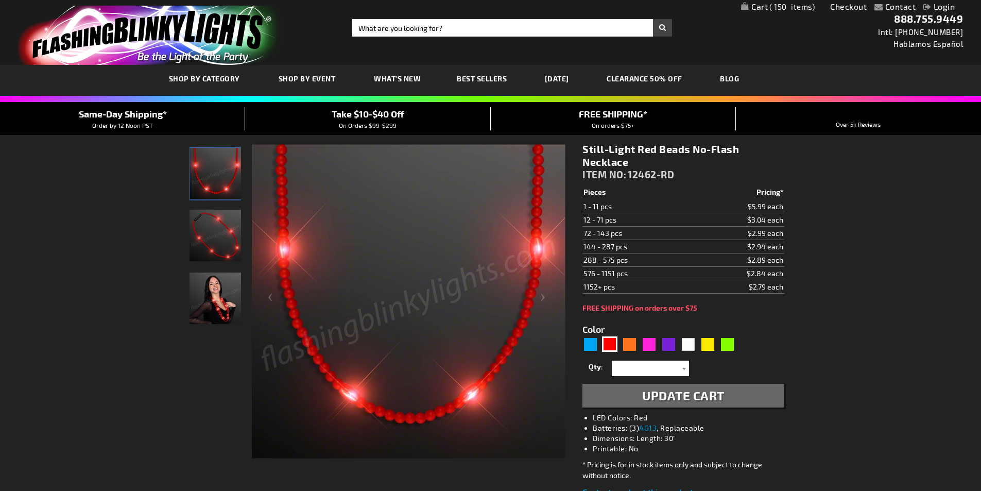
select select
click at [799, 9] on span "150" at bounding box center [791, 6] width 45 height 9
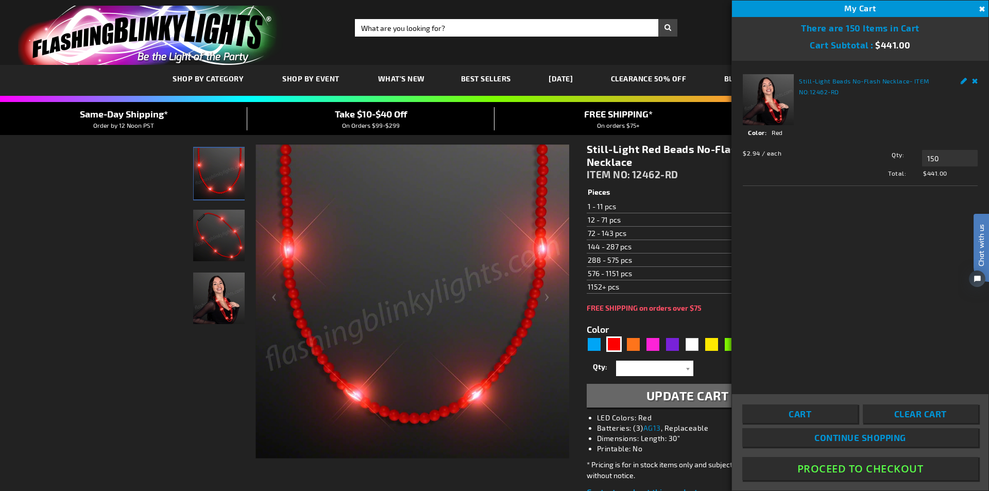
click at [872, 466] on button "Proceed To Checkout" at bounding box center [860, 468] width 236 height 23
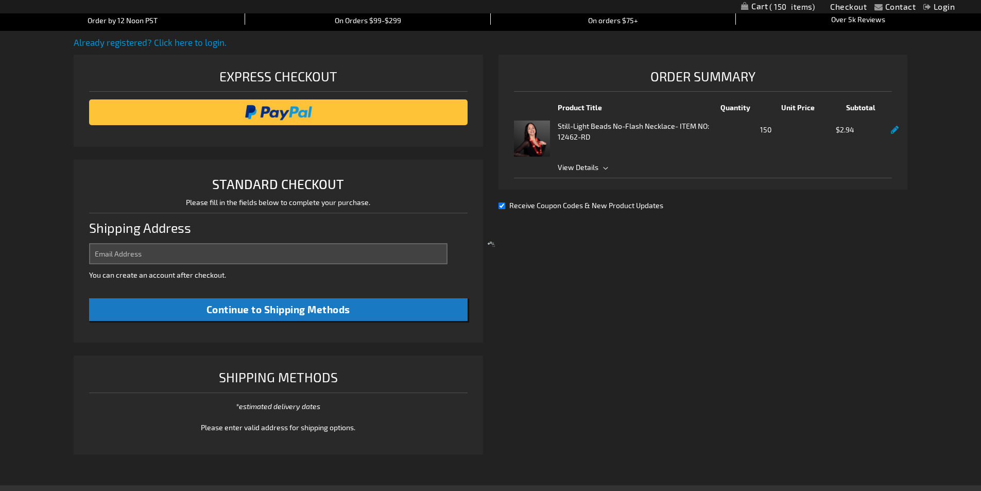
select select "US"
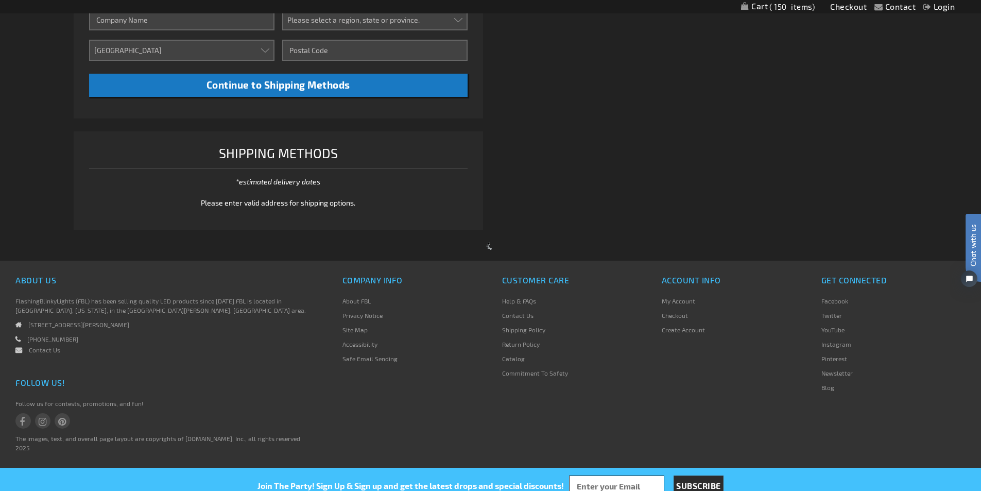
scroll to position [492, 0]
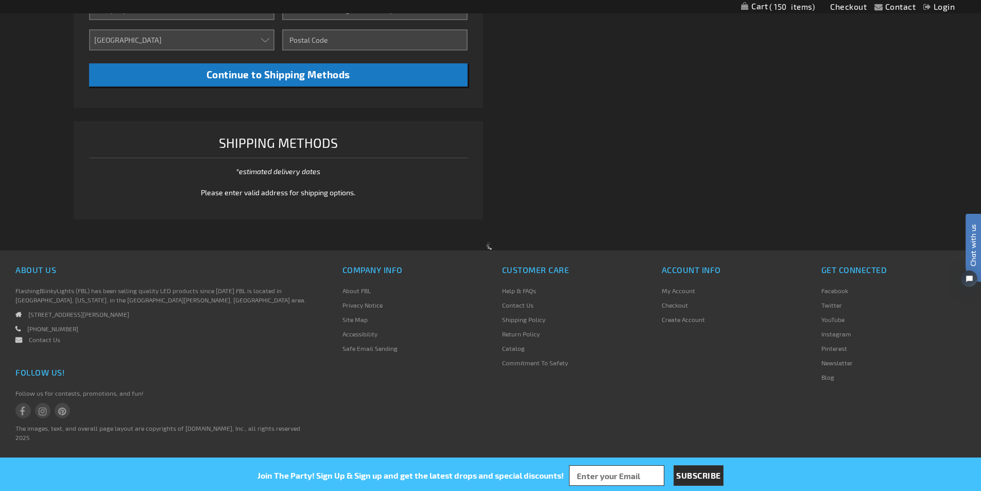
click at [51, 338] on div at bounding box center [490, 245] width 981 height 491
click at [699, 320] on div at bounding box center [490, 245] width 981 height 491
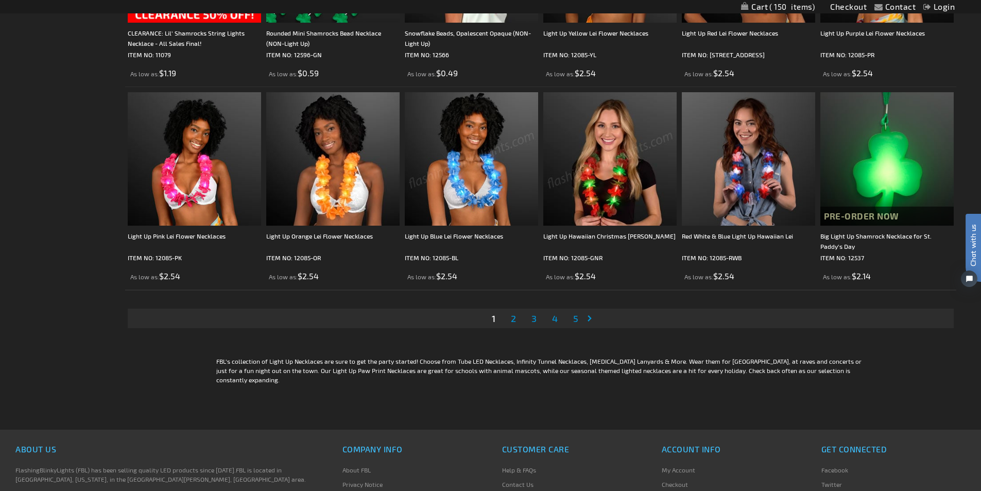
scroll to position [2111, 0]
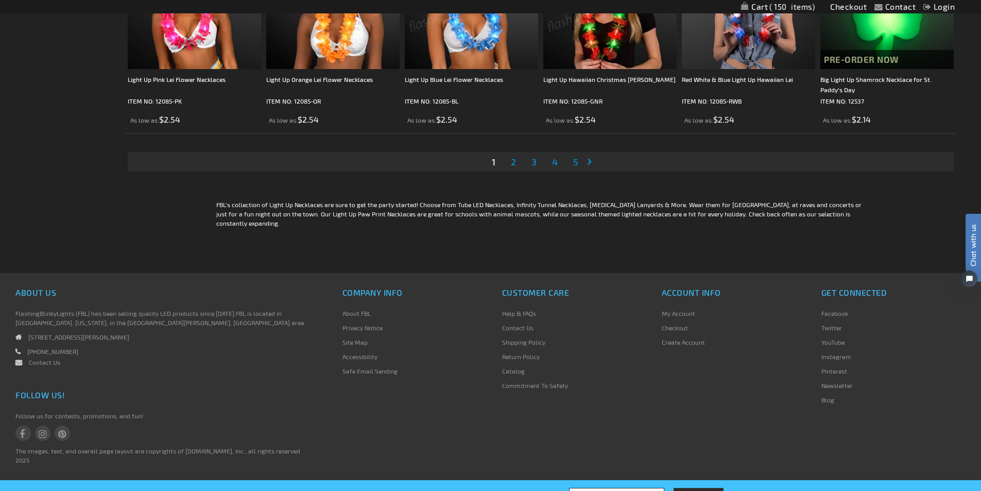
click at [46, 358] on link "Contact Us" at bounding box center [44, 361] width 31 height 7
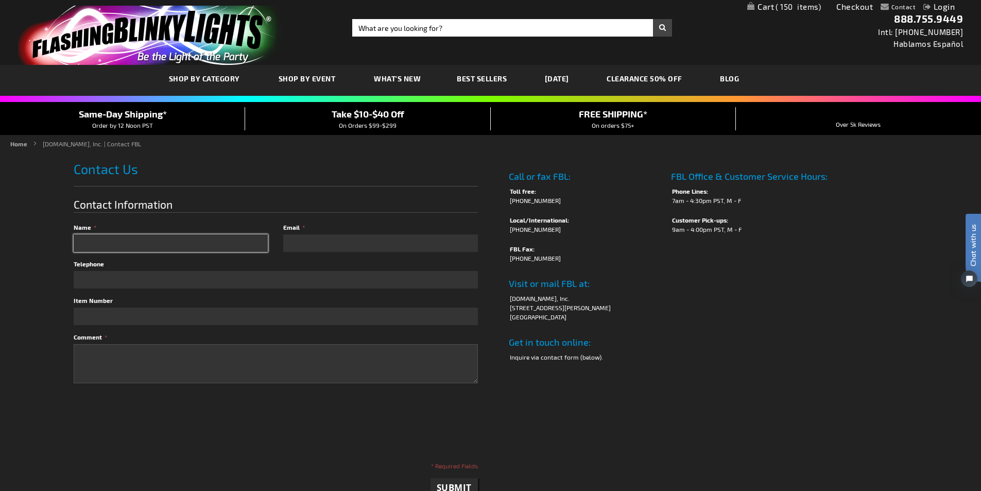
click at [149, 247] on input "Name" at bounding box center [171, 243] width 194 height 18
type input "Bethany Doverspike"
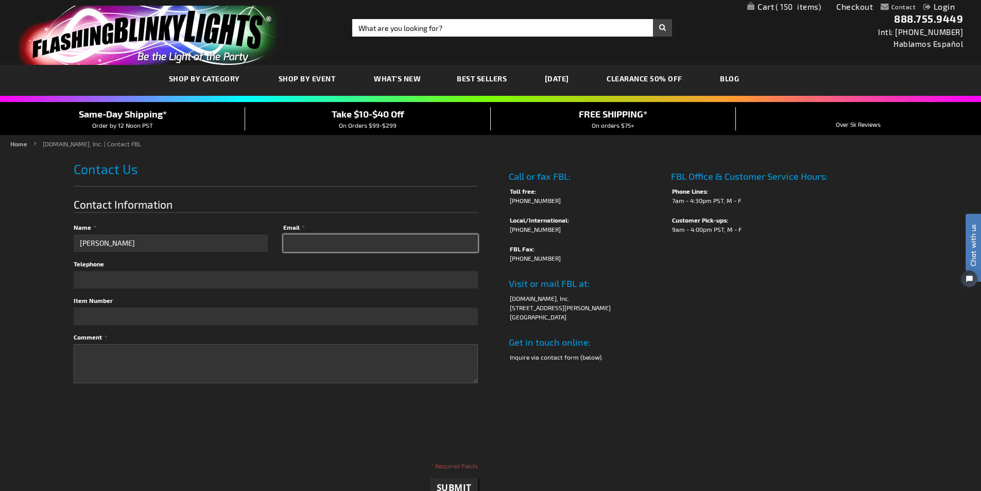
type input "bdoverspike@purcellmarian.org"
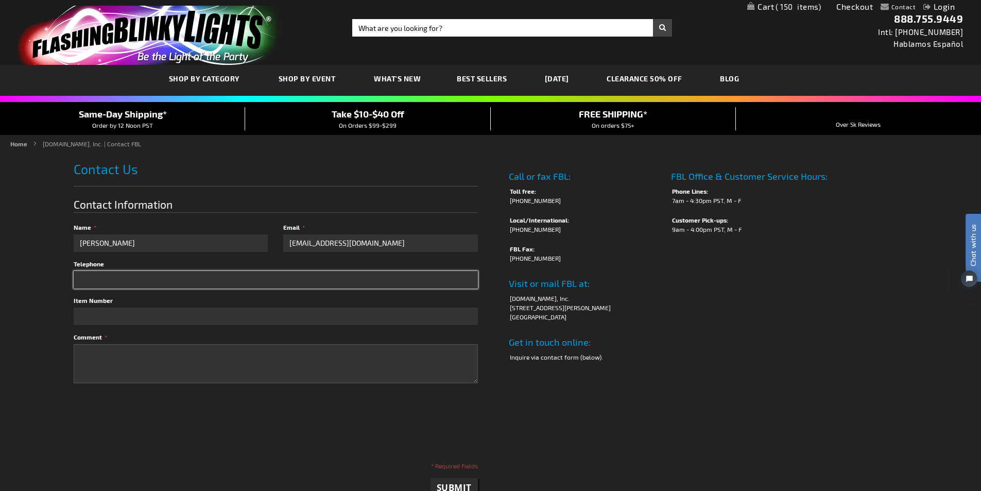
type input "8596403378"
click at [139, 275] on input "8596403378" at bounding box center [276, 280] width 404 height 18
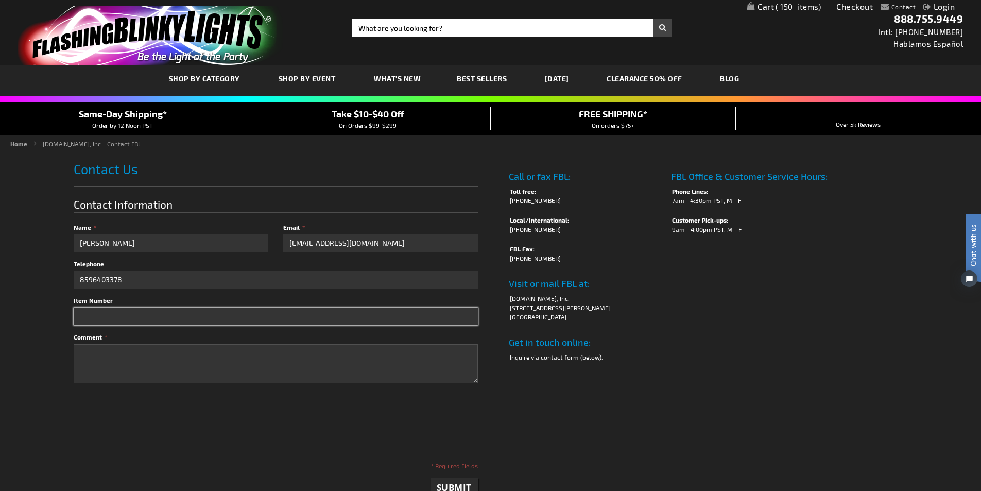
click at [107, 310] on input "Item Number" at bounding box center [276, 316] width 404 height 18
click at [790, 4] on span "150" at bounding box center [798, 6] width 45 height 9
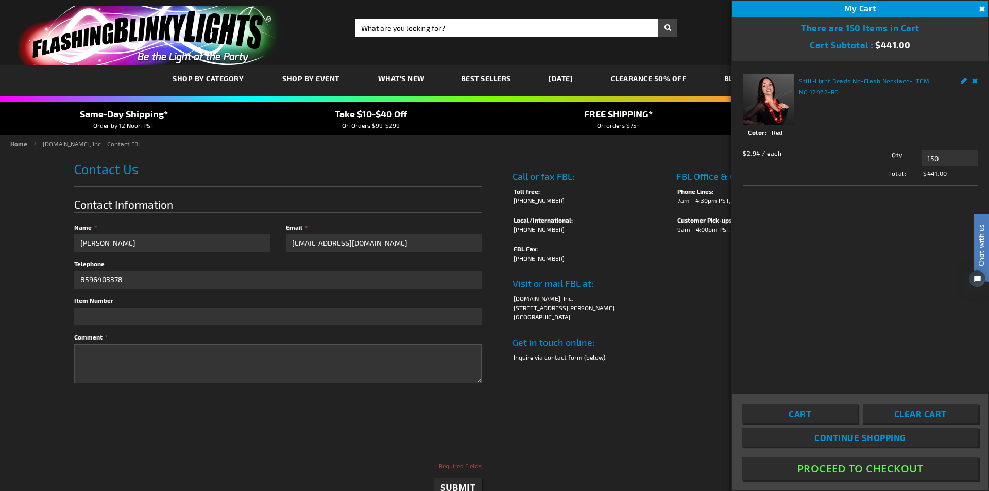
click at [889, 441] on span "Continue Shopping" at bounding box center [860, 437] width 92 height 10
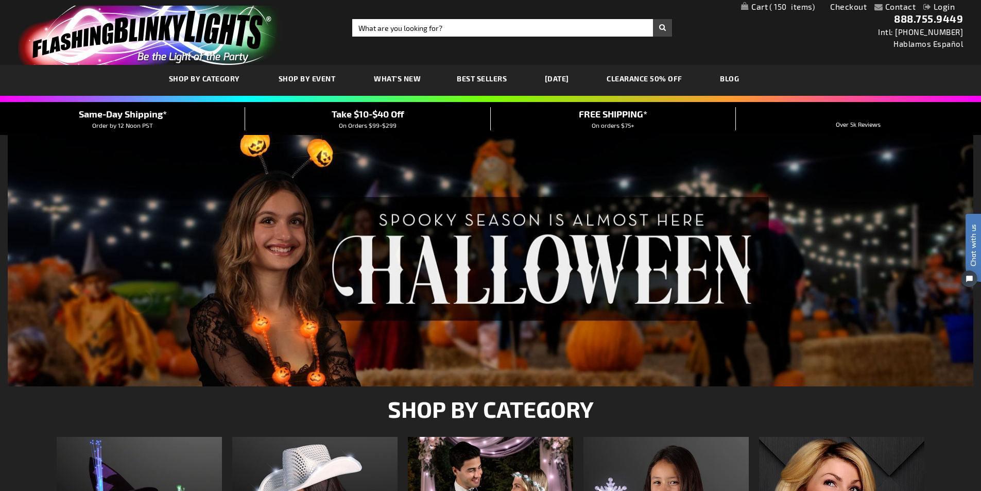
click at [789, 9] on span "150" at bounding box center [791, 6] width 45 height 9
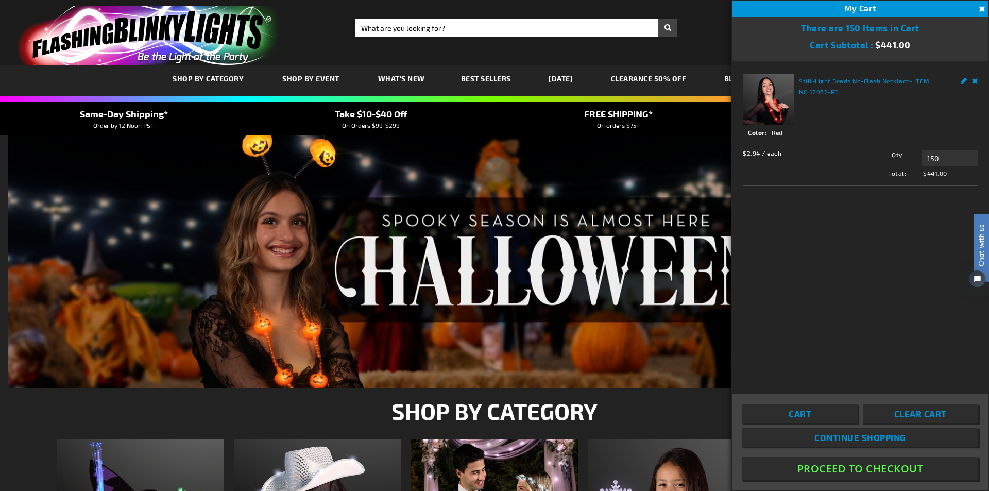
click at [829, 415] on link "Cart" at bounding box center [799, 413] width 115 height 19
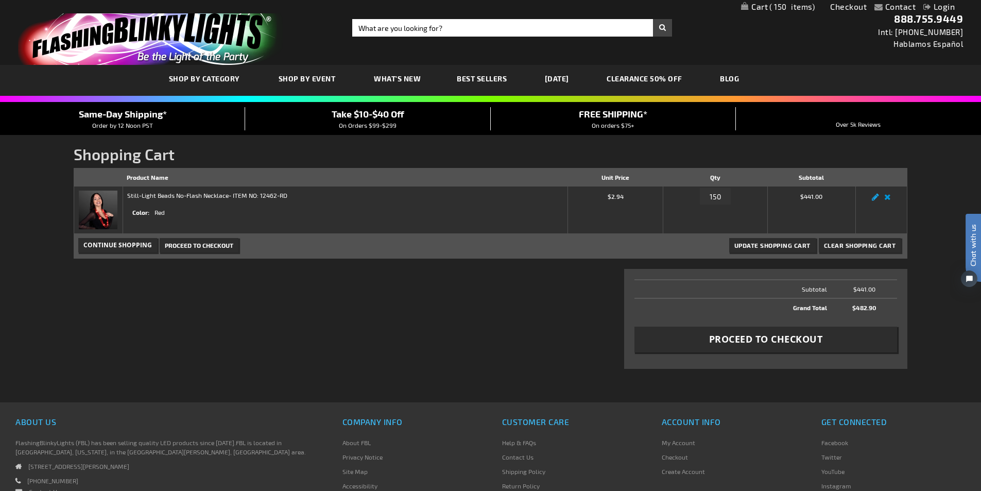
click at [877, 200] on link "Edit" at bounding box center [875, 200] width 12 height 0
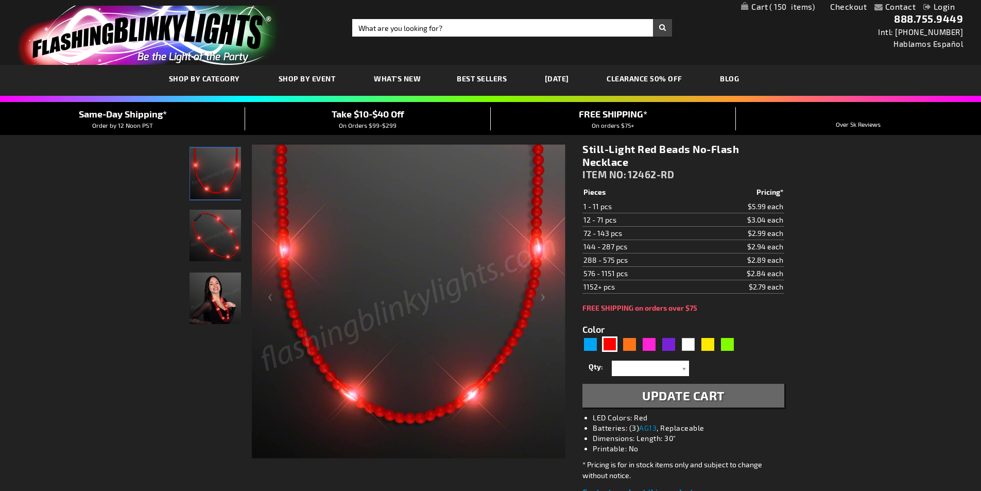
select select
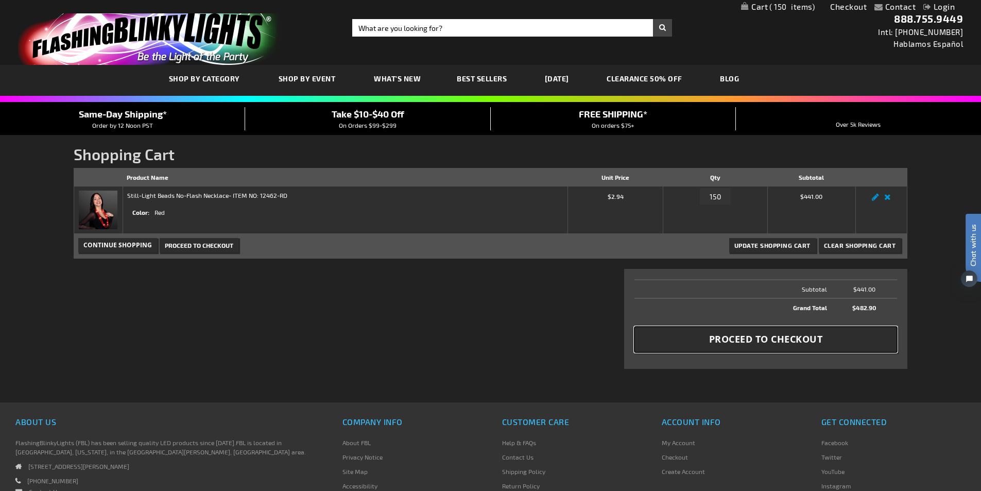
click at [772, 346] on button "Proceed to Checkout" at bounding box center [765, 339] width 263 height 26
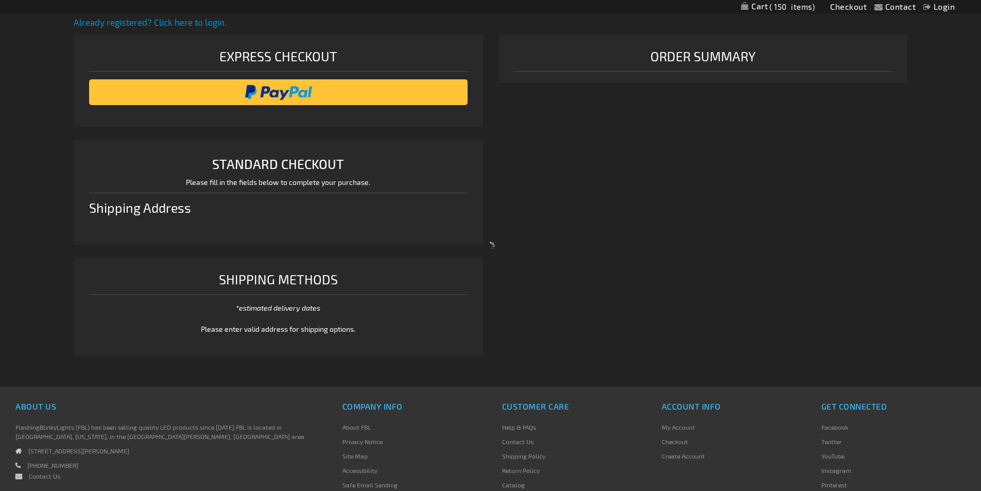
select select "US"
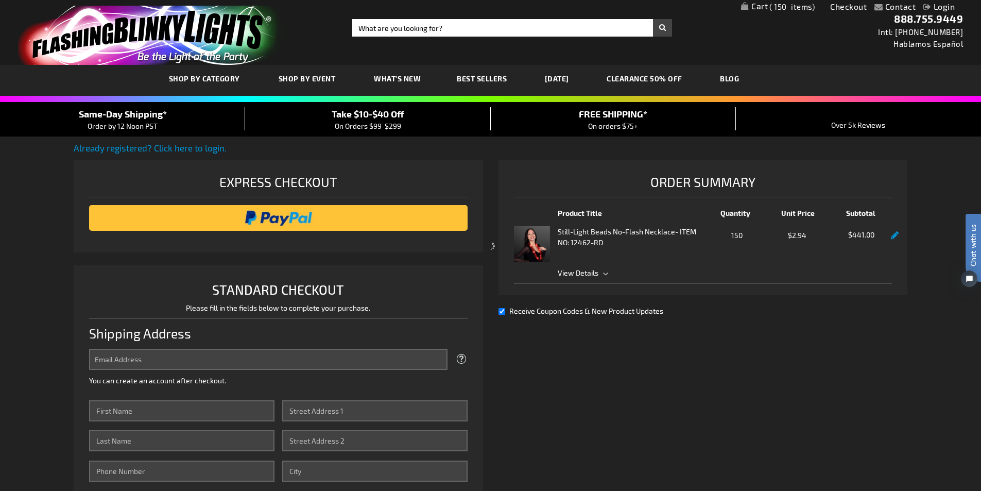
click at [502, 313] on div at bounding box center [490, 245] width 981 height 491
